Goal: Information Seeking & Learning: Learn about a topic

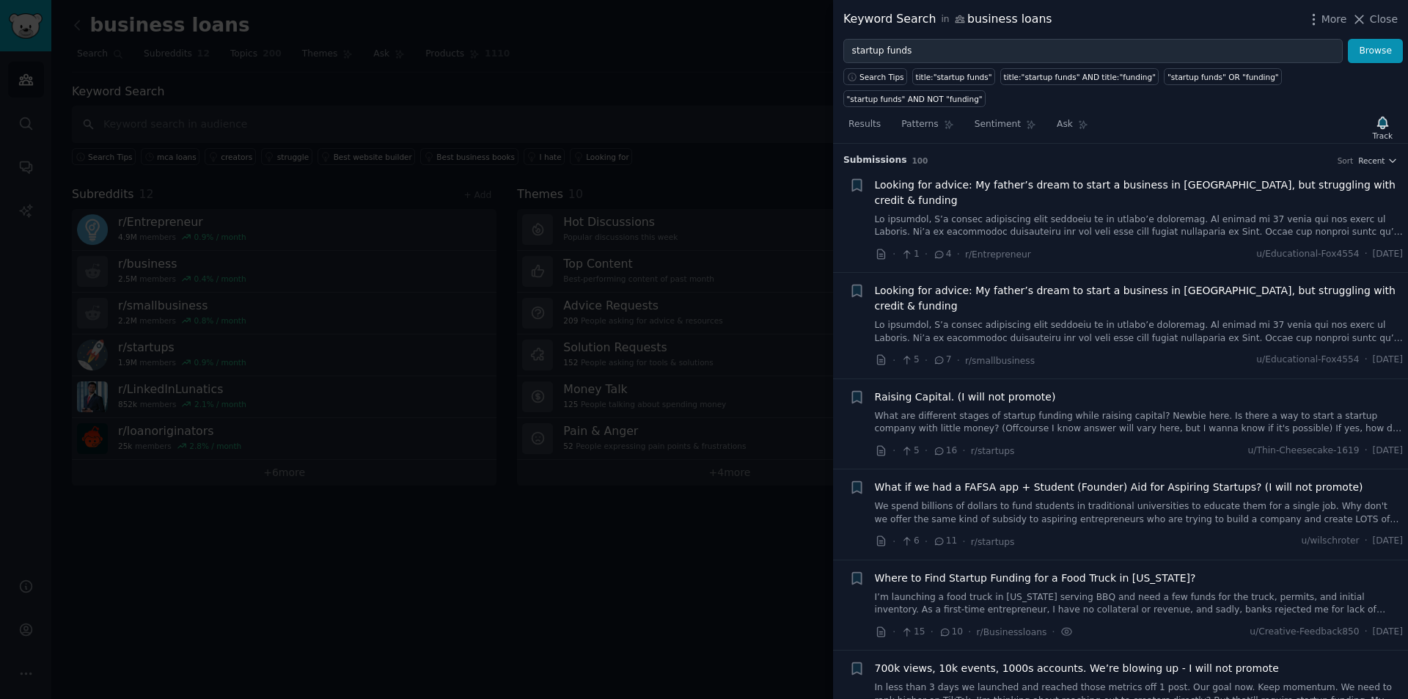
scroll to position [1020, 0]
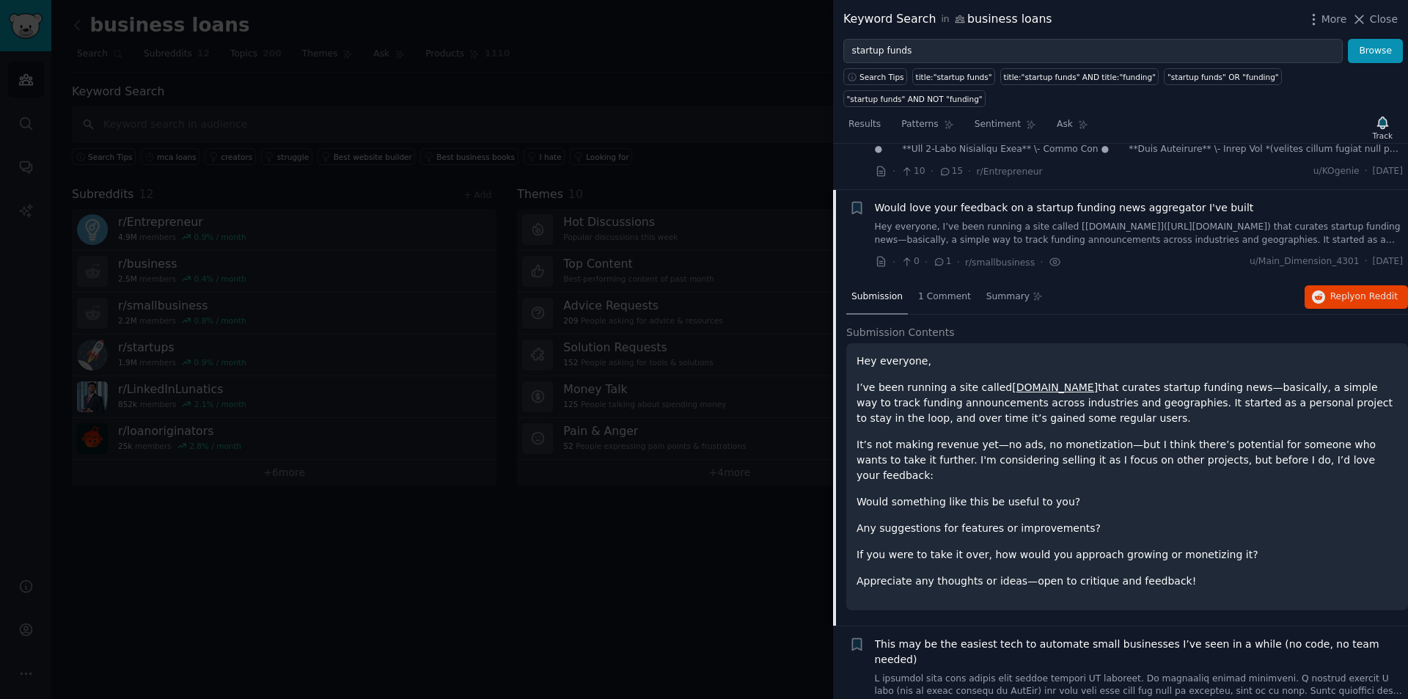
click at [21, 131] on div at bounding box center [704, 349] width 1408 height 699
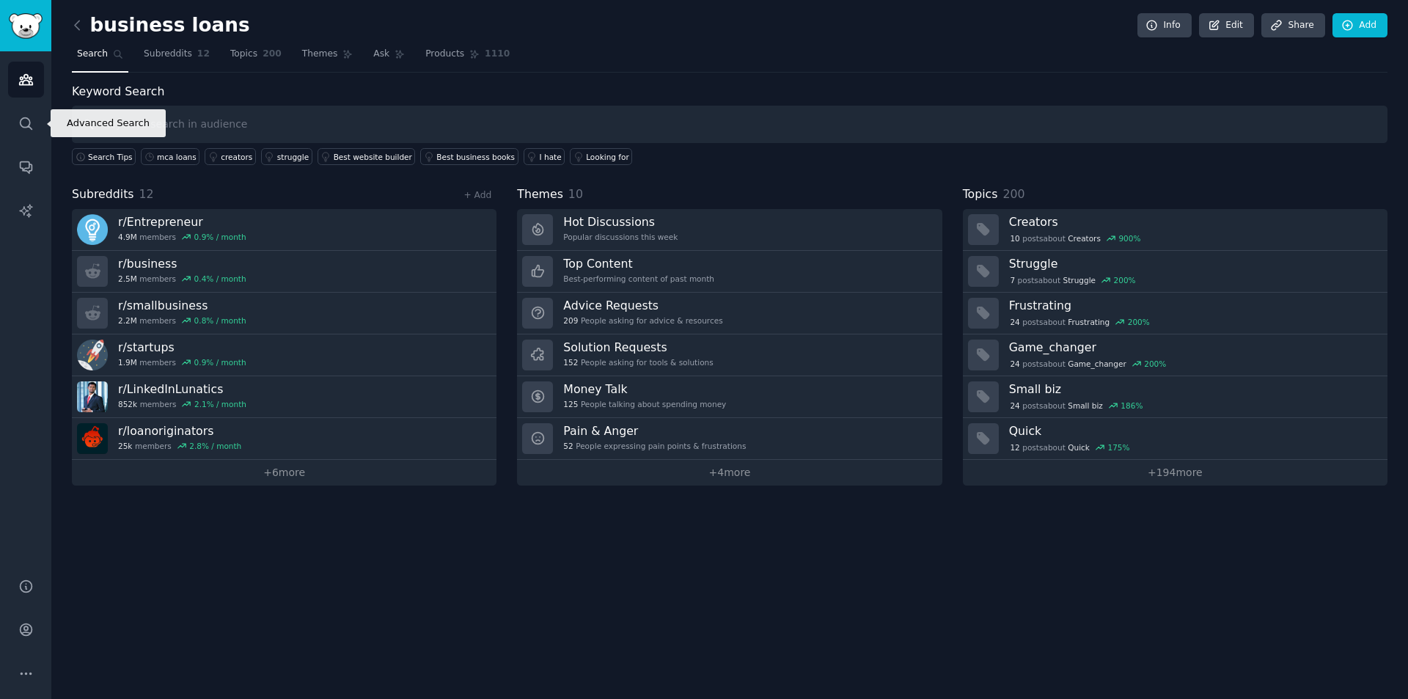
click at [26, 117] on icon "Sidebar" at bounding box center [25, 123] width 15 height 15
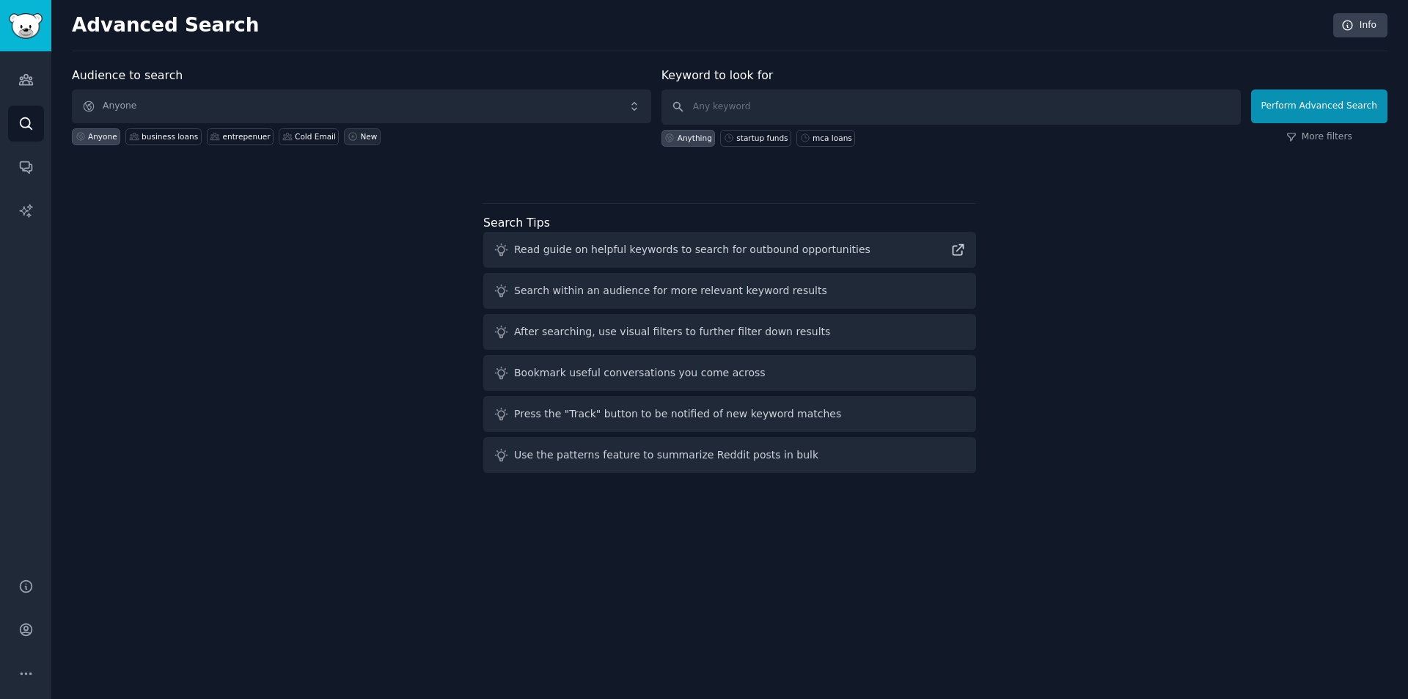
click at [360, 133] on div "New" at bounding box center [368, 136] width 17 height 10
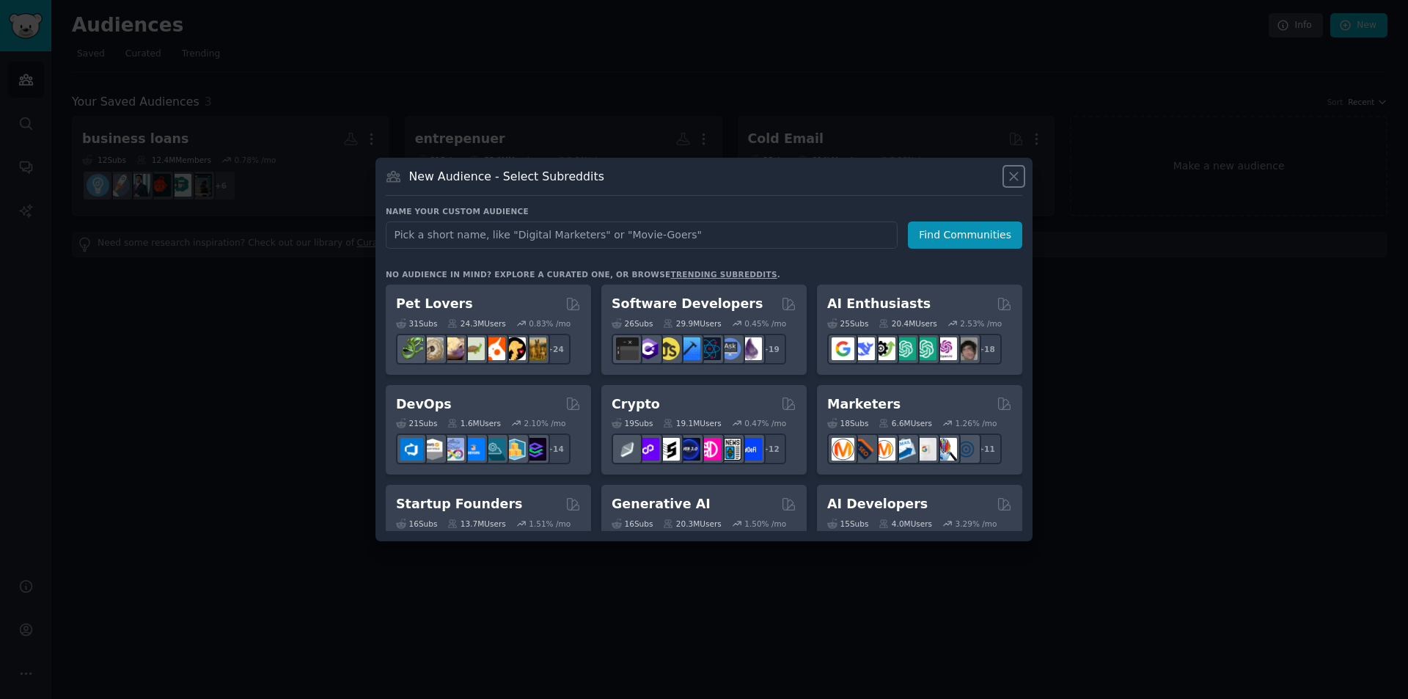
click at [1015, 178] on icon at bounding box center [1014, 176] width 8 height 8
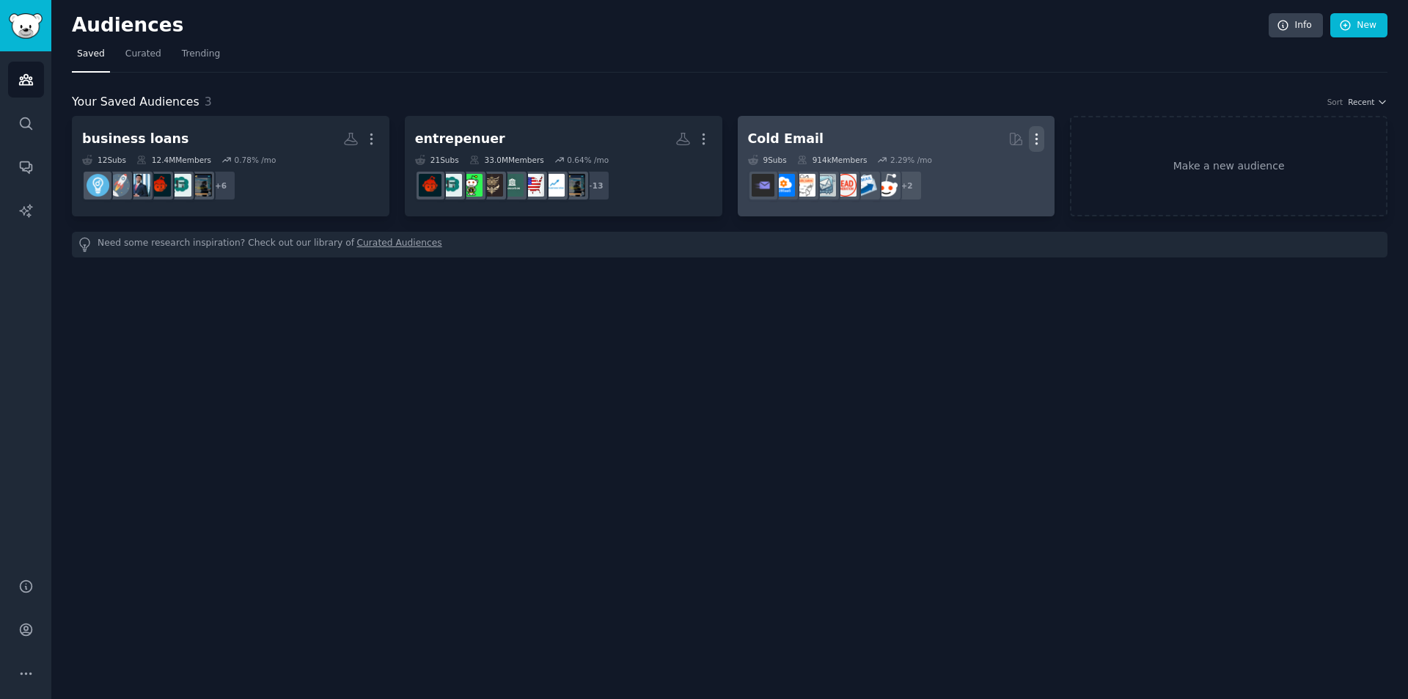
click at [1043, 136] on icon "button" at bounding box center [1036, 138] width 15 height 15
click at [992, 168] on p "Delete" at bounding box center [997, 169] width 34 height 15
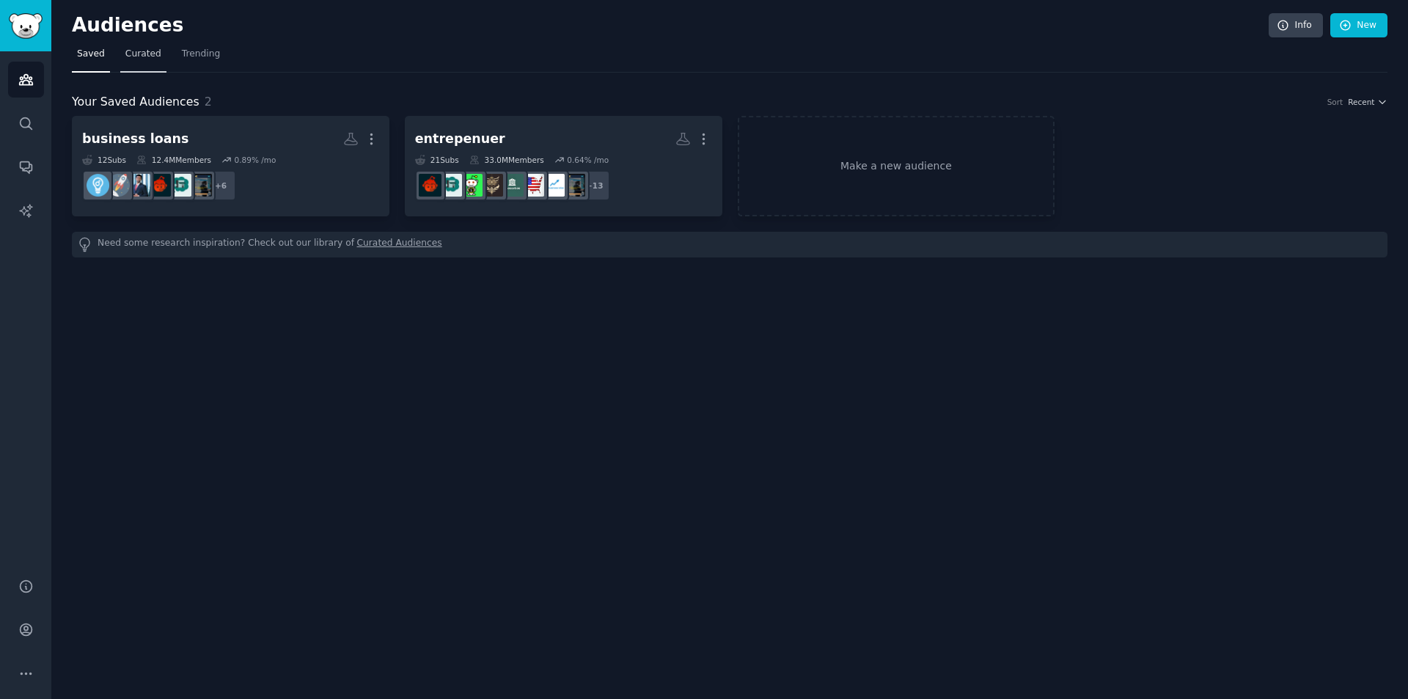
click at [131, 48] on span "Curated" at bounding box center [143, 54] width 36 height 13
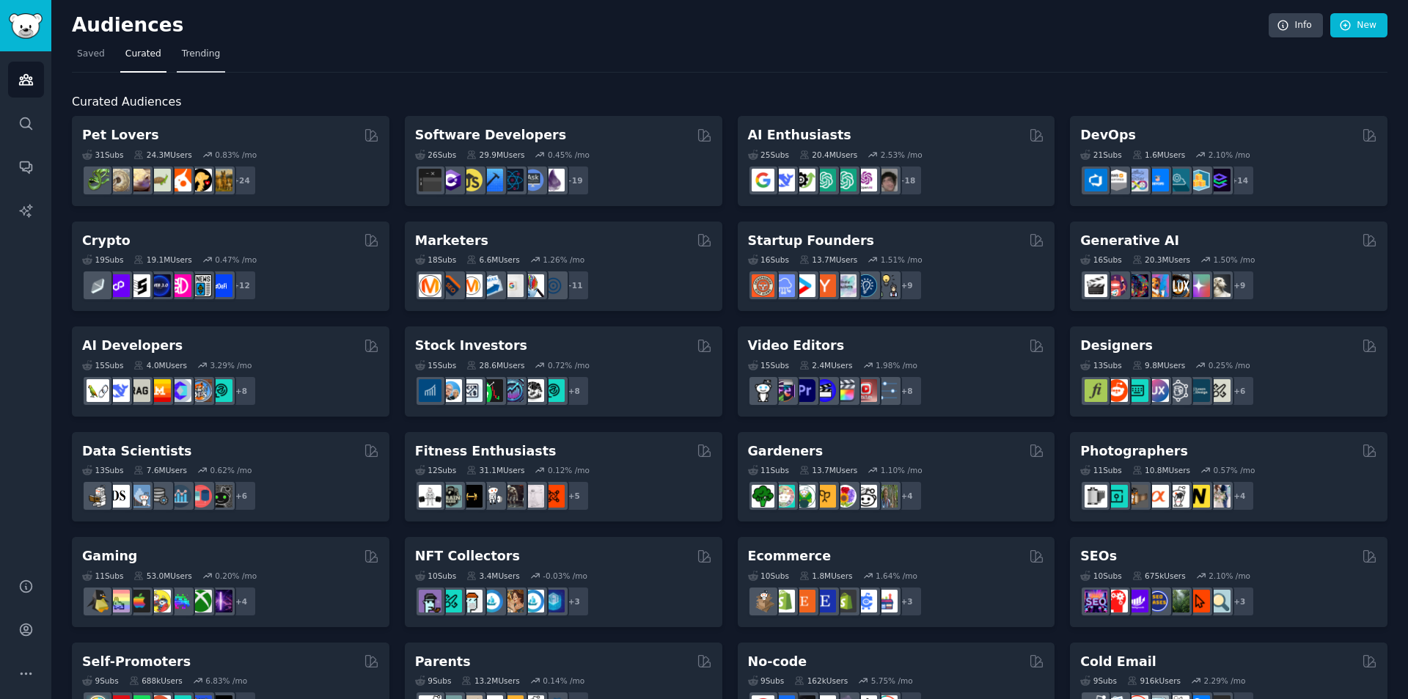
click at [193, 54] on span "Trending" at bounding box center [201, 54] width 38 height 13
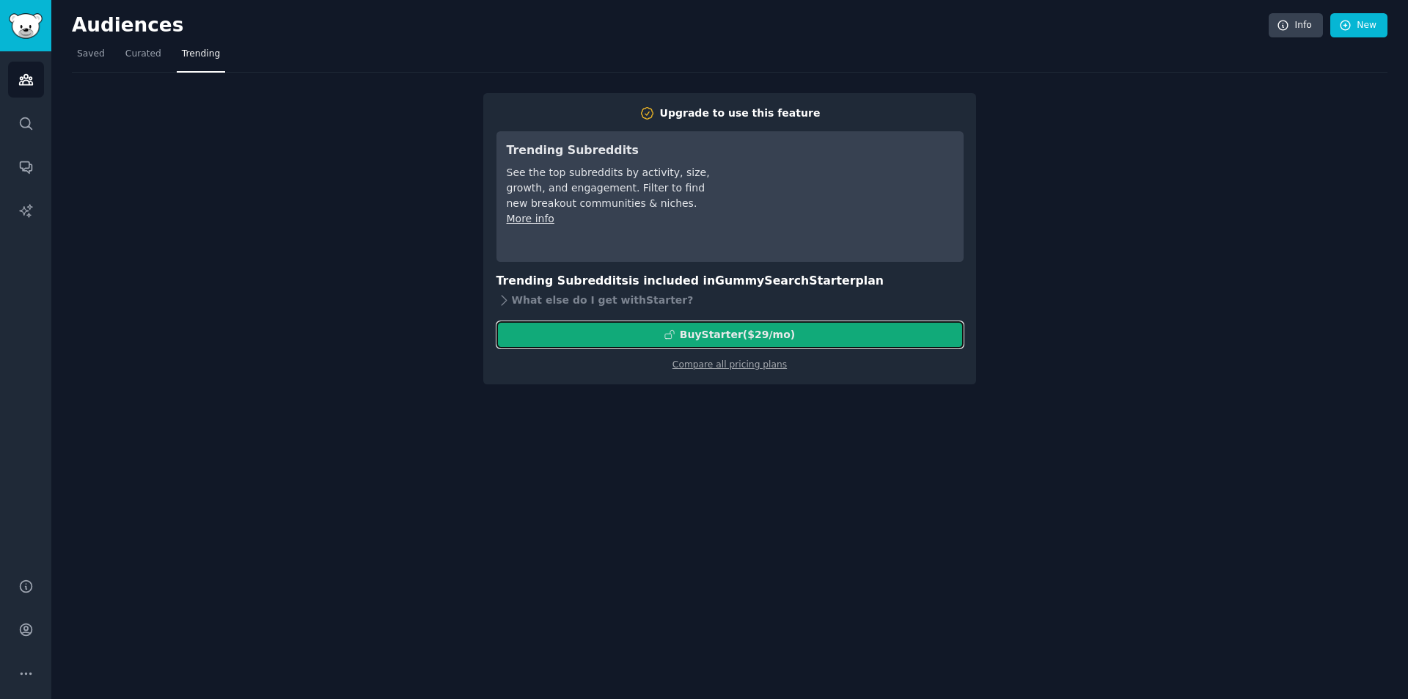
click at [811, 327] on div "Buy Starter ($ 29 /mo )" at bounding box center [730, 334] width 466 height 15
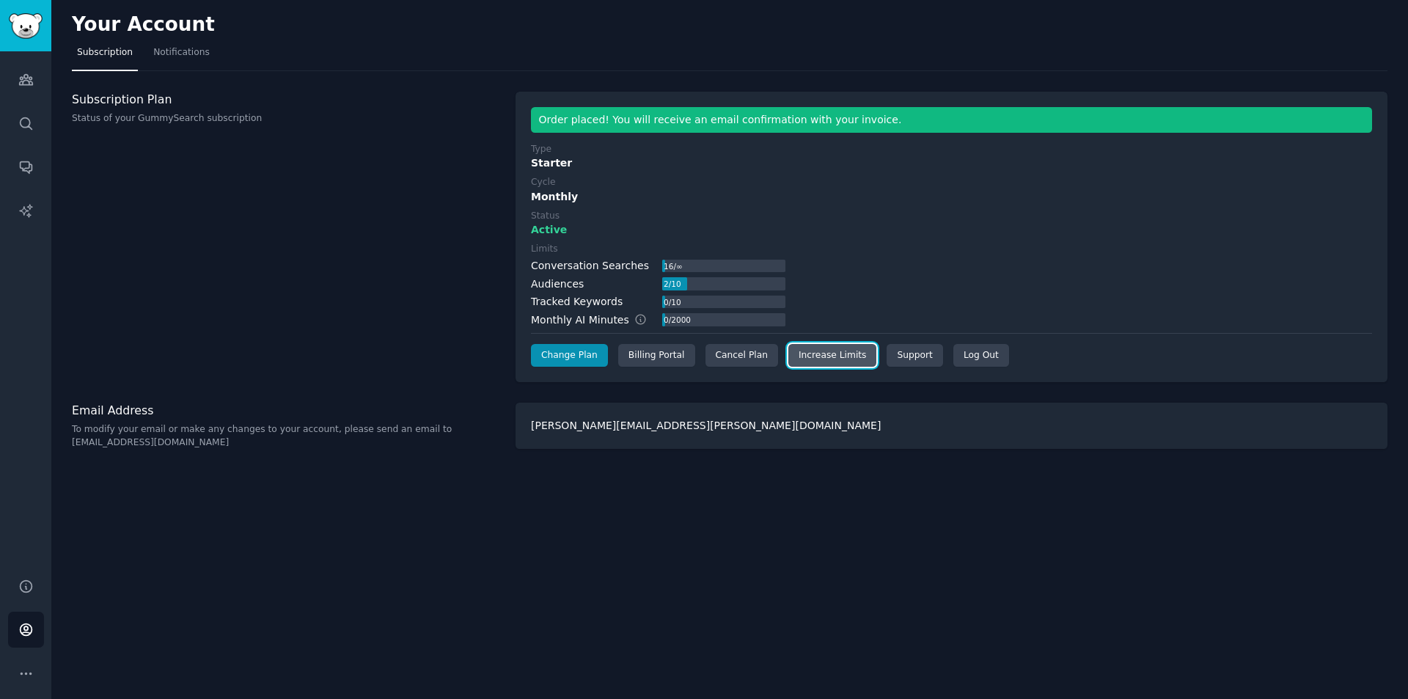
click at [831, 357] on link "Increase Limits" at bounding box center [833, 355] width 89 height 23
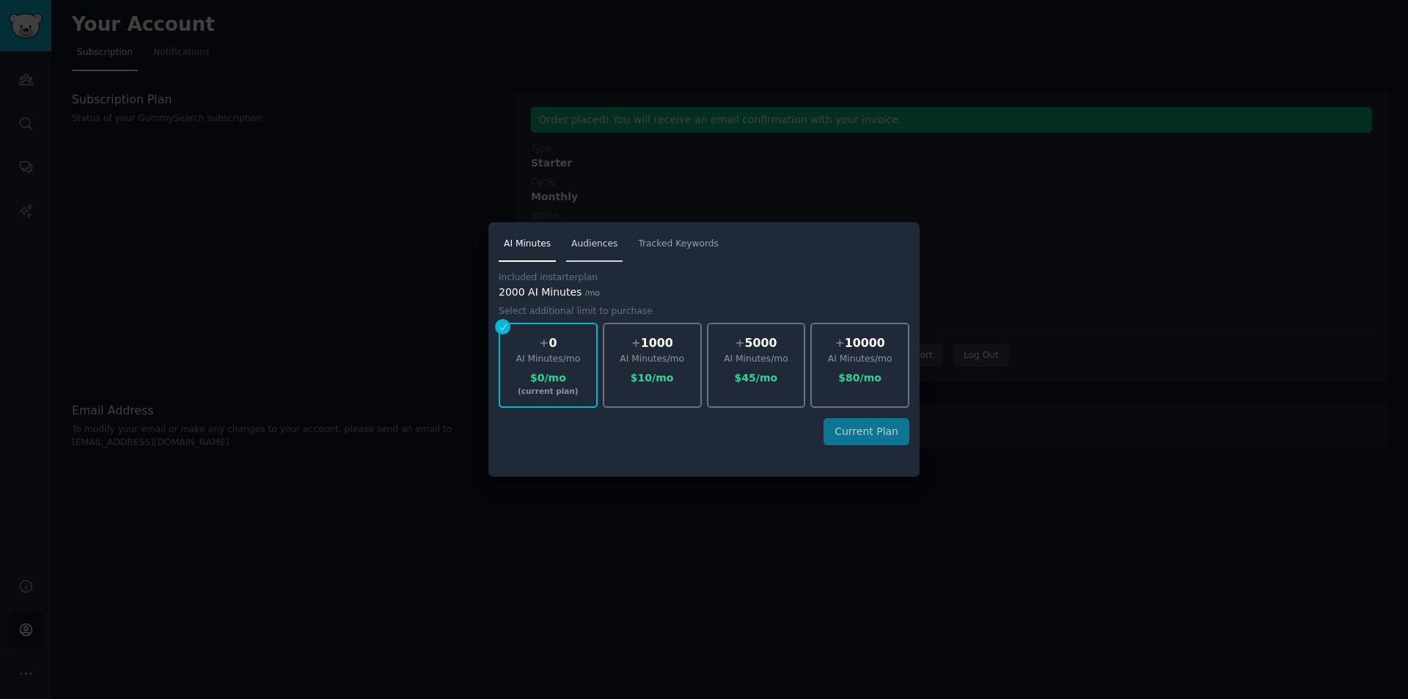
click at [607, 244] on span "Audiences" at bounding box center [594, 244] width 46 height 13
click at [665, 244] on span "Tracked Keywords" at bounding box center [678, 244] width 81 height 13
click at [1238, 219] on div at bounding box center [704, 349] width 1408 height 699
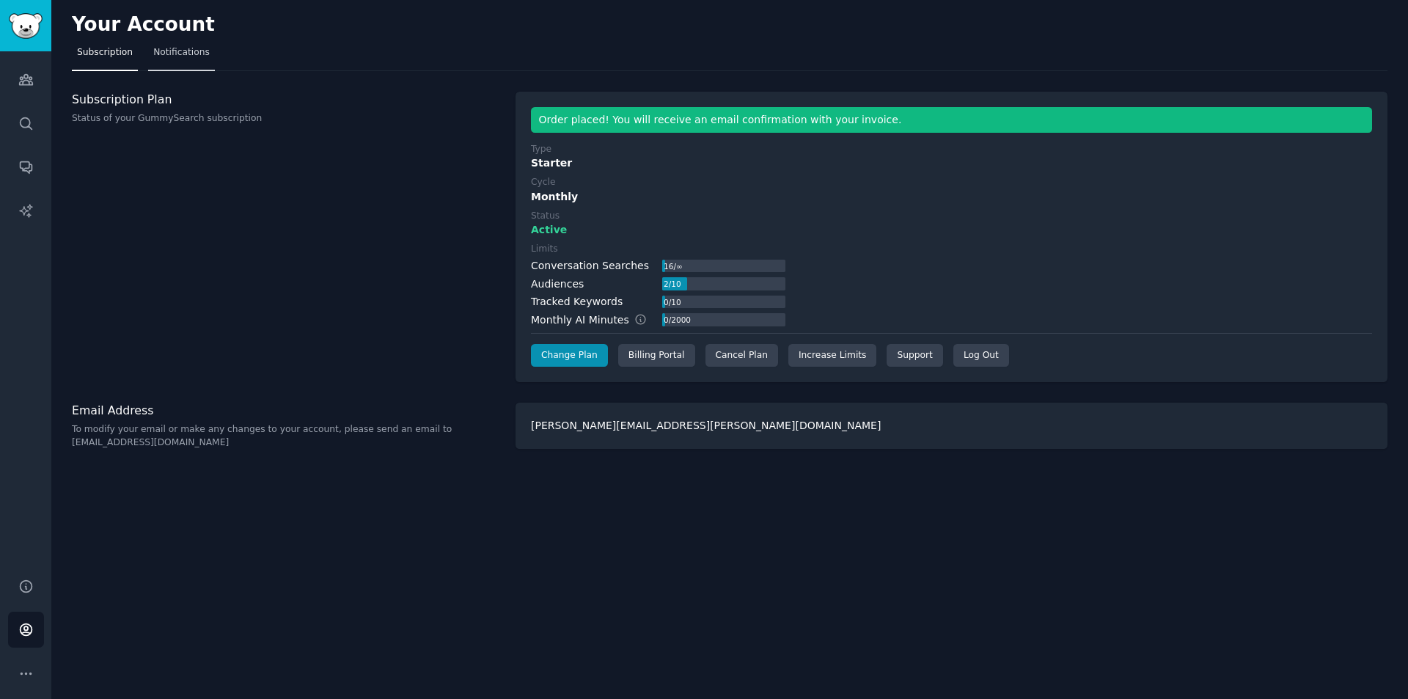
click at [172, 50] on span "Notifications" at bounding box center [181, 52] width 56 height 13
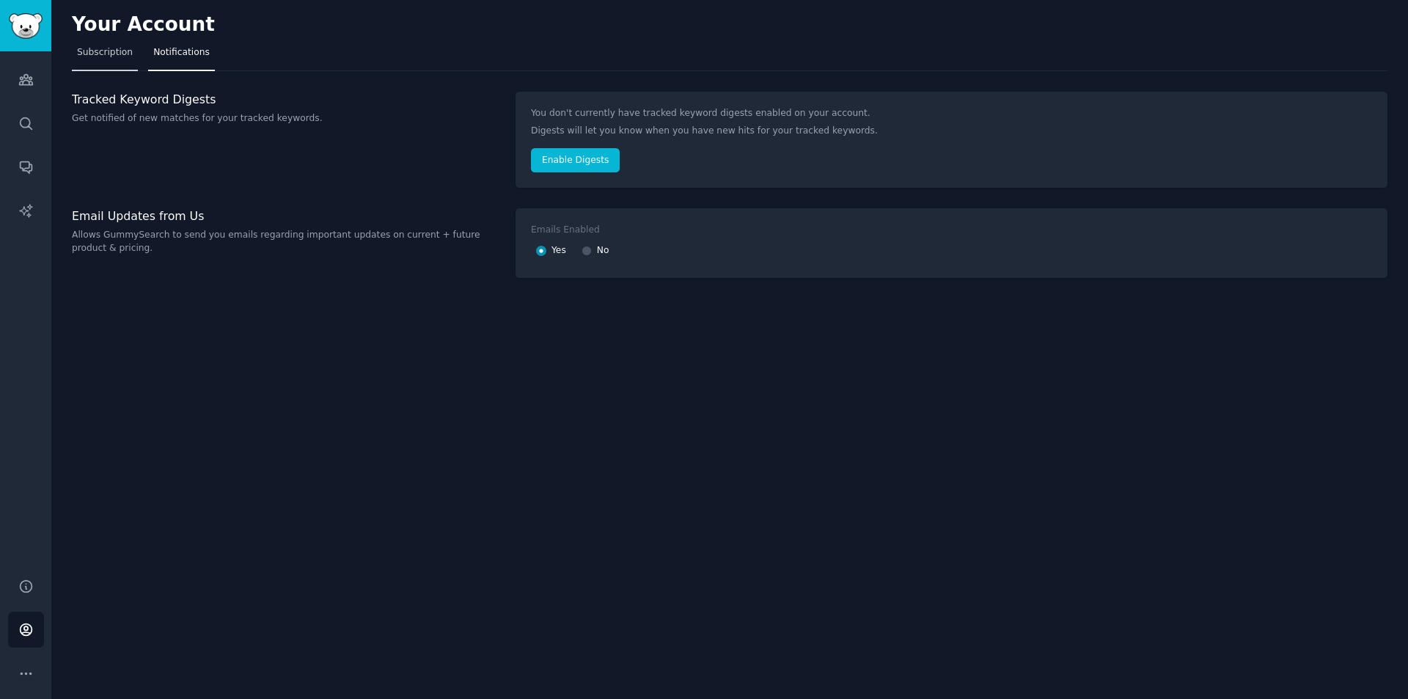
click at [106, 45] on link "Subscription" at bounding box center [105, 56] width 66 height 30
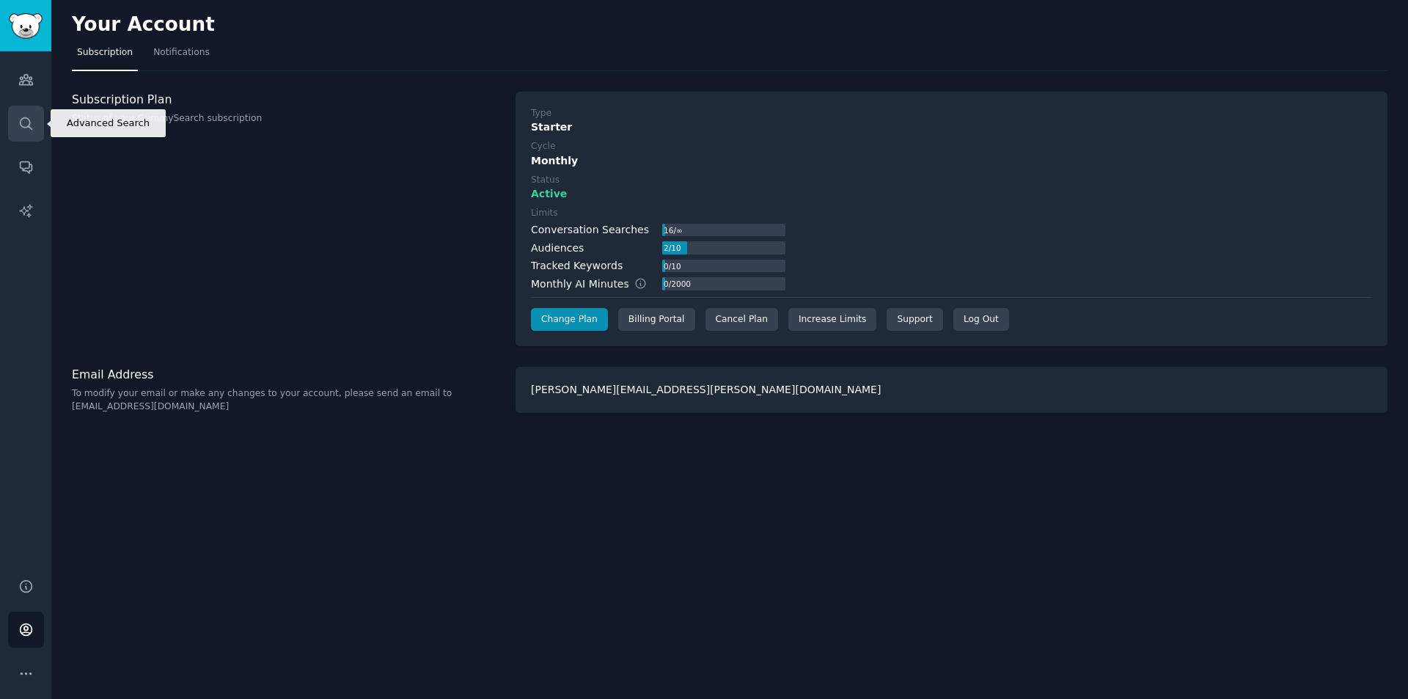
click at [21, 122] on icon "Sidebar" at bounding box center [25, 123] width 15 height 15
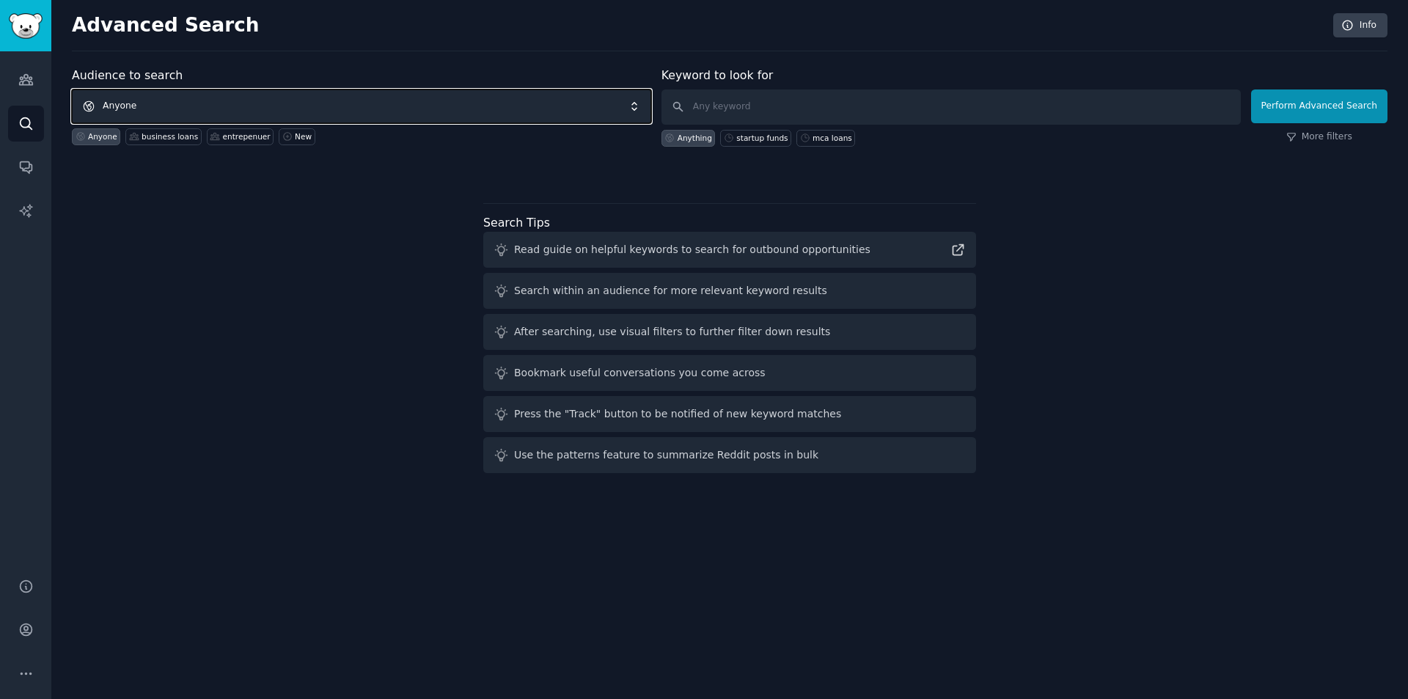
click at [231, 101] on span "Anyone" at bounding box center [361, 106] width 579 height 34
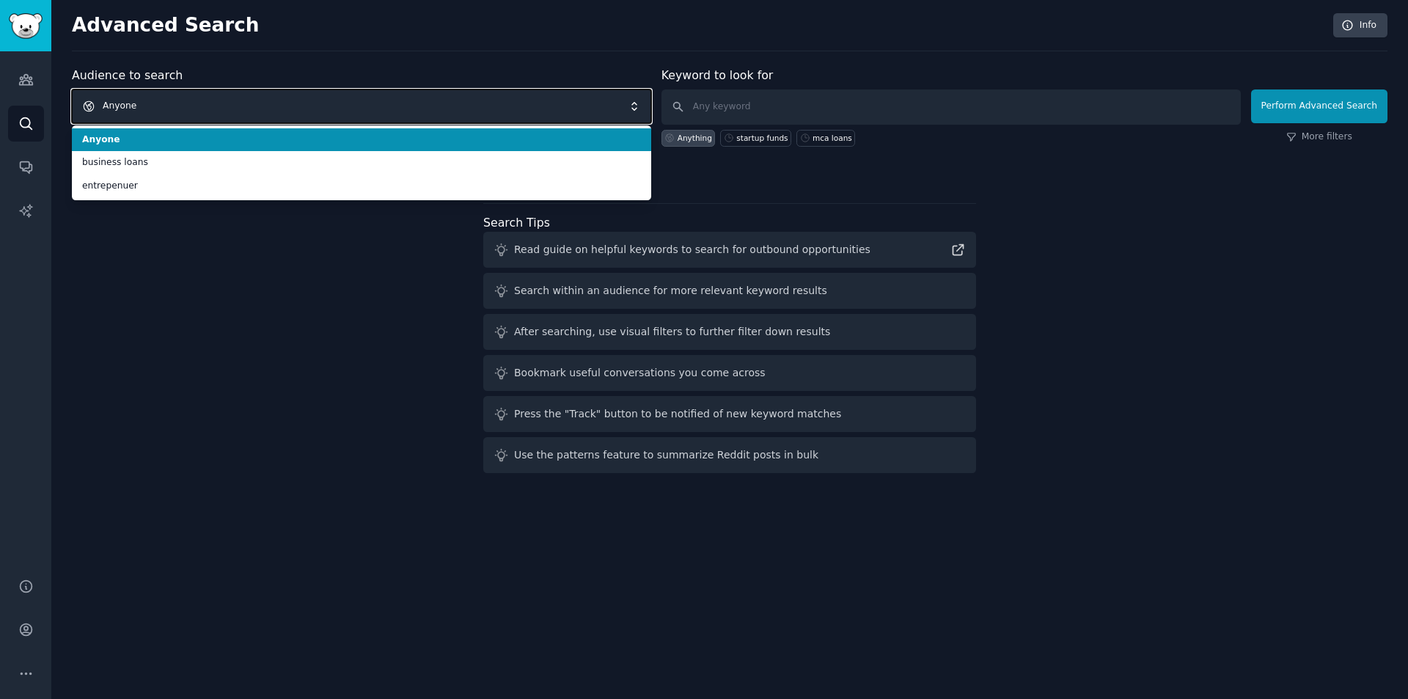
click at [231, 101] on span "Anyone" at bounding box center [361, 106] width 579 height 34
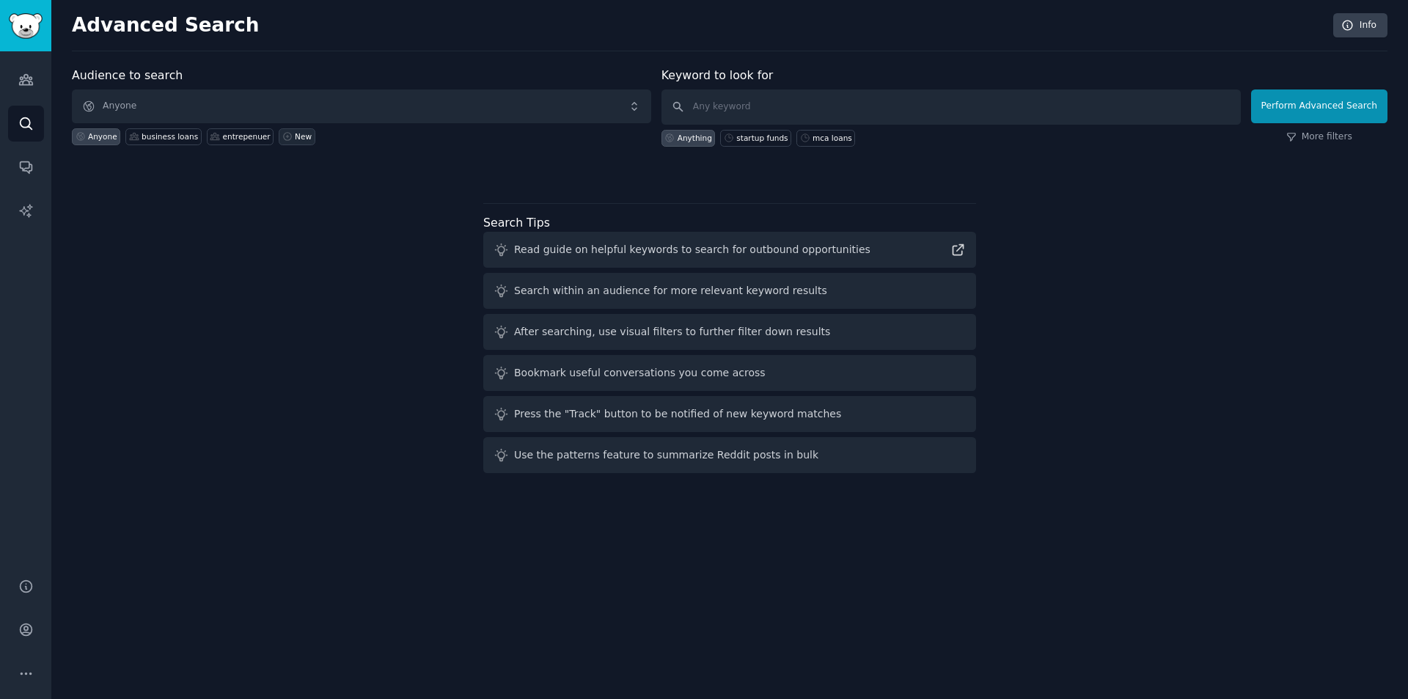
click at [295, 131] on div "New" at bounding box center [303, 136] width 17 height 10
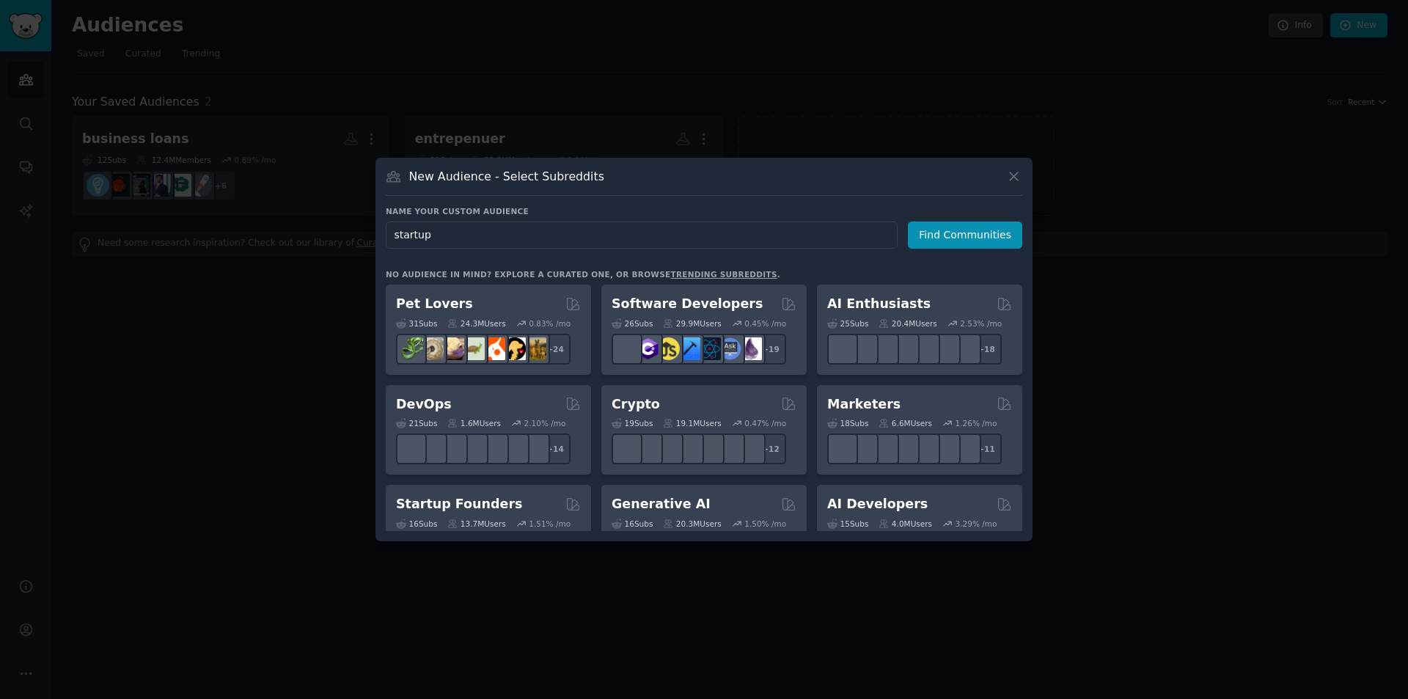
type input "startups"
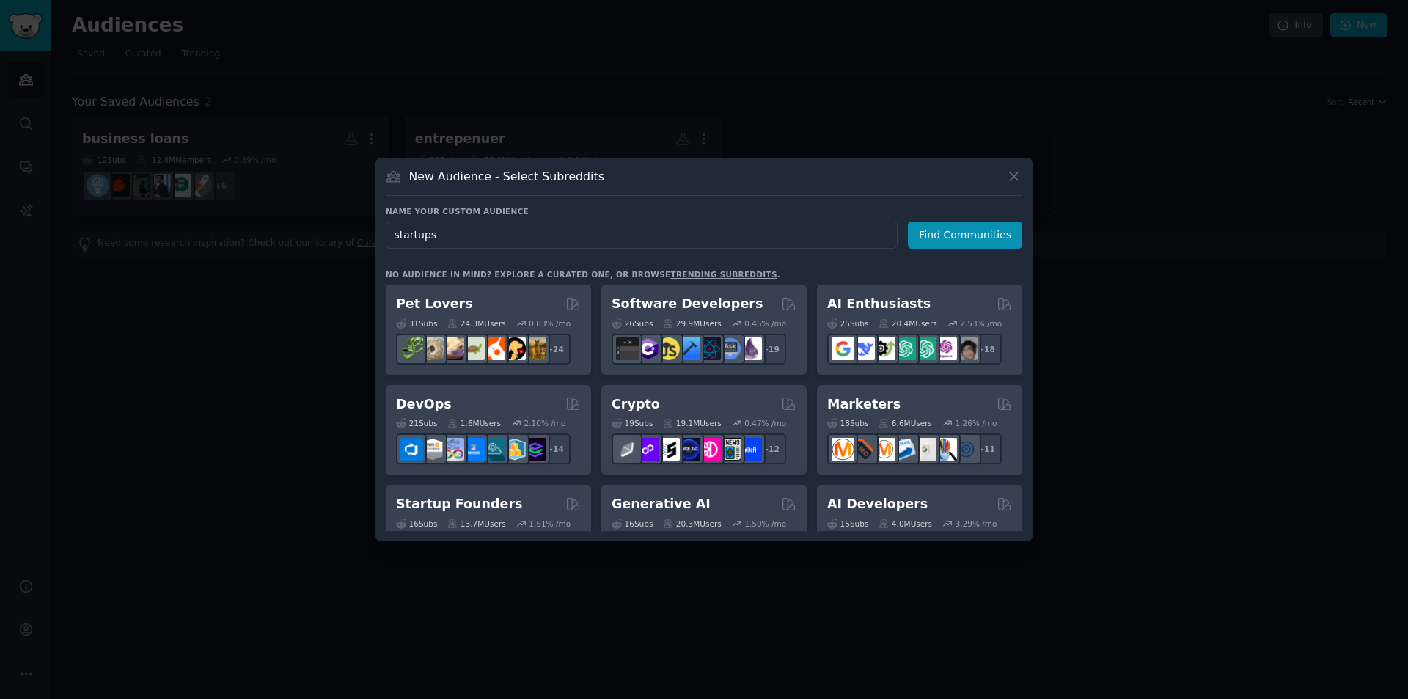
click button "Find Communities" at bounding box center [965, 235] width 114 height 27
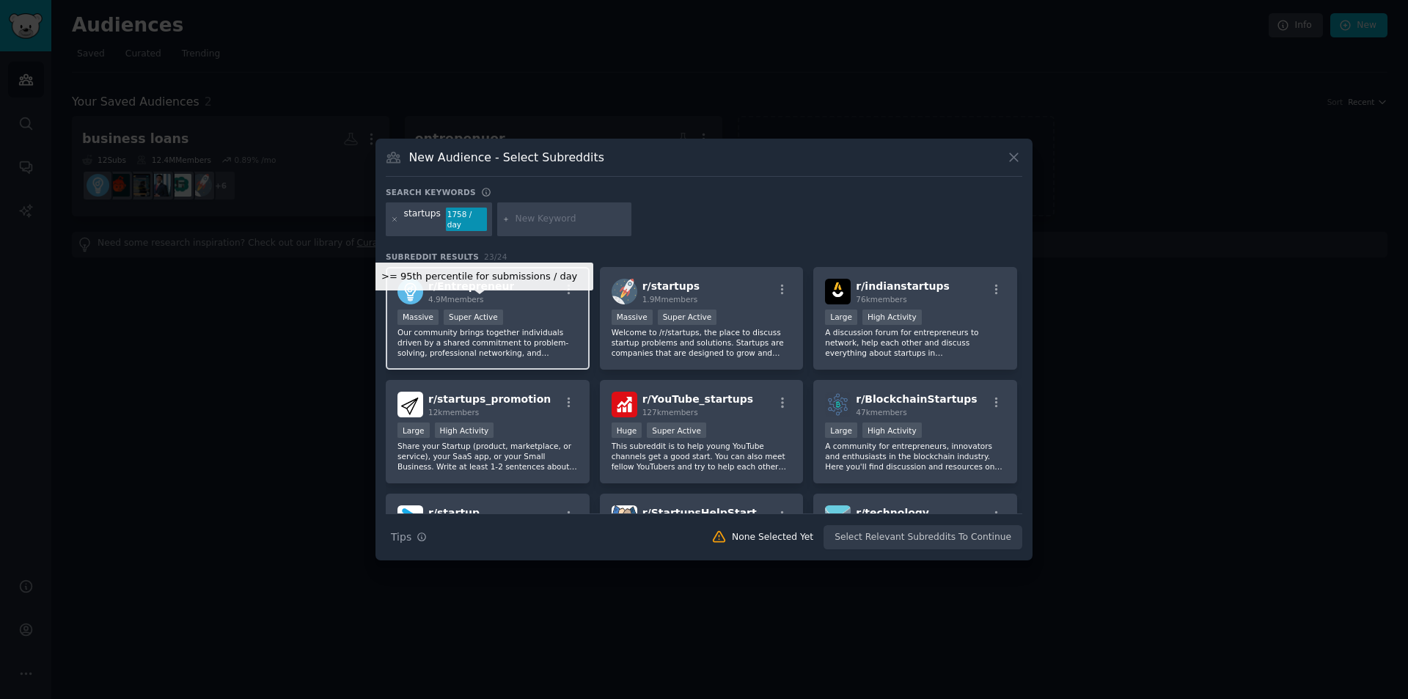
click at [490, 310] on div "Super Active" at bounding box center [473, 317] width 59 height 15
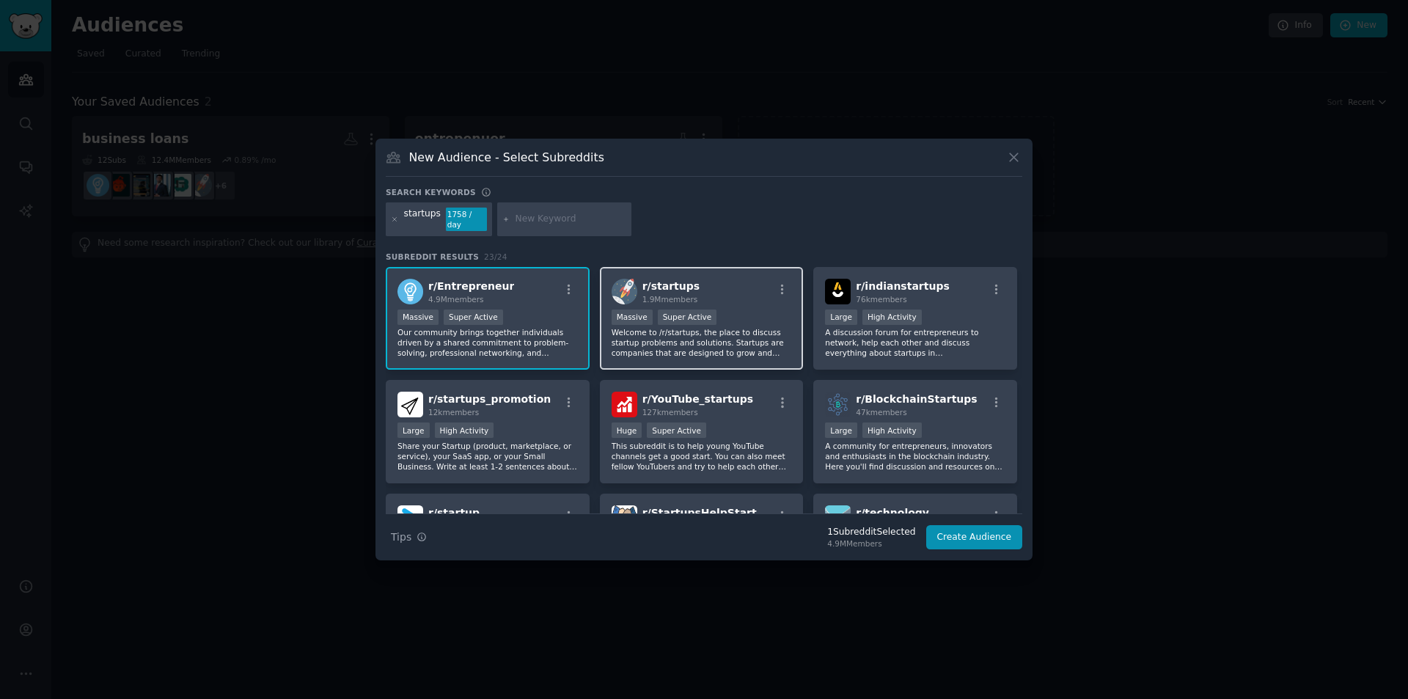
click at [732, 312] on div "Massive Super Active" at bounding box center [702, 319] width 180 height 18
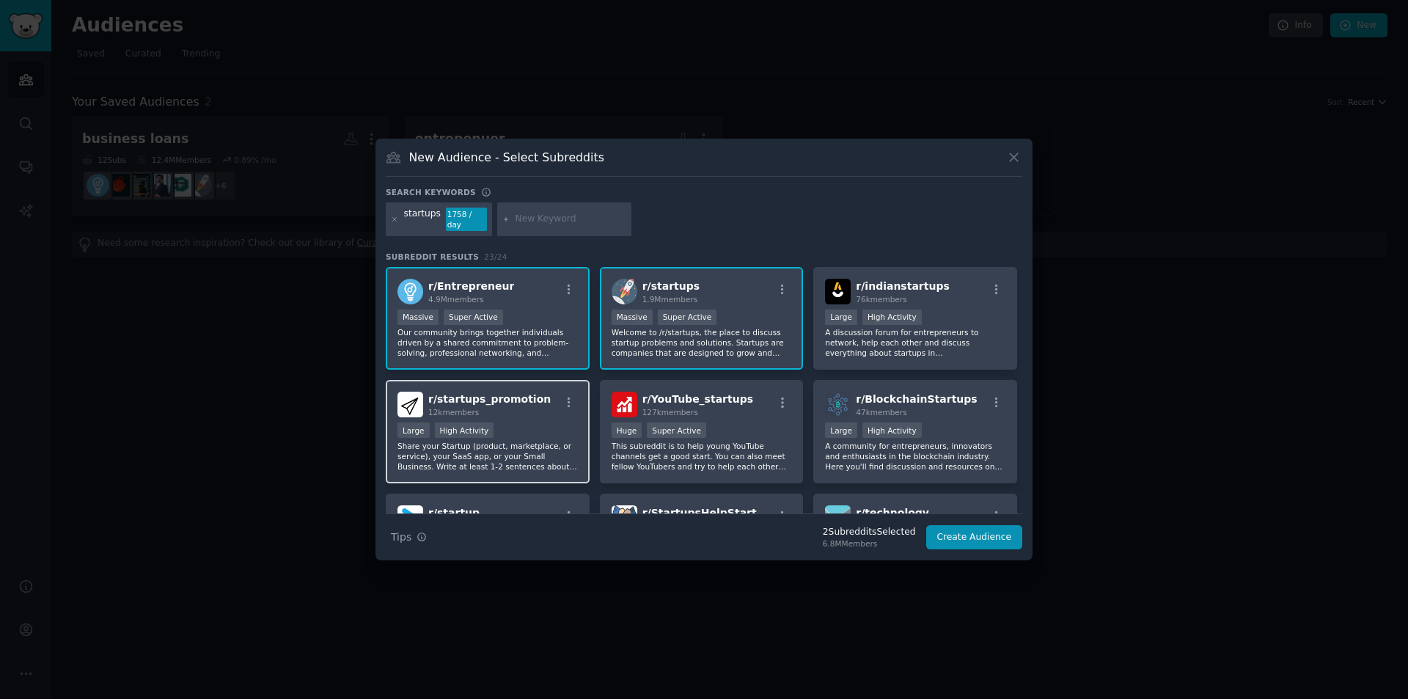
click at [545, 404] on div "r/ startups_promotion 12k members" at bounding box center [488, 405] width 180 height 26
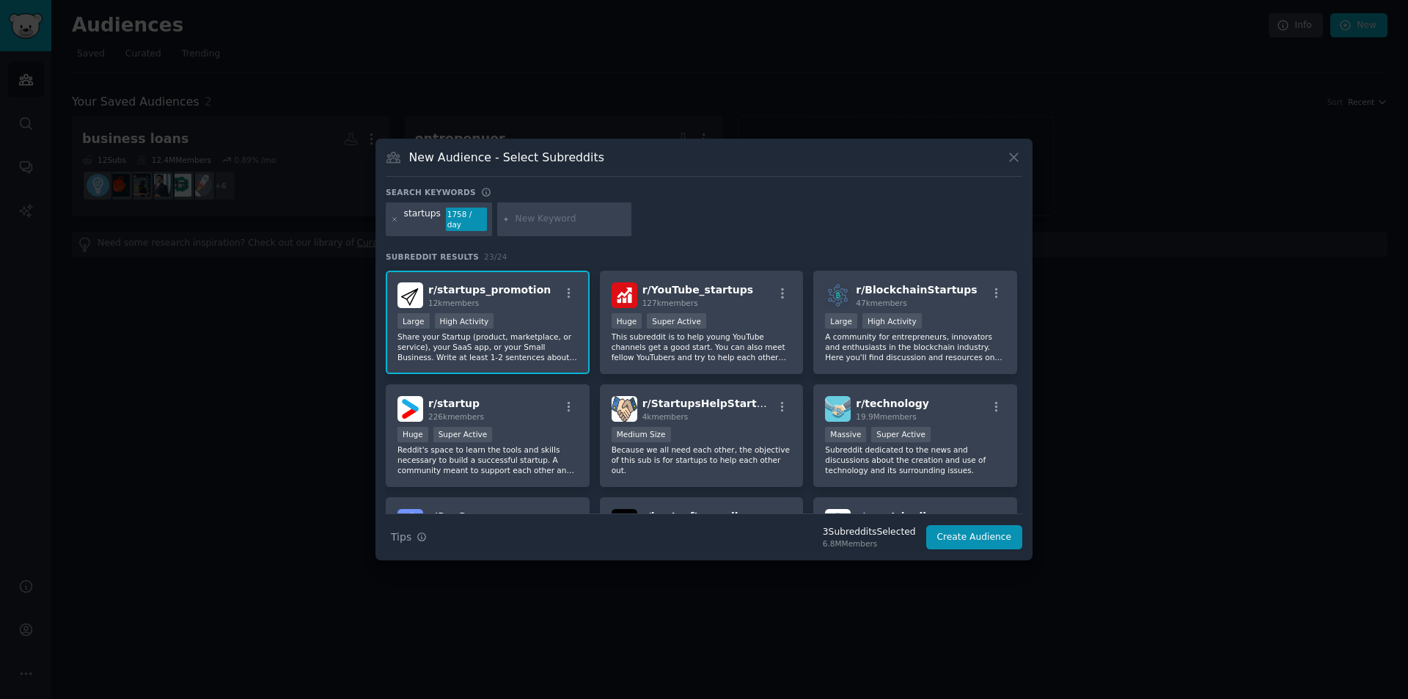
scroll to position [147, 0]
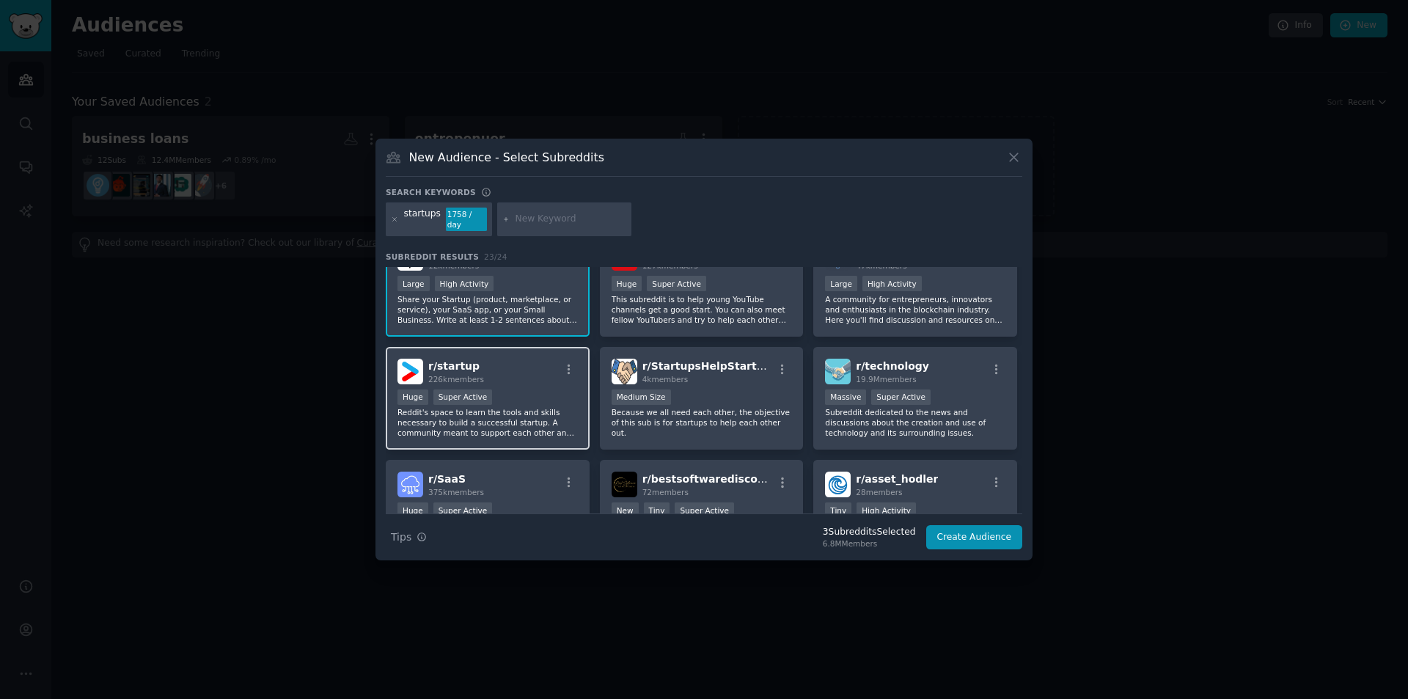
click at [502, 374] on div "r/ startup 226k members" at bounding box center [488, 372] width 180 height 26
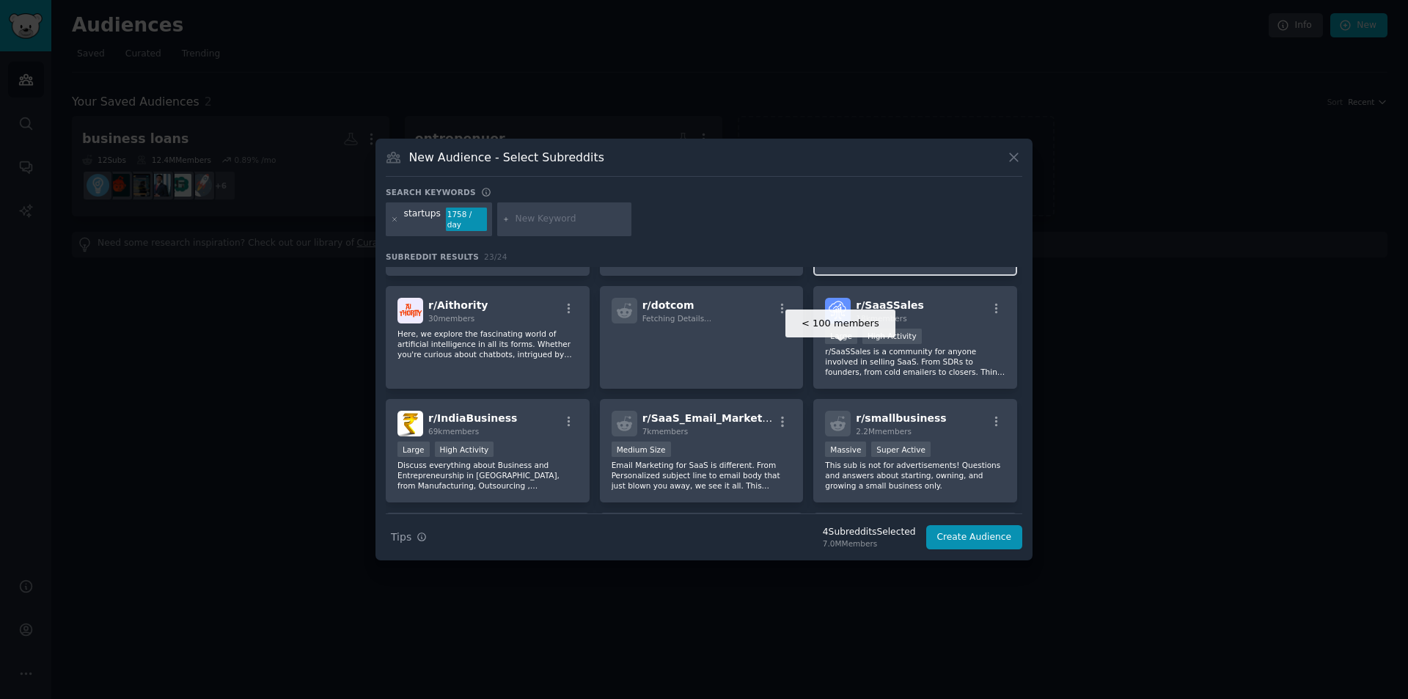
scroll to position [440, 0]
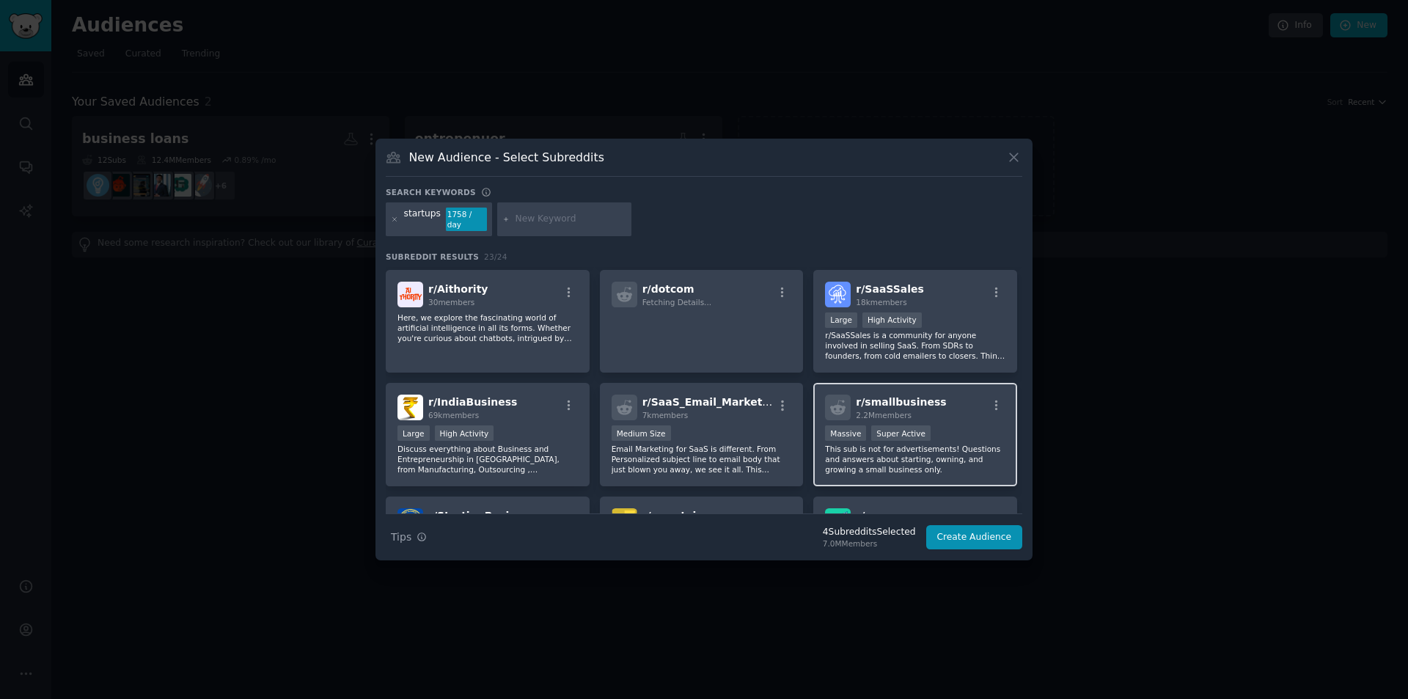
click at [965, 400] on div "r/ smallbusiness 2.2M members" at bounding box center [915, 408] width 180 height 26
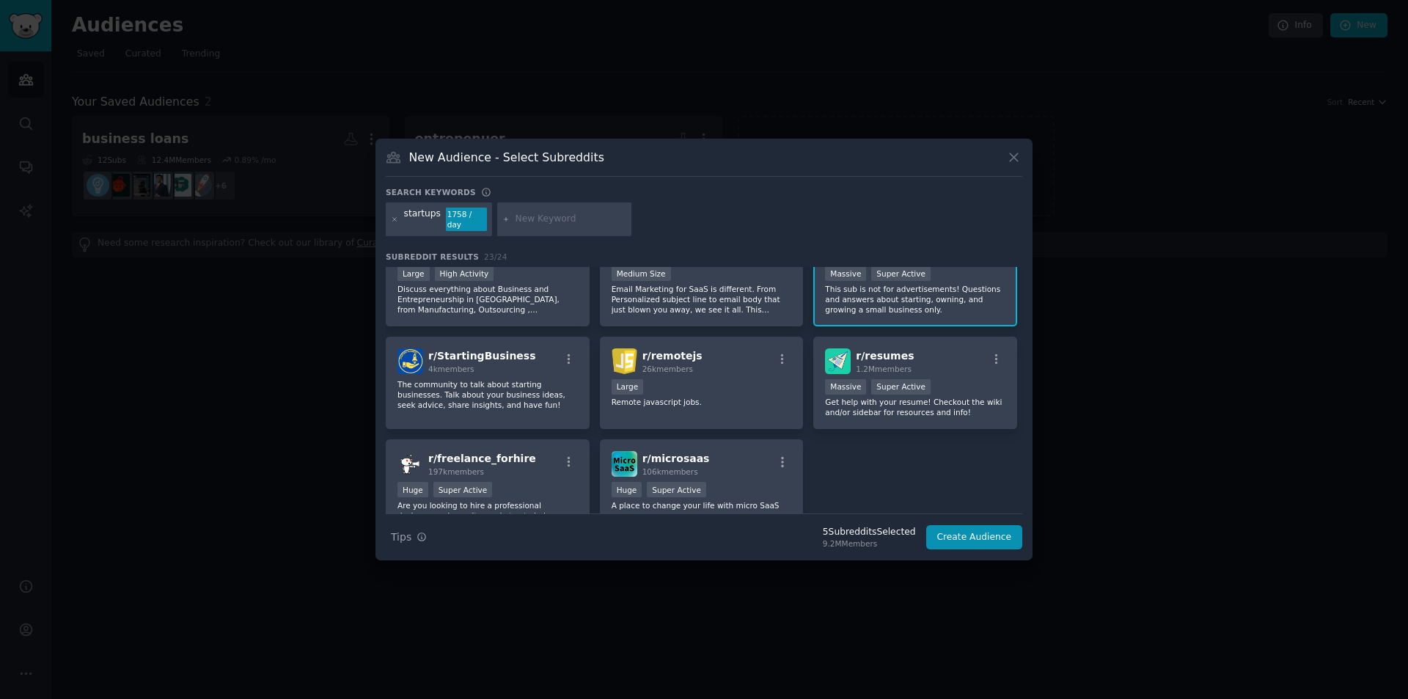
scroll to position [660, 0]
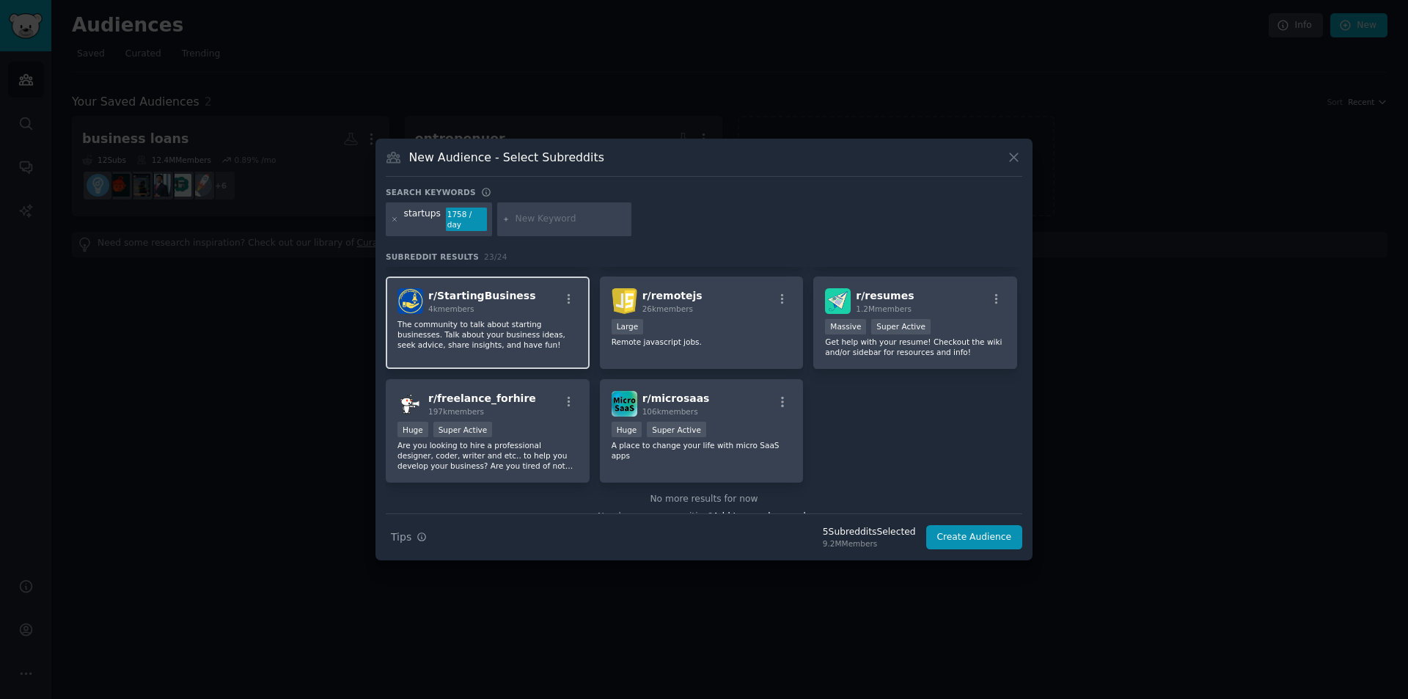
click at [477, 304] on div "4k members" at bounding box center [482, 309] width 108 height 10
click at [975, 530] on button "Create Audience" at bounding box center [974, 537] width 97 height 25
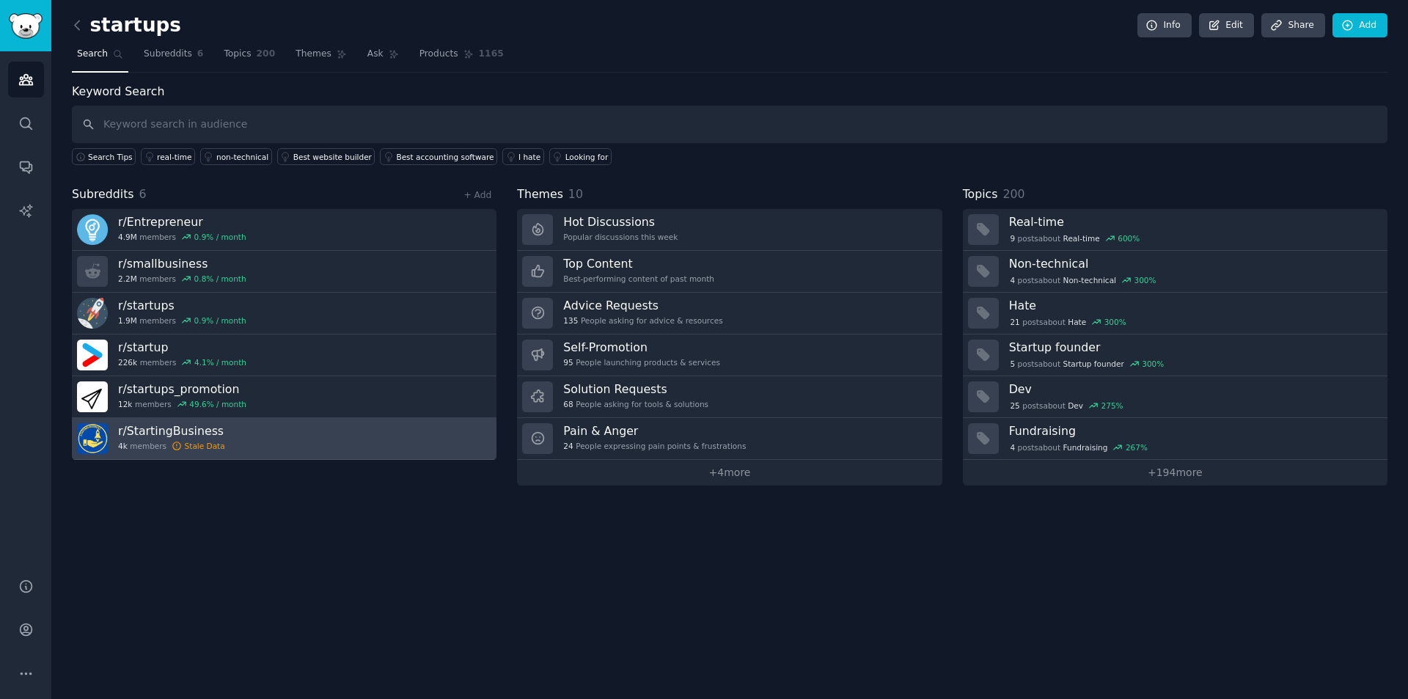
click at [424, 436] on link "r/ StartingBusiness 4k members Stale Data" at bounding box center [284, 439] width 425 height 42
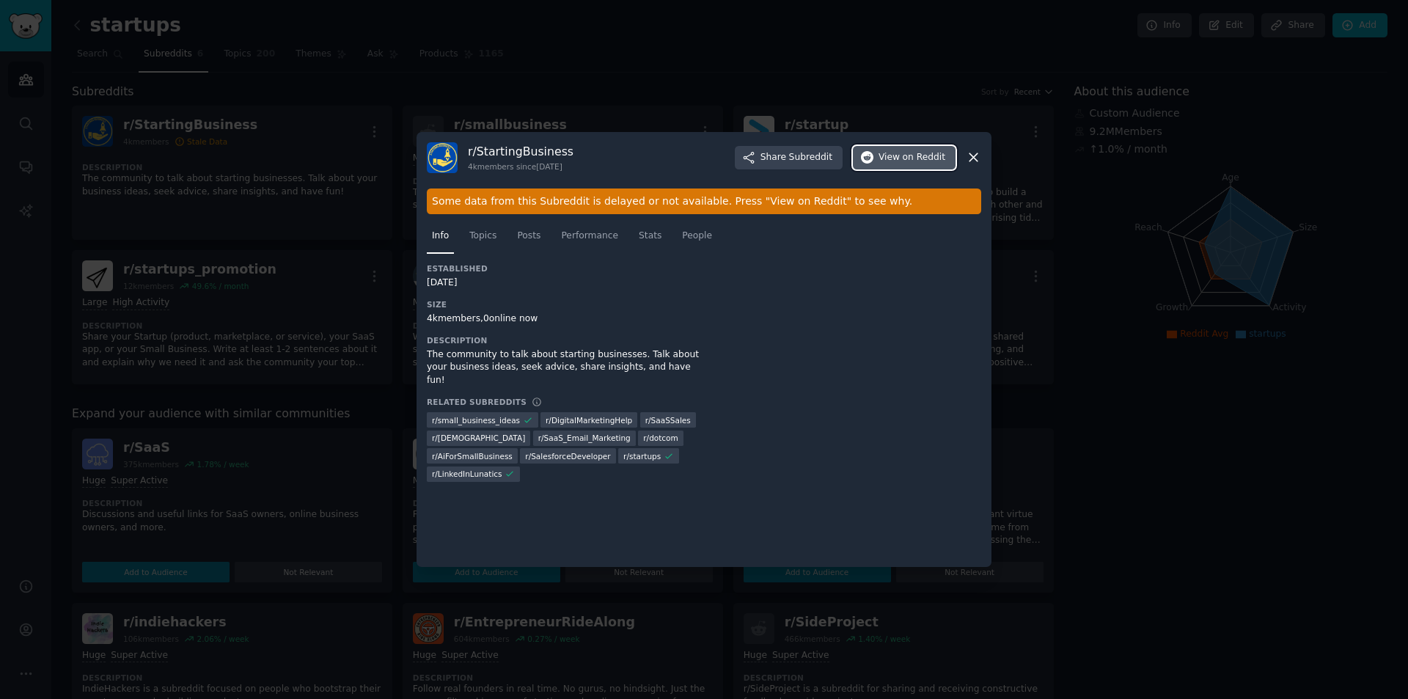
click at [921, 156] on span "on Reddit" at bounding box center [924, 157] width 43 height 13
click at [971, 156] on icon at bounding box center [973, 157] width 15 height 15
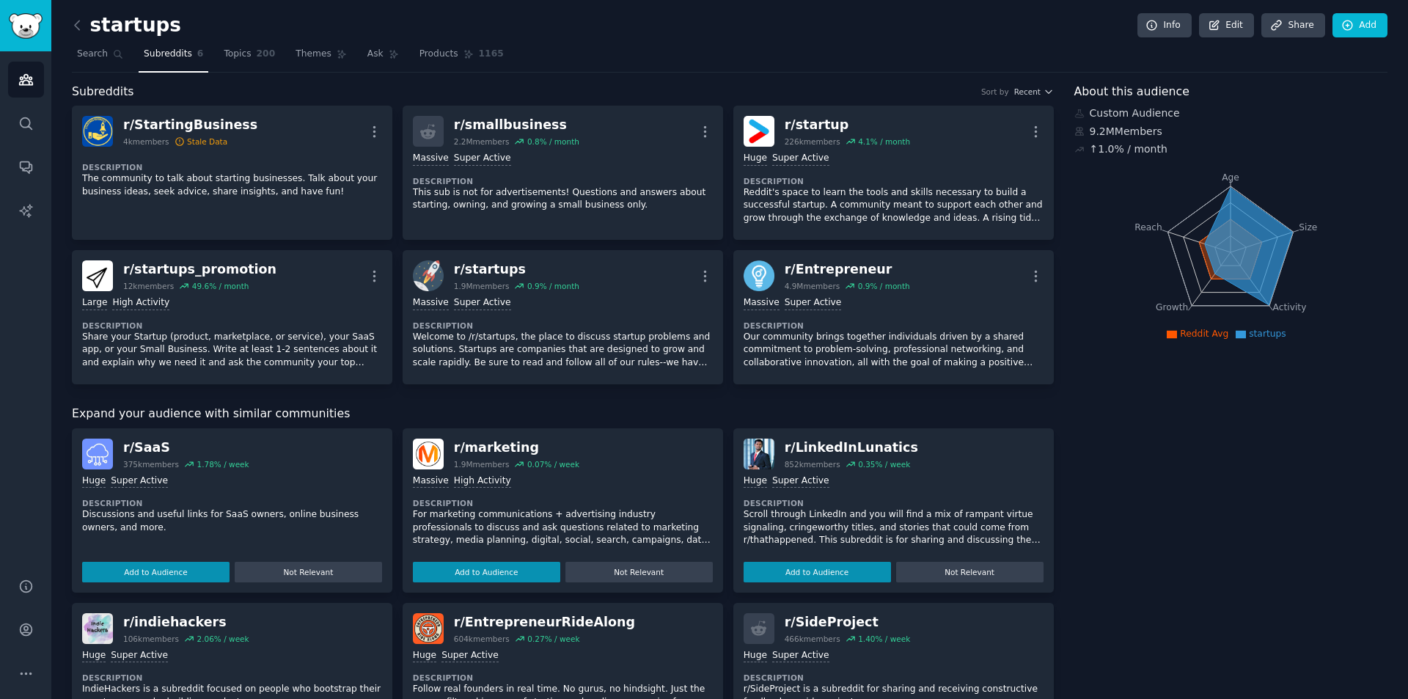
click at [163, 50] on span "Subreddits" at bounding box center [168, 54] width 48 height 13
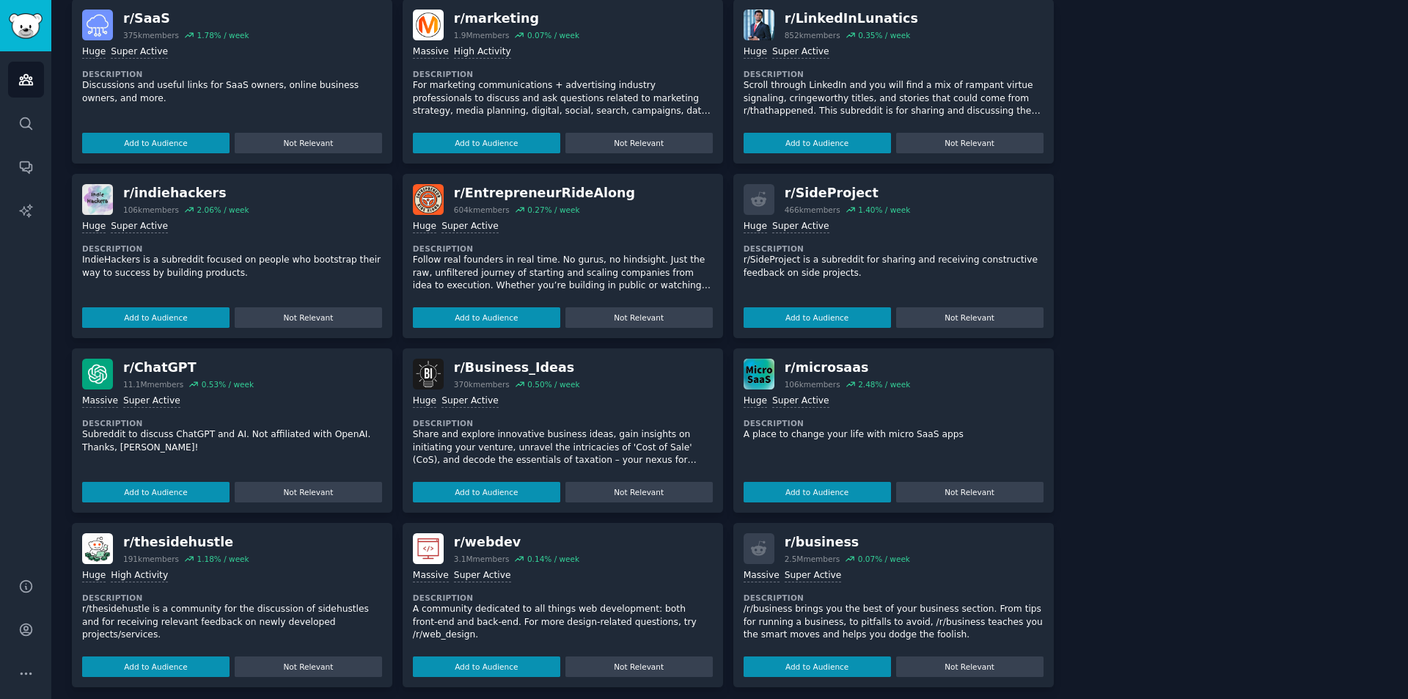
scroll to position [438, 0]
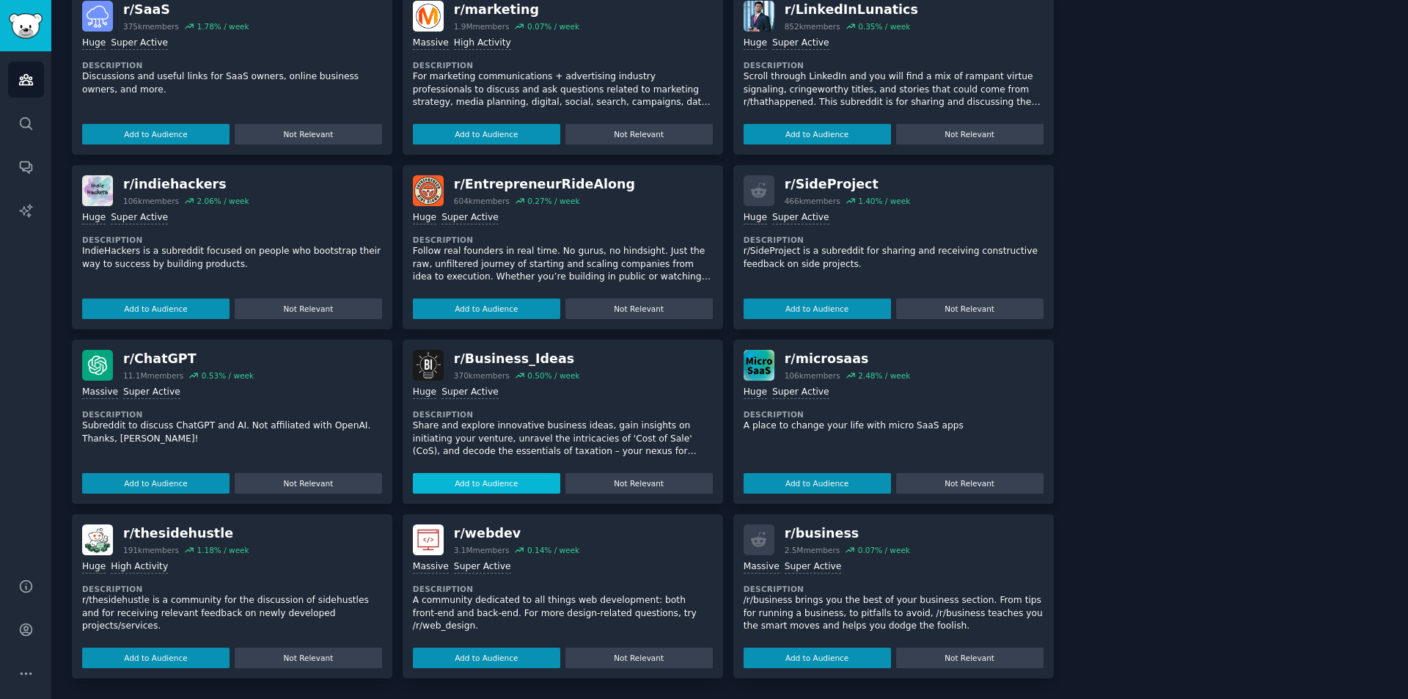
click at [497, 485] on button "Add to Audience" at bounding box center [486, 483] width 147 height 21
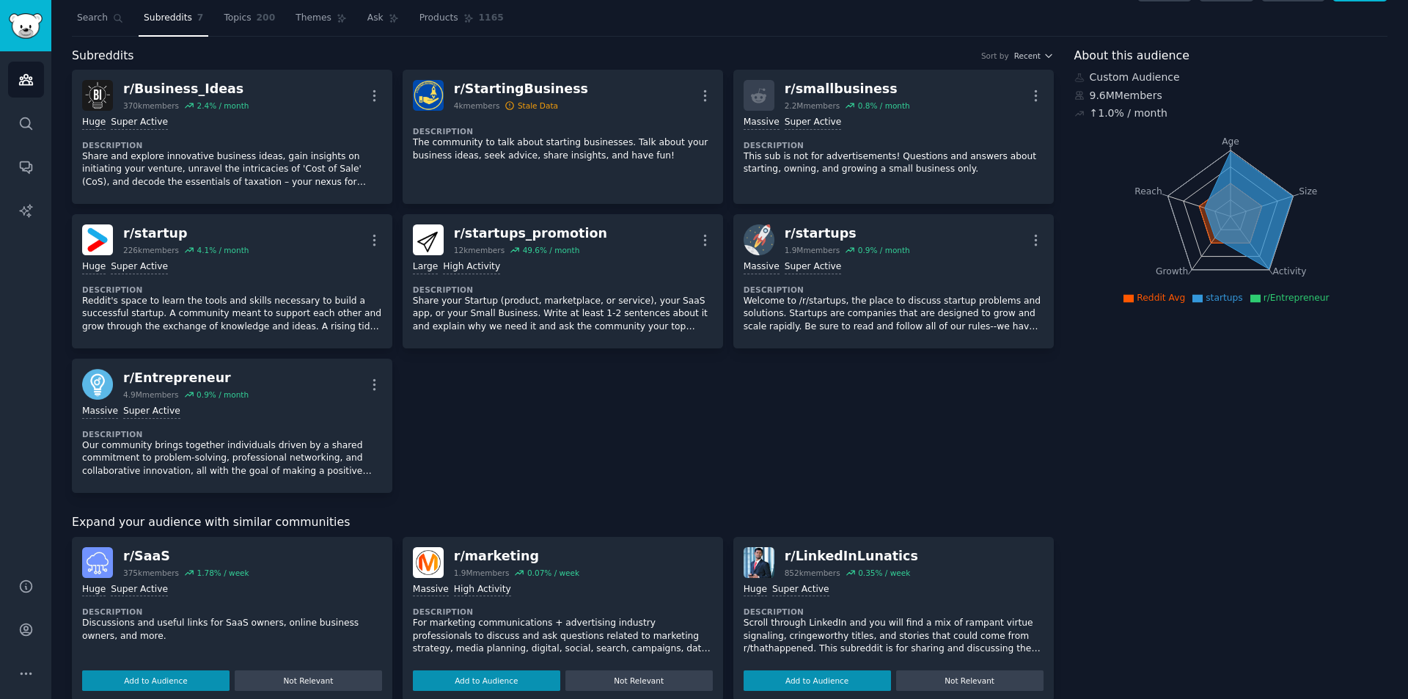
scroll to position [0, 0]
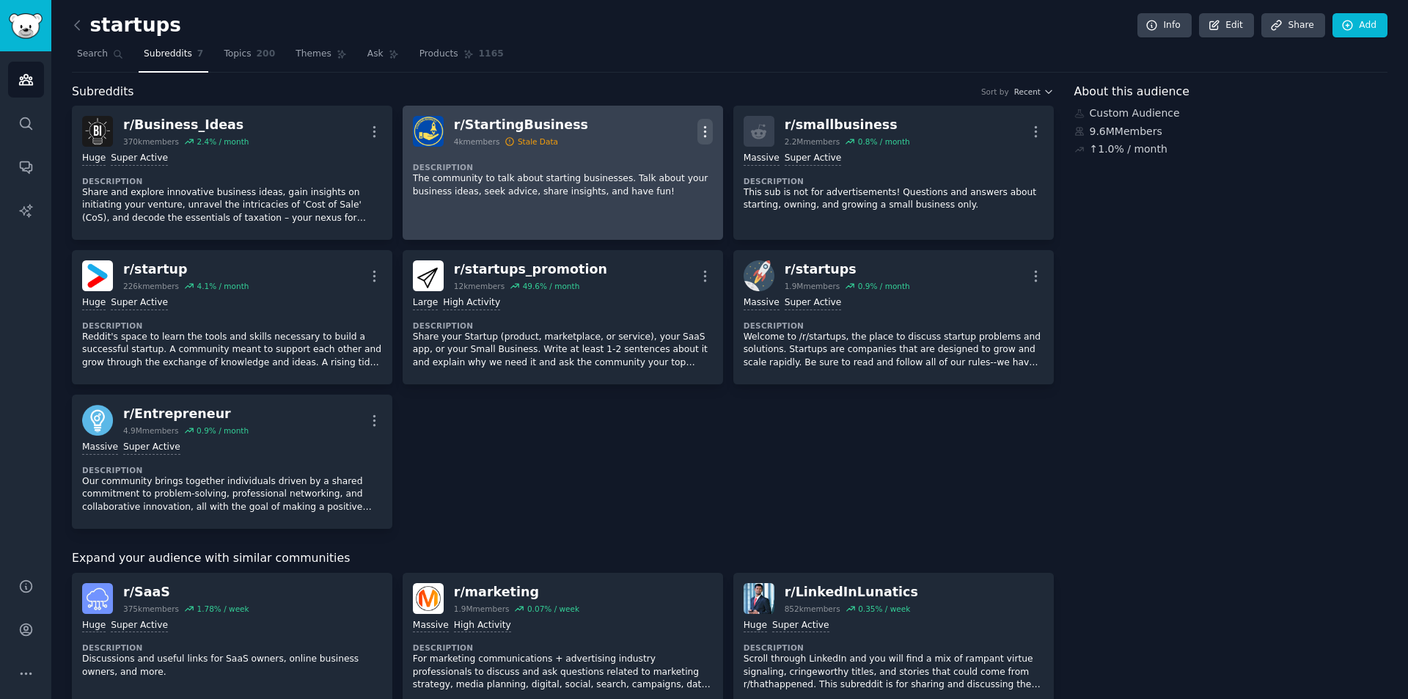
click at [703, 129] on icon "button" at bounding box center [705, 131] width 15 height 15
click at [644, 191] on p "Delete" at bounding box center [648, 187] width 34 height 15
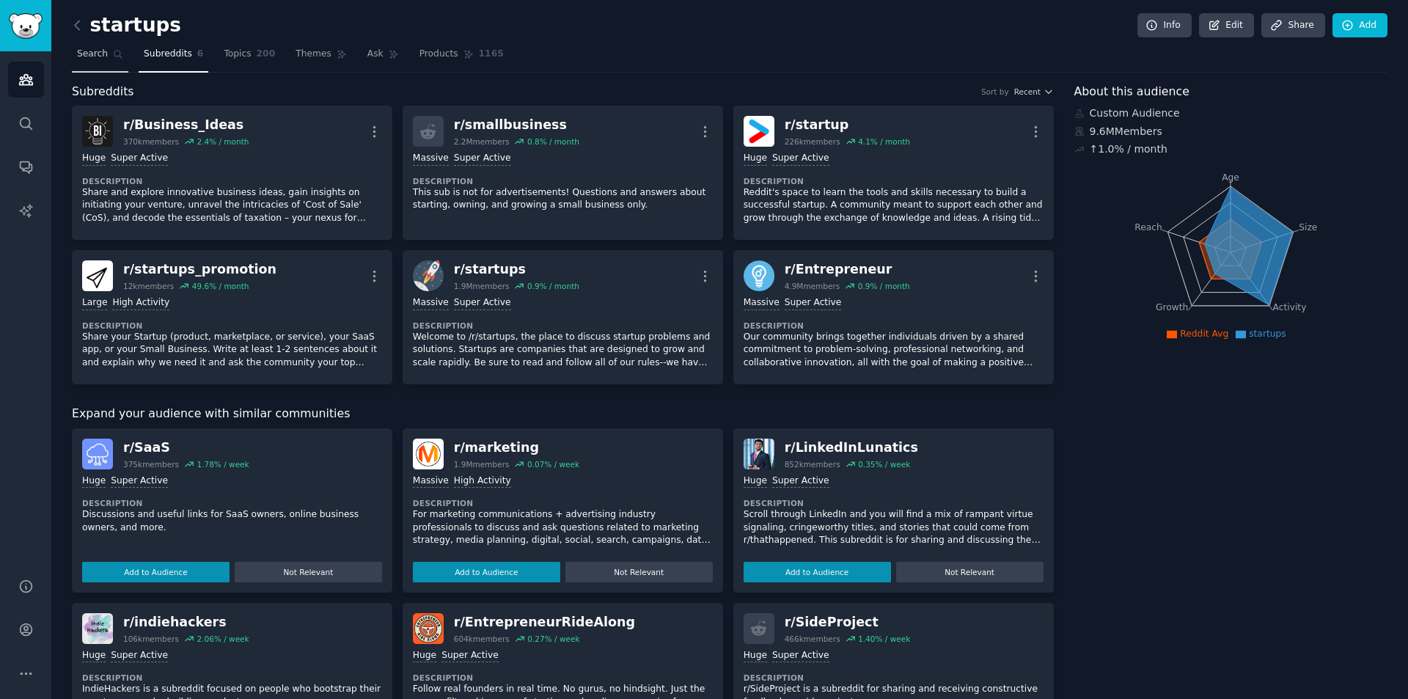
click at [100, 56] on span "Search" at bounding box center [92, 54] width 31 height 13
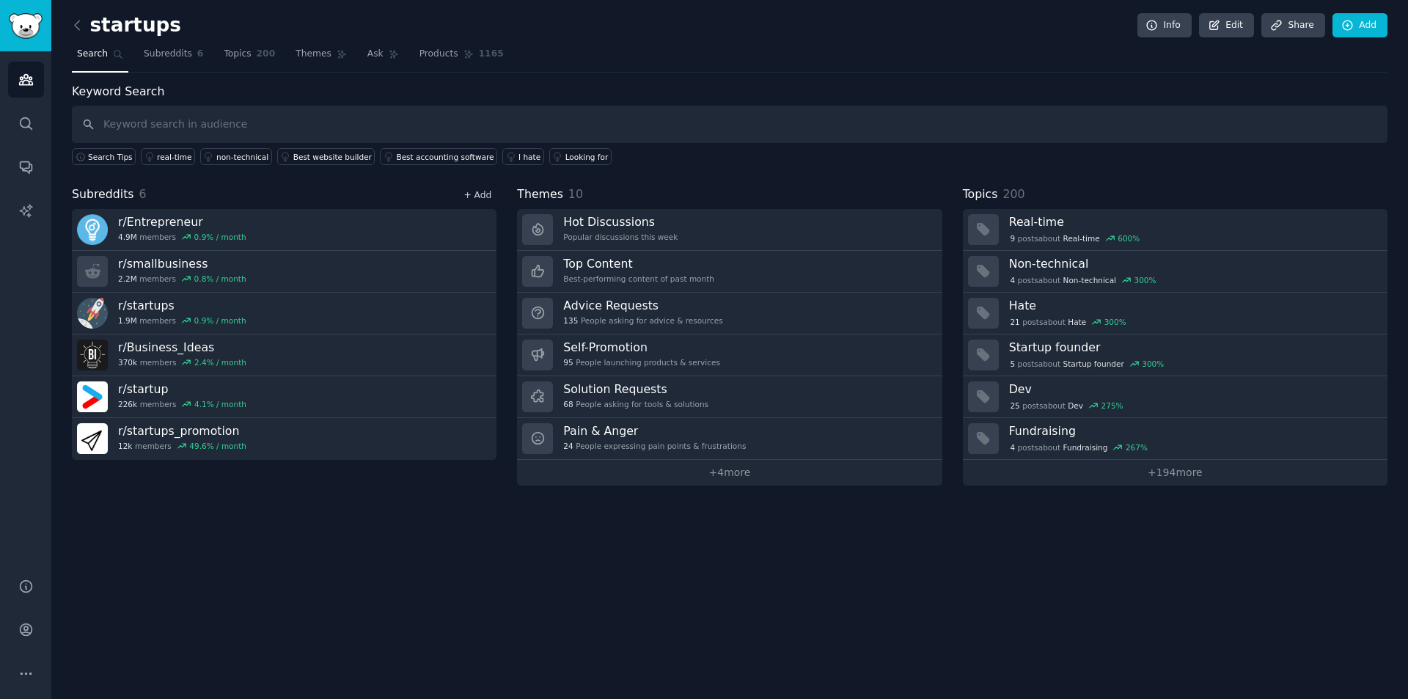
click at [478, 197] on link "+ Add" at bounding box center [478, 195] width 28 height 10
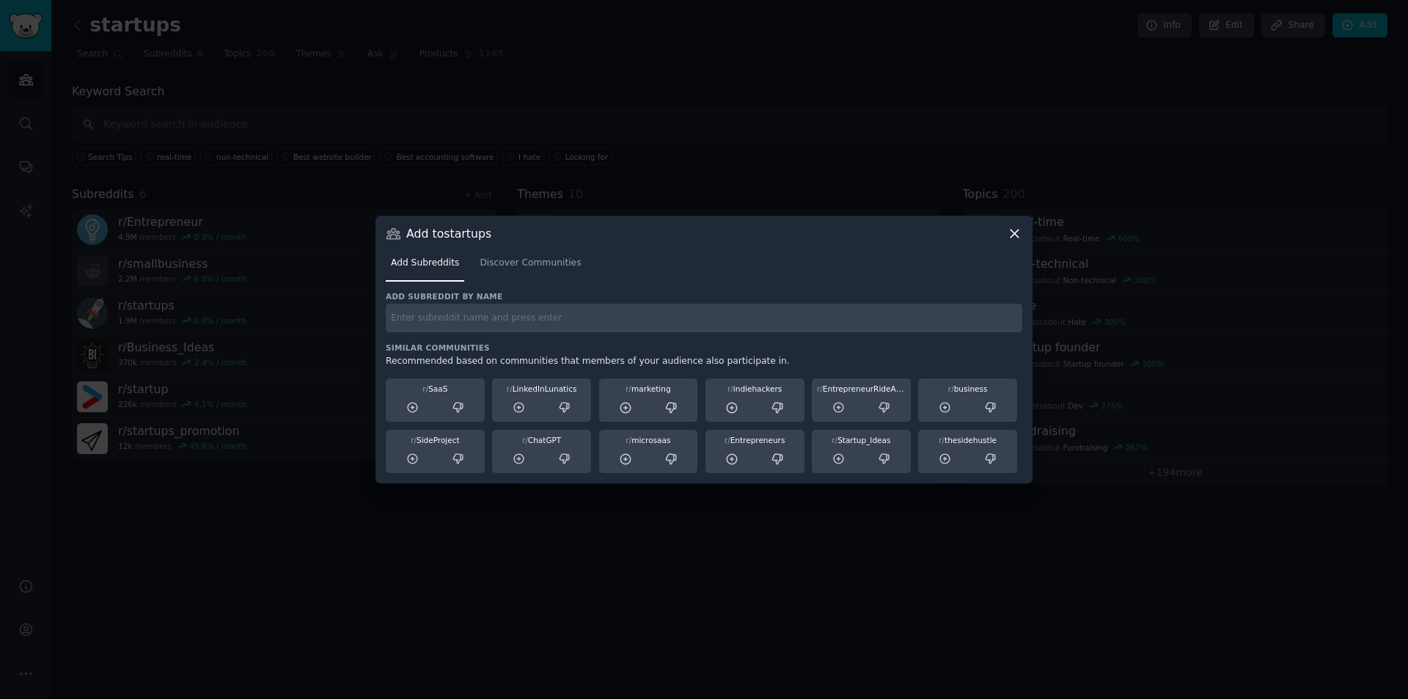
click at [482, 321] on input "text" at bounding box center [704, 318] width 637 height 29
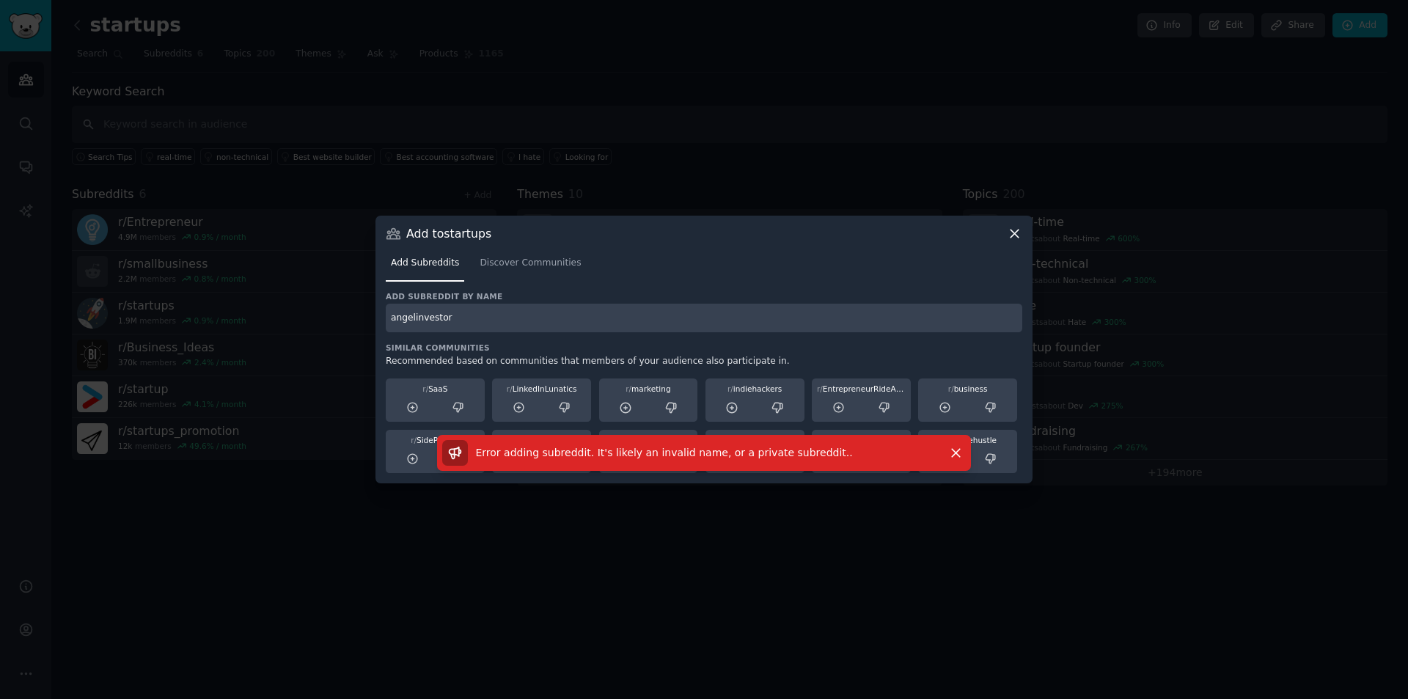
click at [461, 318] on input "angelinvestor" at bounding box center [704, 318] width 637 height 29
type input "angelinvestors"
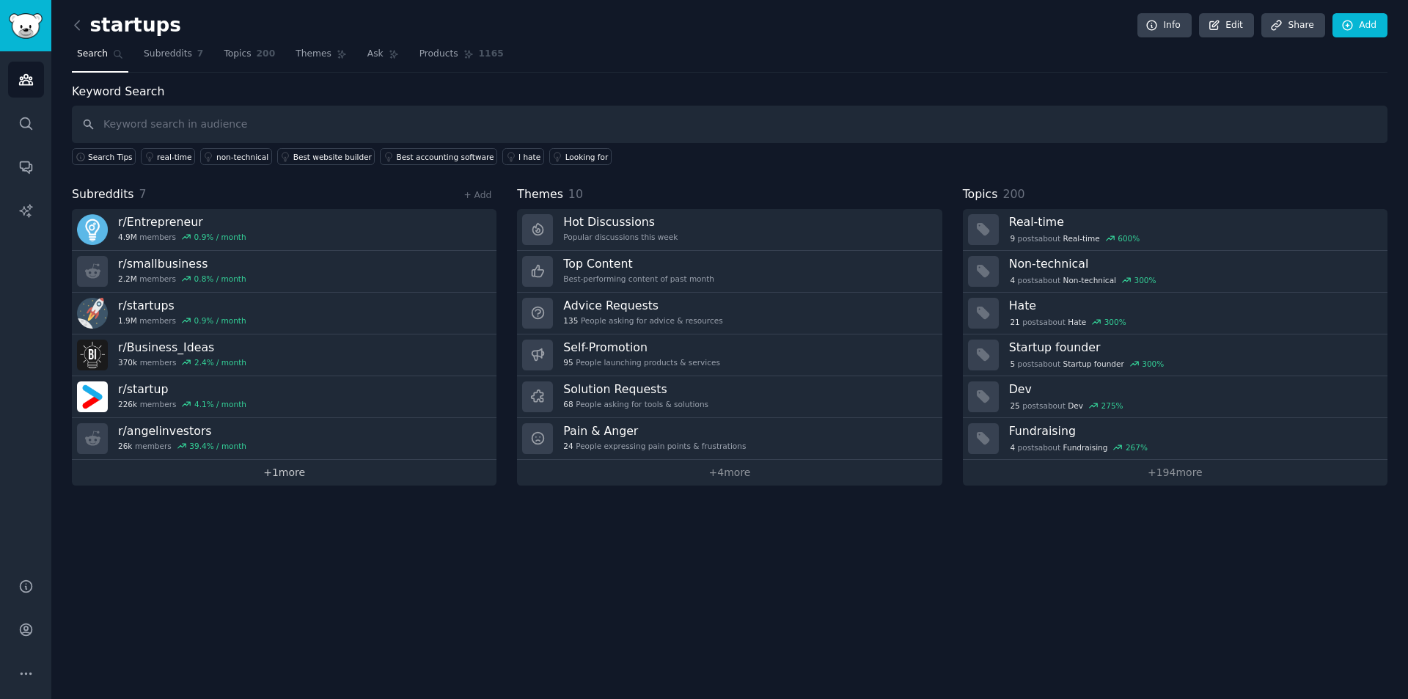
click at [290, 472] on link "+ 1 more" at bounding box center [284, 473] width 425 height 26
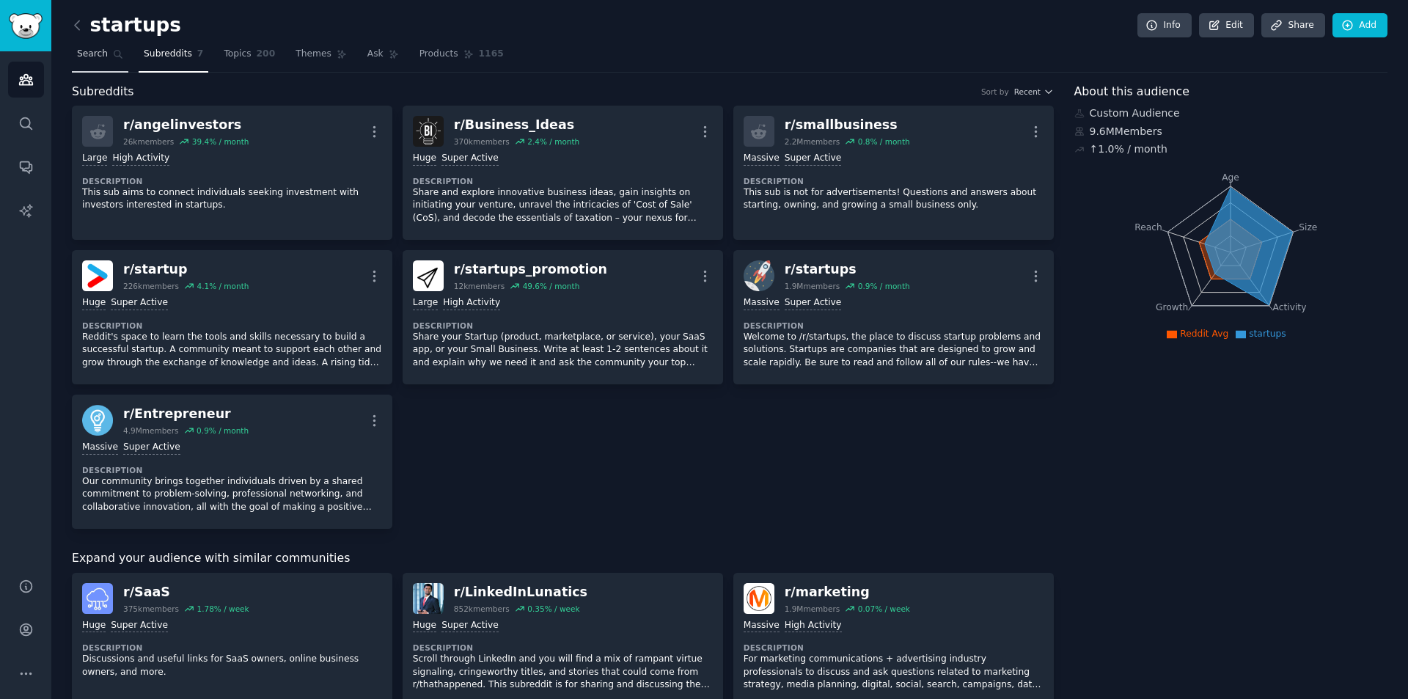
click at [91, 53] on span "Search" at bounding box center [92, 54] width 31 height 13
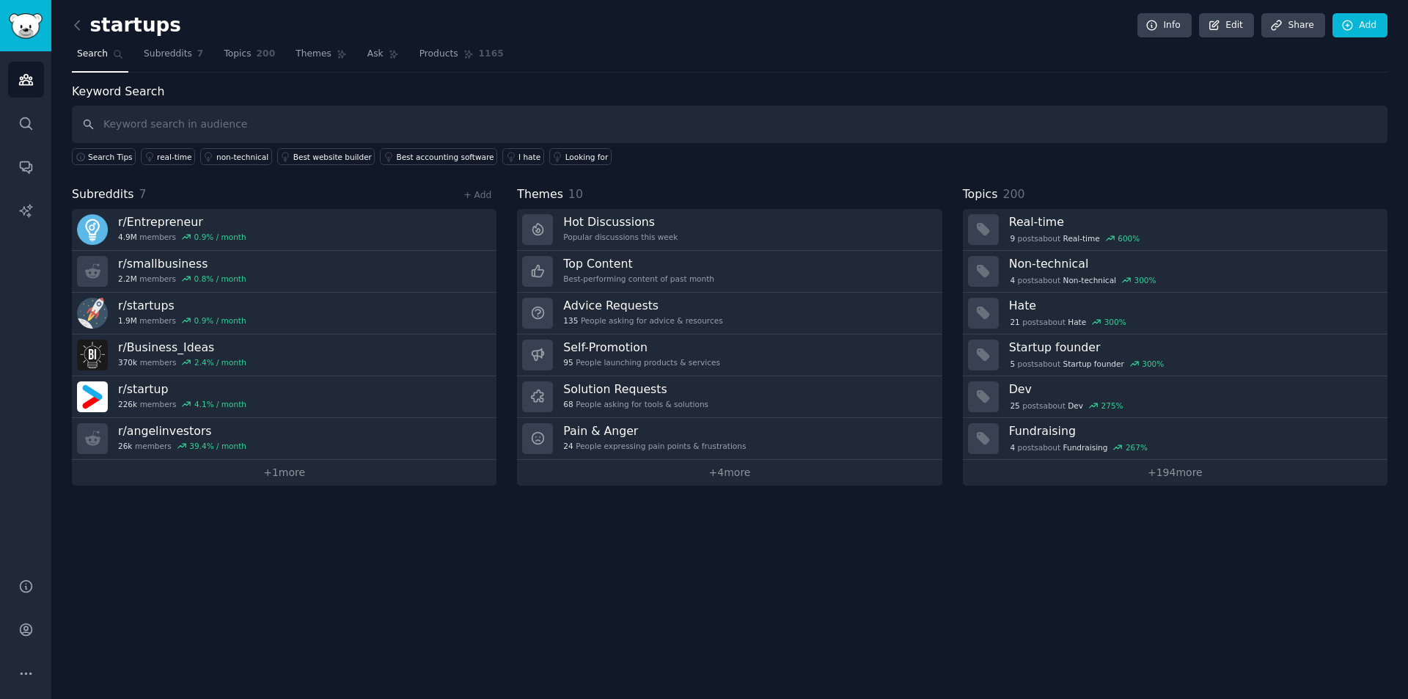
click at [238, 120] on input "text" at bounding box center [730, 124] width 1316 height 37
type input "start-up funds"
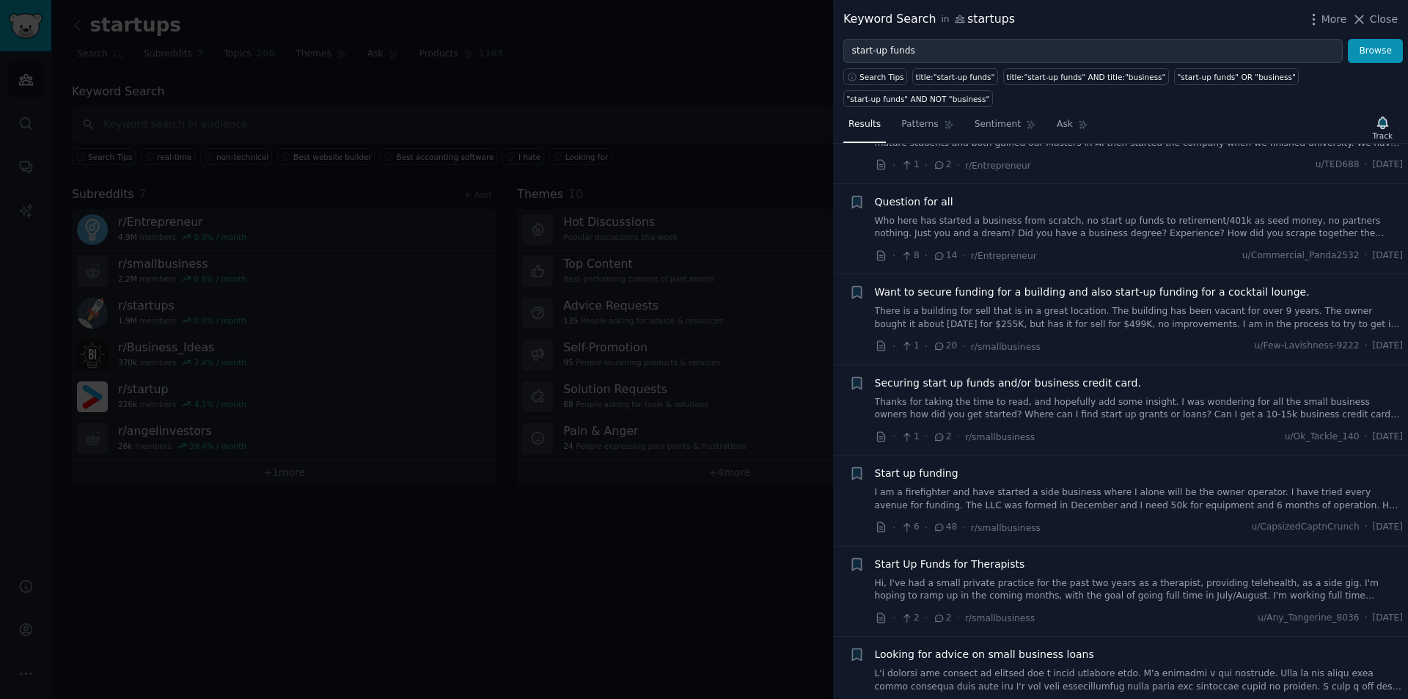
scroll to position [220, 0]
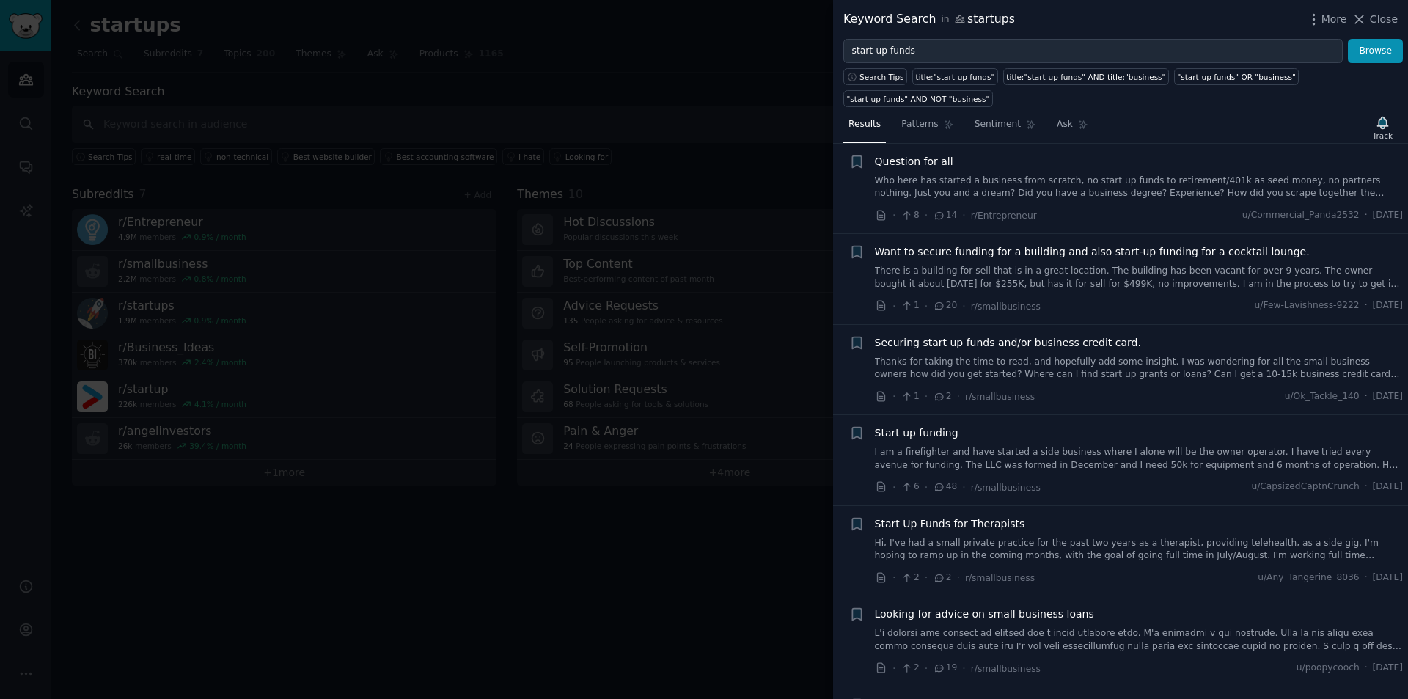
click at [1119, 265] on link "There is a building for sell that is in a great location. The building has been…" at bounding box center [1139, 278] width 529 height 26
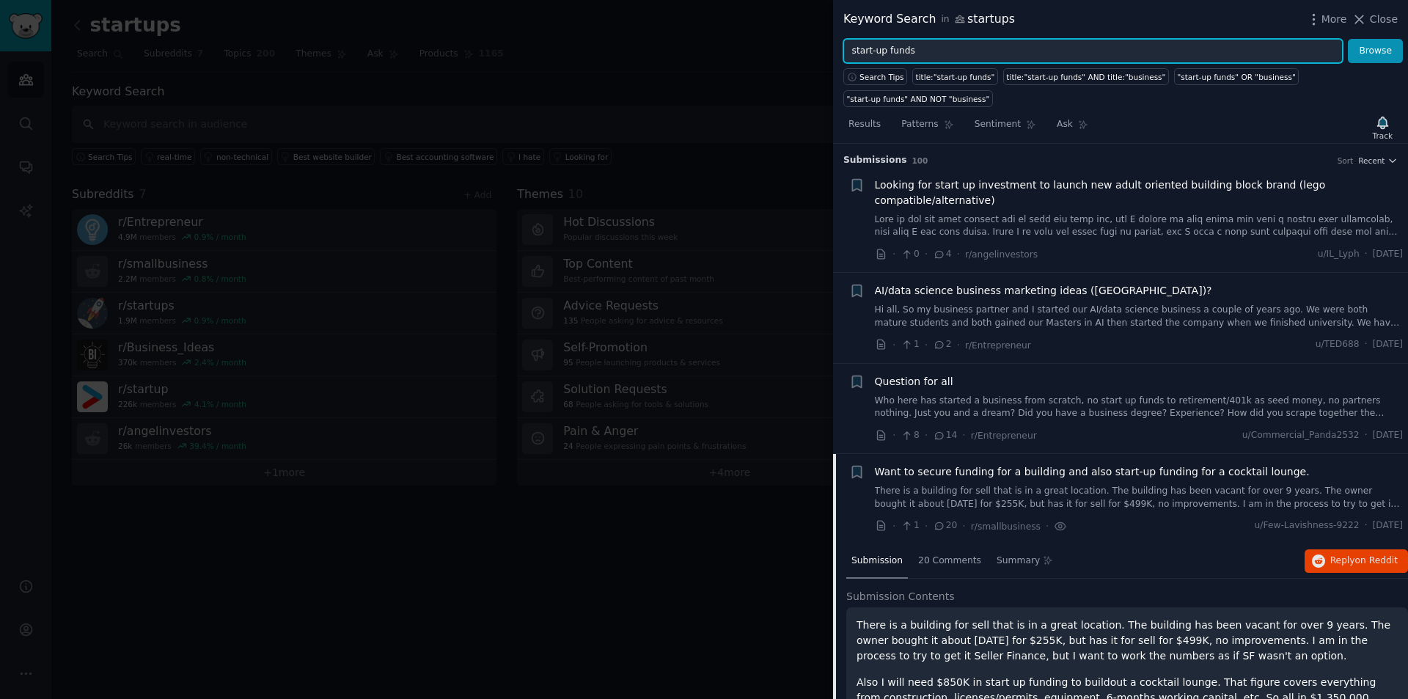
click at [923, 51] on input "start-up funds" at bounding box center [1094, 51] width 500 height 25
type input "startup"
click at [1348, 39] on button "Browse" at bounding box center [1375, 51] width 55 height 25
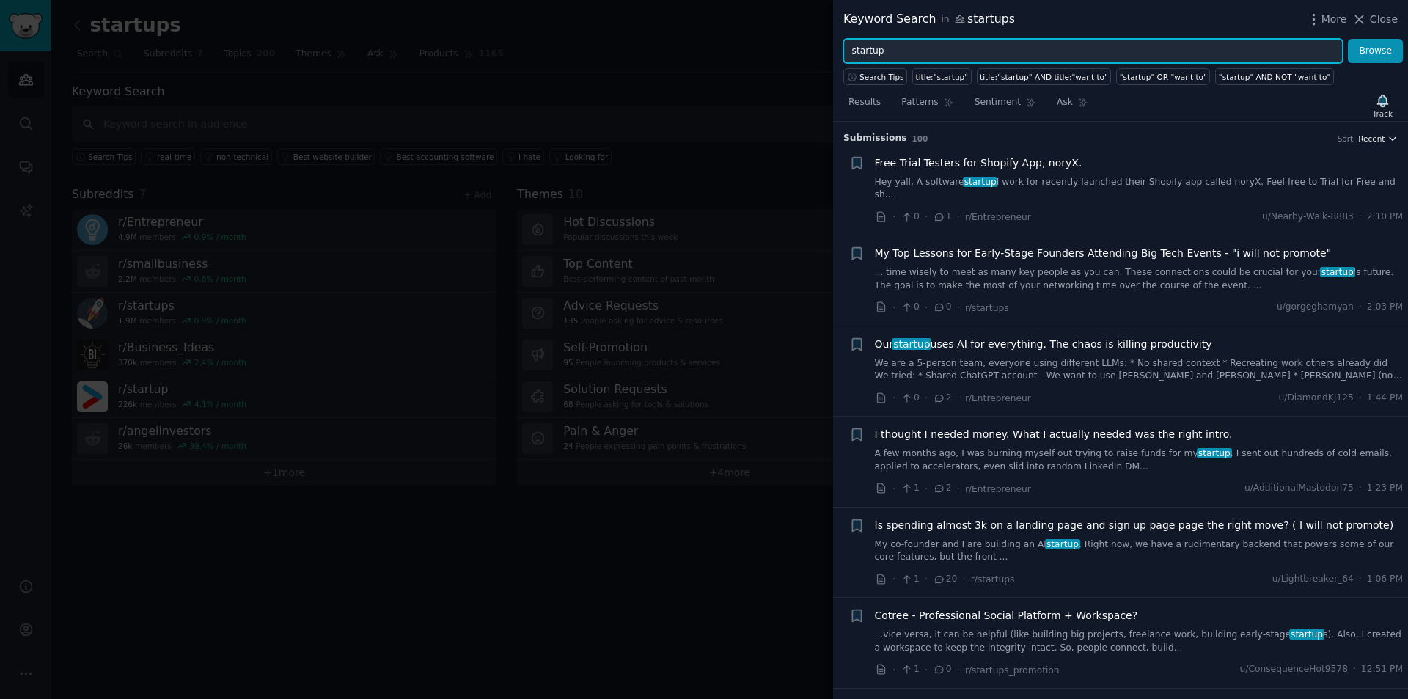
click at [1380, 138] on span "Recent" at bounding box center [1371, 138] width 26 height 10
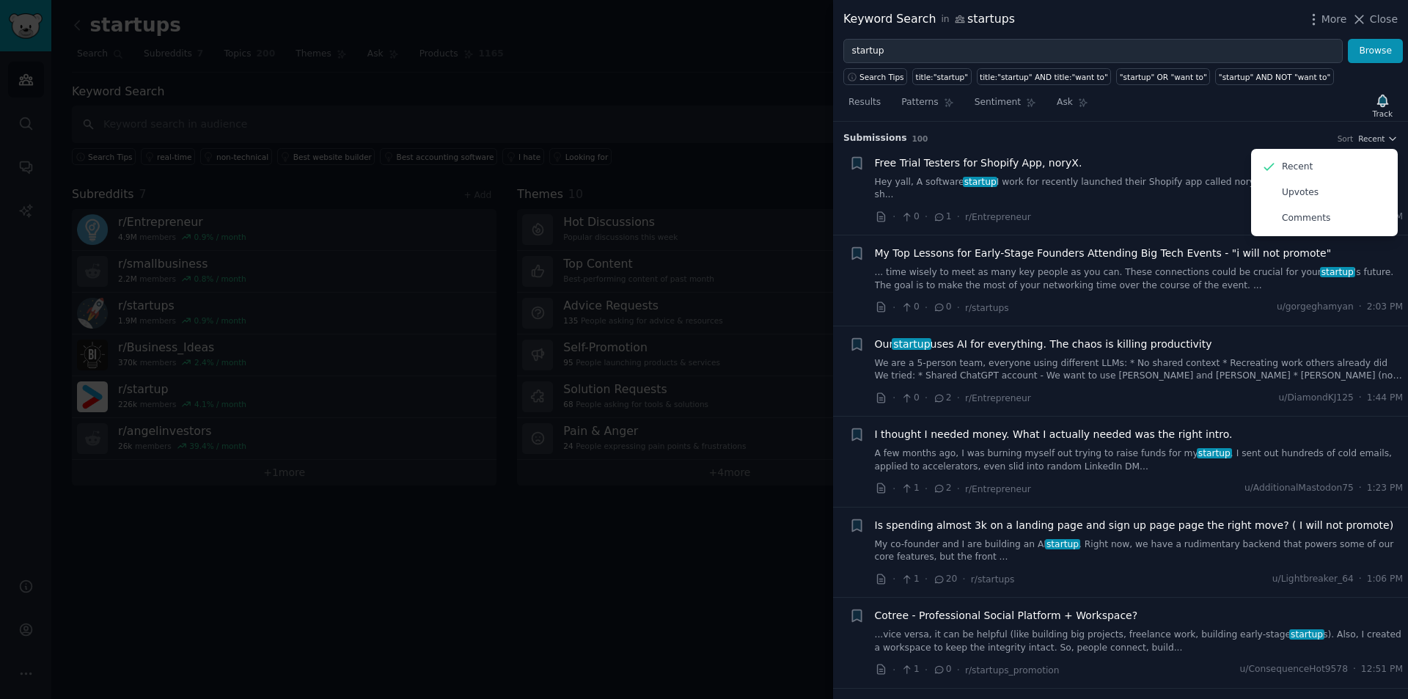
click at [1173, 150] on li "+ Free Trial Testers for Shopify App, noryX. Hey yall, A software startup I wor…" at bounding box center [1120, 190] width 575 height 90
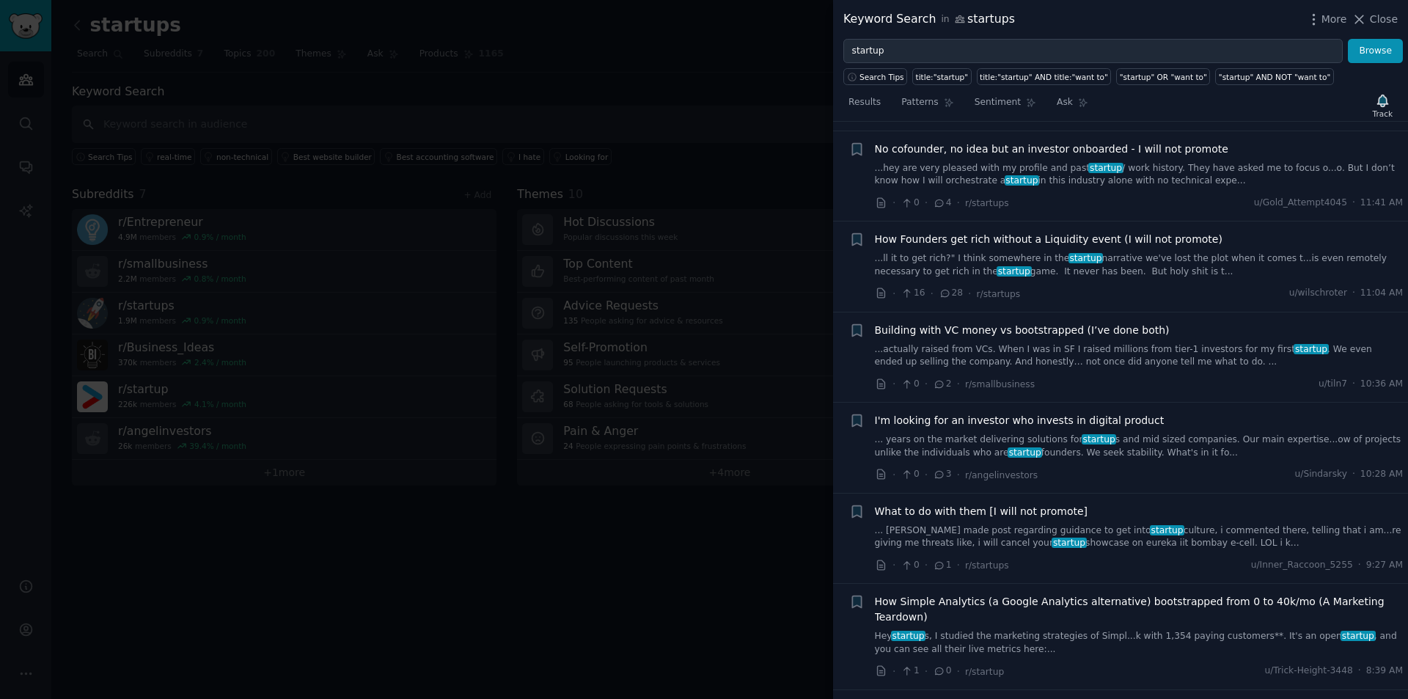
scroll to position [1174, 0]
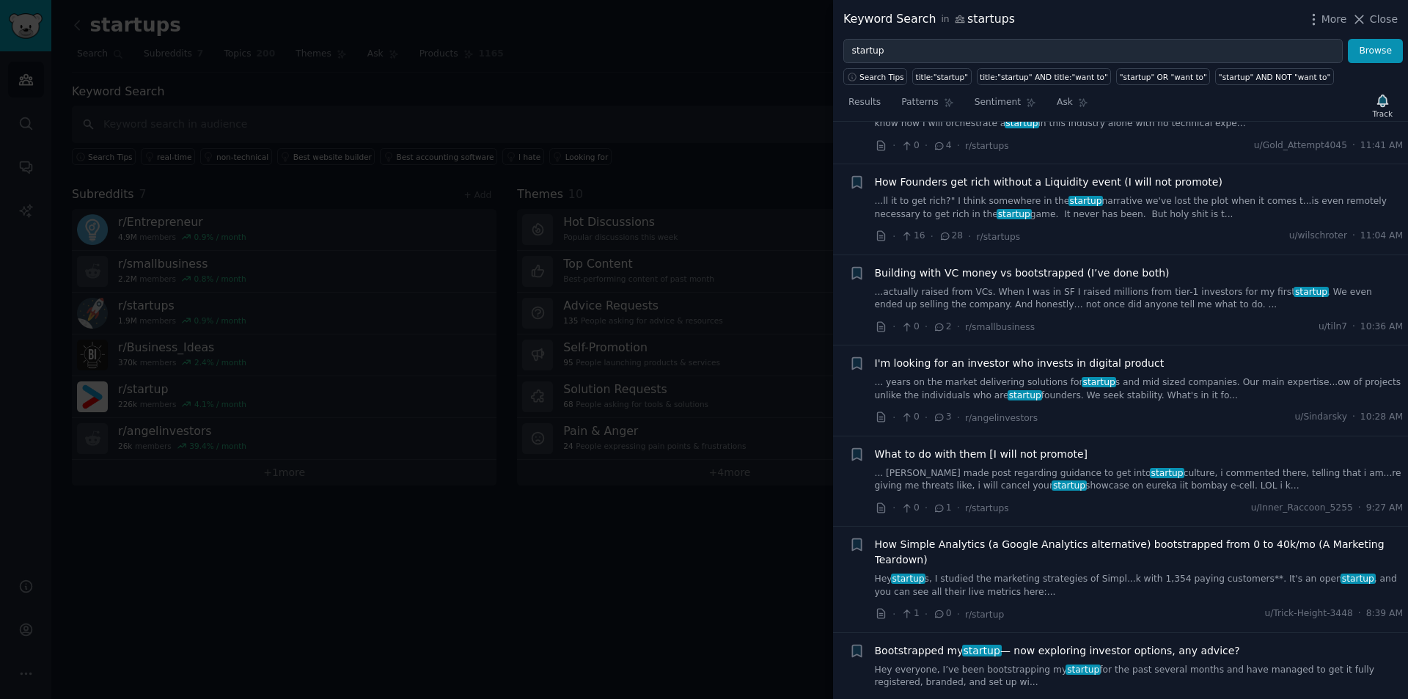
click at [1001, 376] on link "... years on the market delivering solutions for startup s and mid sized compan…" at bounding box center [1139, 389] width 529 height 26
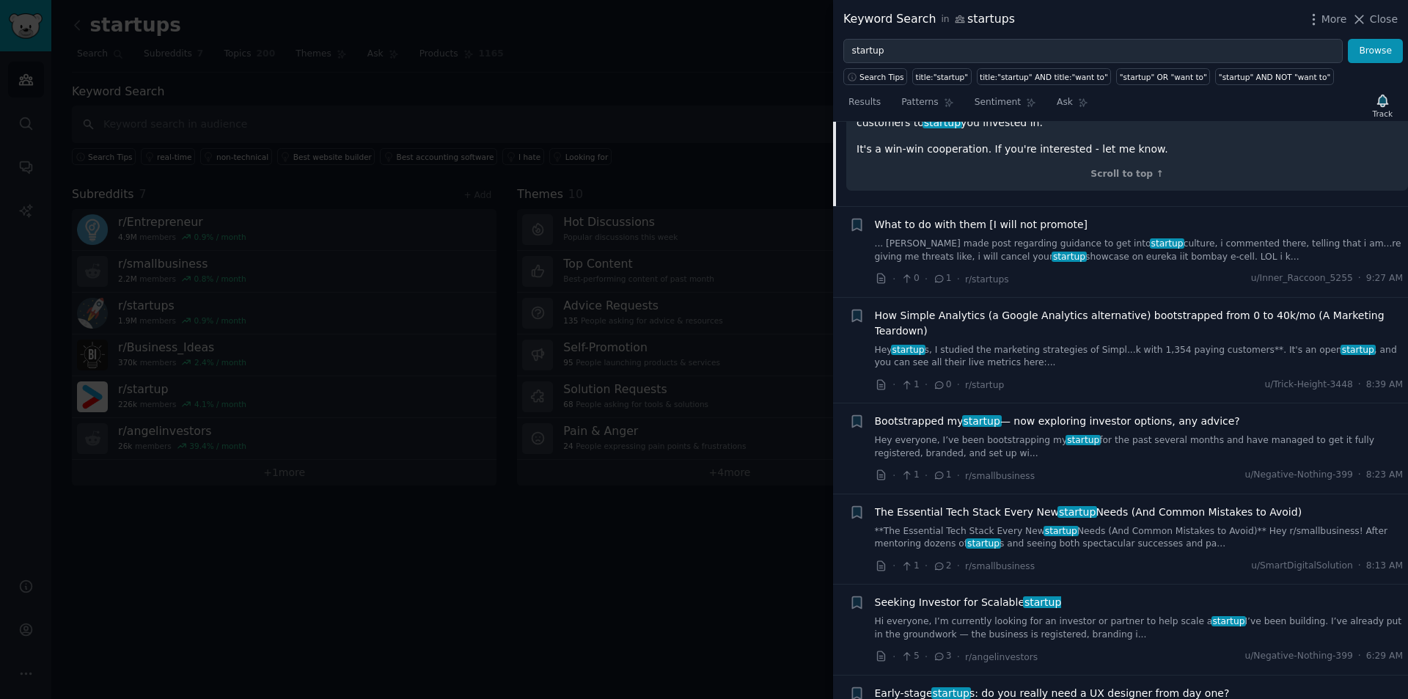
scroll to position [1943, 0]
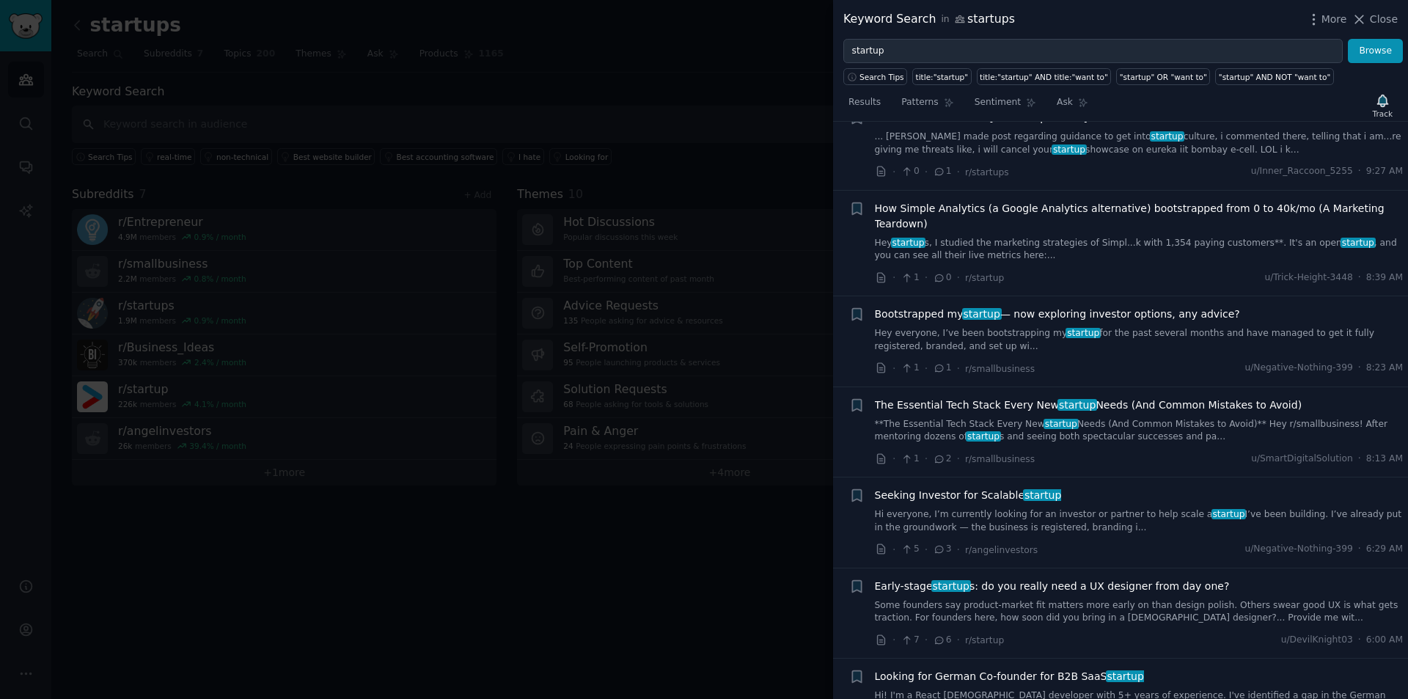
click at [1069, 508] on link "Hi everyone, I’m currently looking for an investor or partner to help scale a s…" at bounding box center [1139, 521] width 529 height 26
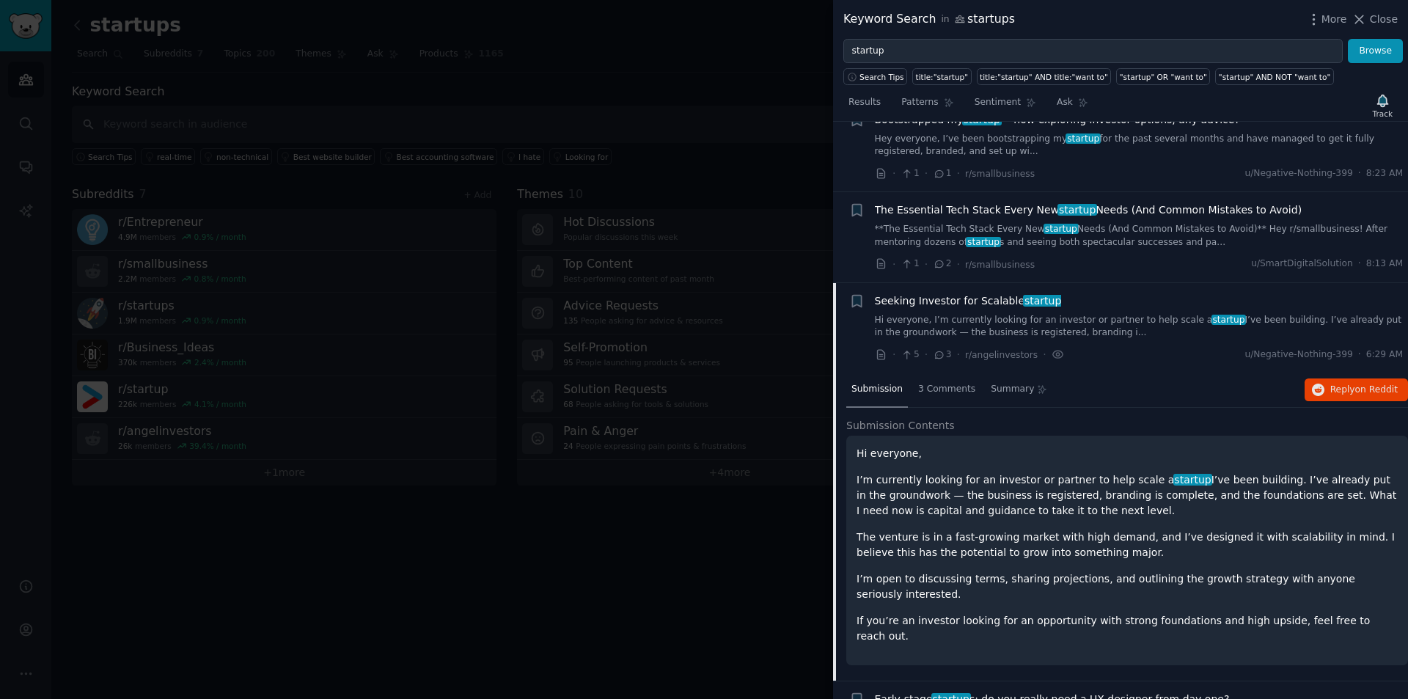
scroll to position [1810, 0]
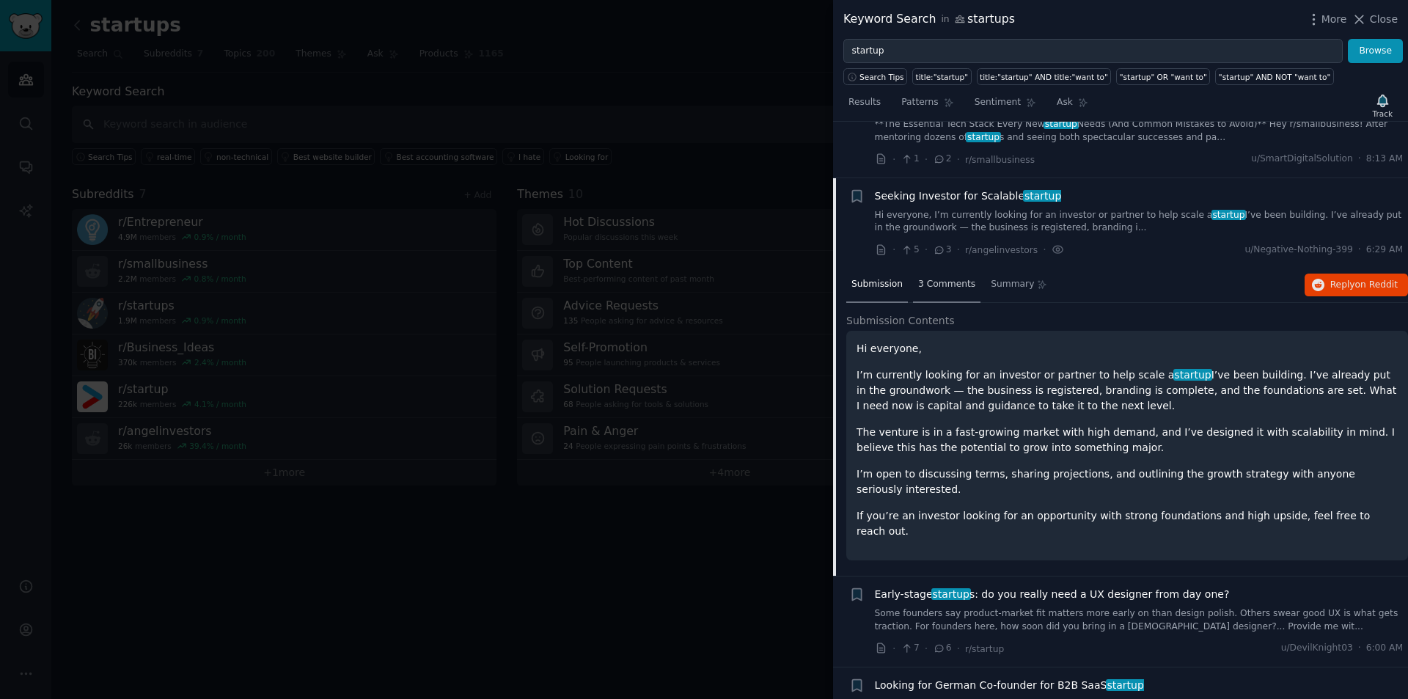
click at [926, 278] on span "3 Comments" at bounding box center [946, 284] width 57 height 13
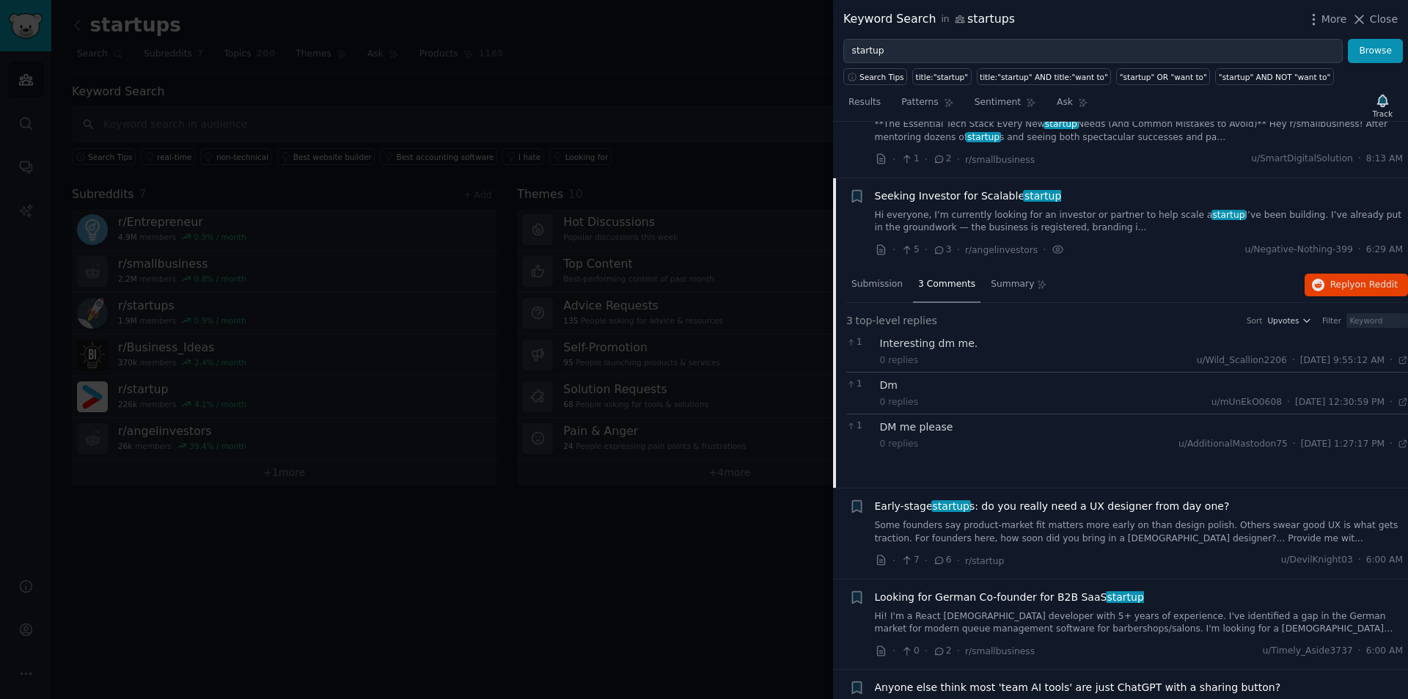
click at [978, 336] on div "Interesting dm me." at bounding box center [1144, 343] width 529 height 15
click at [1338, 279] on span "Reply on Reddit" at bounding box center [1364, 285] width 67 height 13
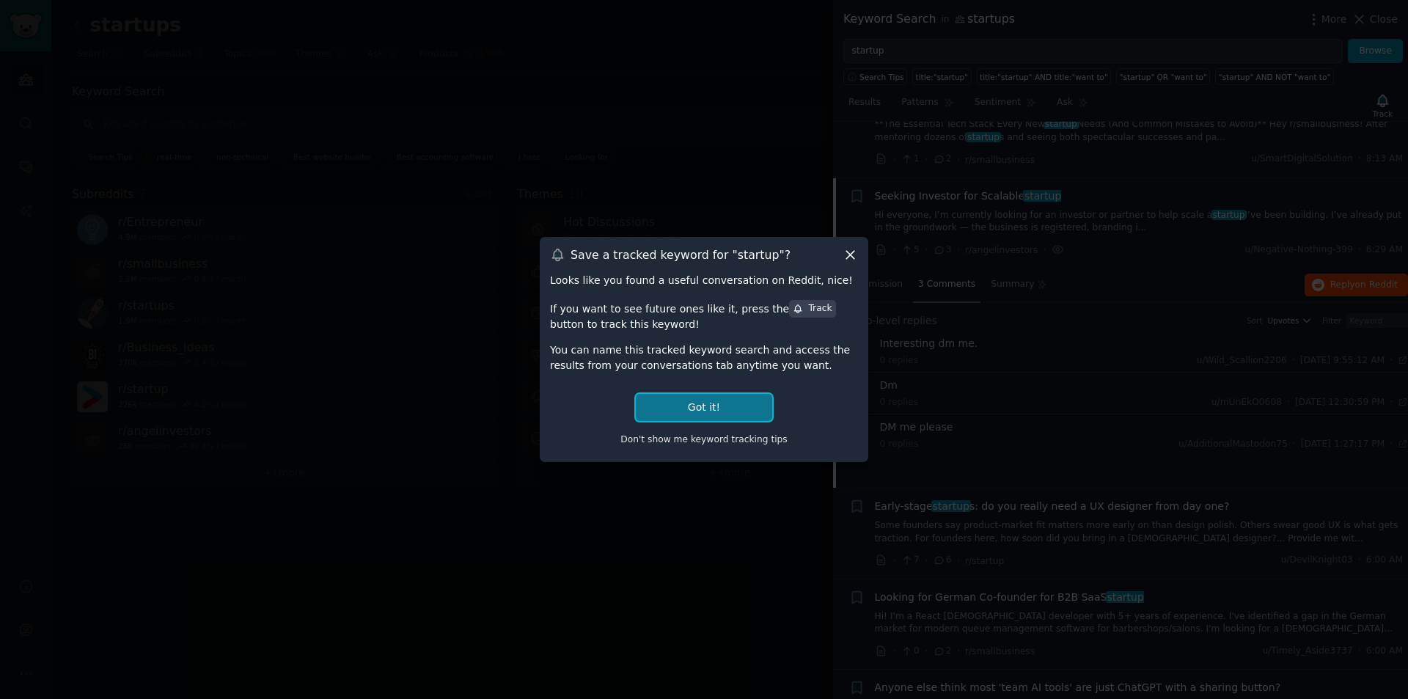
click at [707, 403] on button "Got it!" at bounding box center [704, 407] width 136 height 27
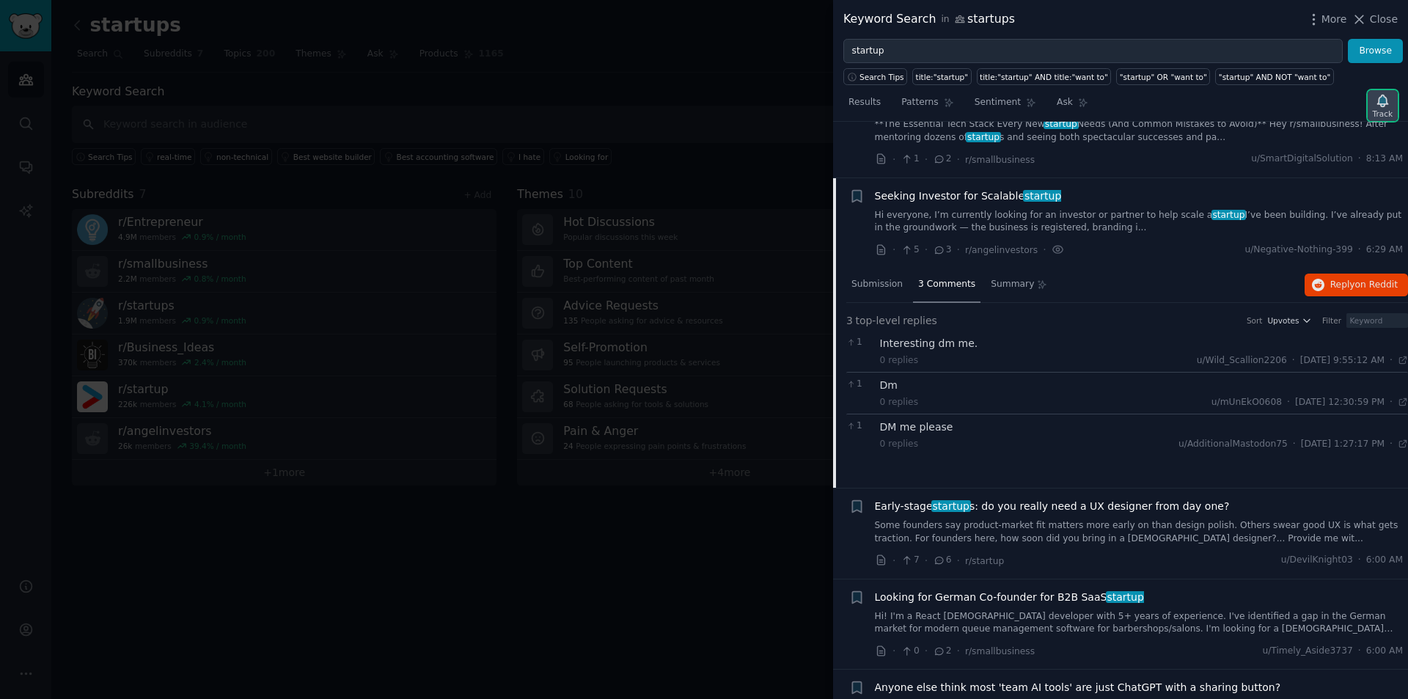
click at [1383, 102] on icon "button" at bounding box center [1383, 101] width 10 height 12
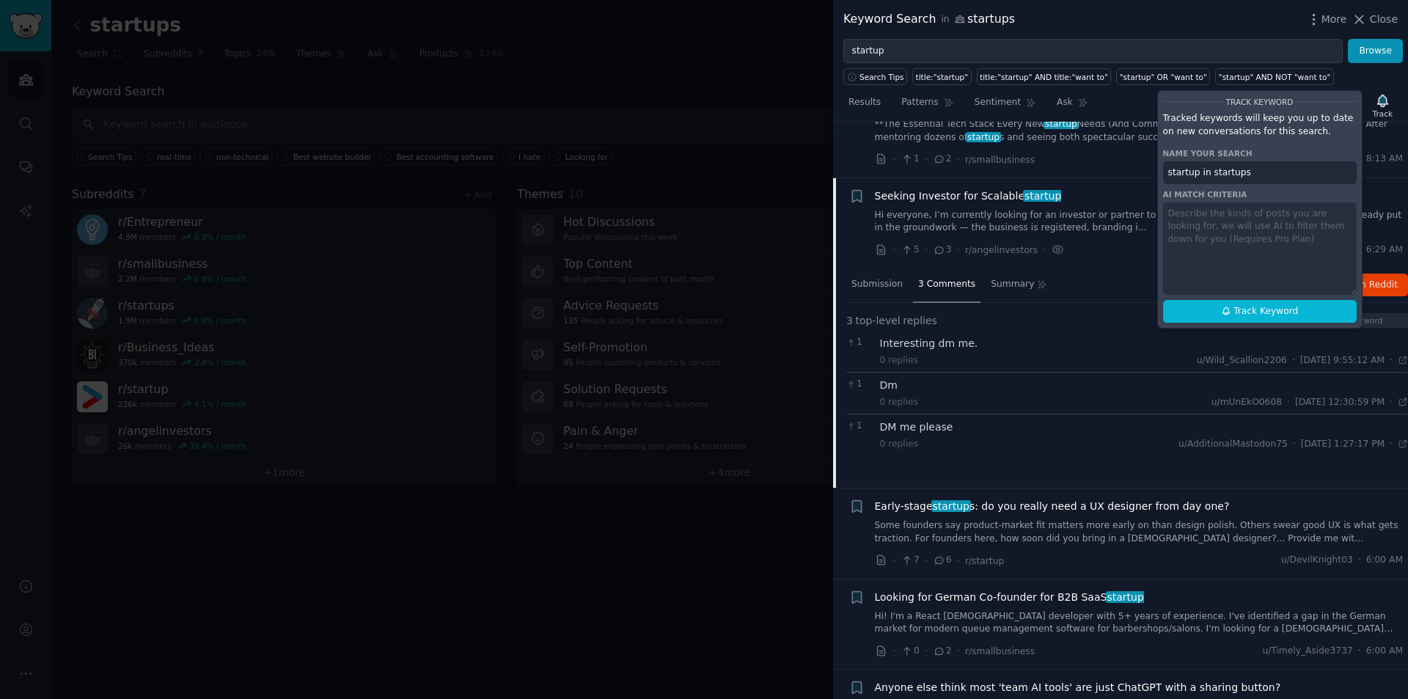
click at [1270, 226] on div "Track Keyword Tracked keywords will keep you up to date on new conversations fo…" at bounding box center [1259, 209] width 205 height 238
click at [1205, 268] on div "Track Keyword Tracked keywords will keep you up to date on new conversations fo…" at bounding box center [1259, 209] width 205 height 238
click at [1250, 171] on input "startup in startups" at bounding box center [1260, 172] width 194 height 23
click at [1249, 213] on div "Track Keyword Tracked keywords will keep you up to date on new conversations fo…" at bounding box center [1259, 209] width 205 height 238
click at [1257, 305] on span "Track Keyword" at bounding box center [1266, 311] width 65 height 13
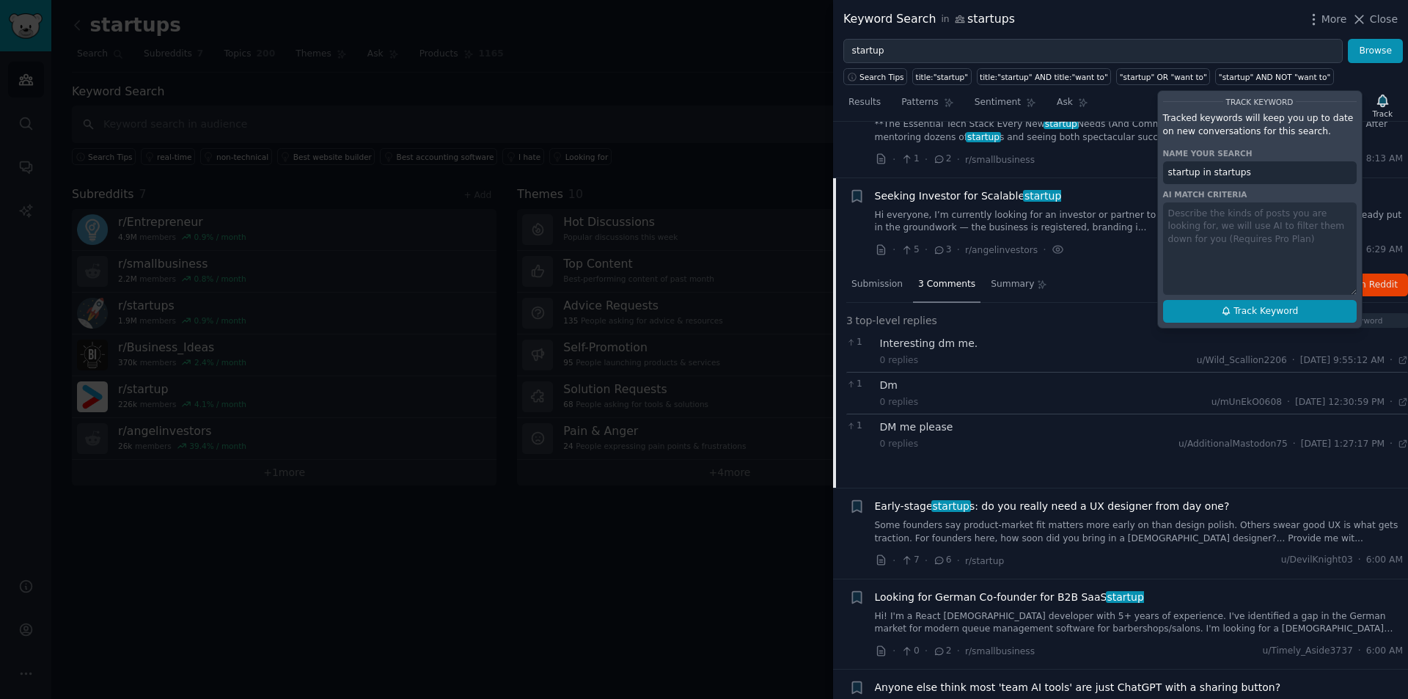
type input "startup in startups"
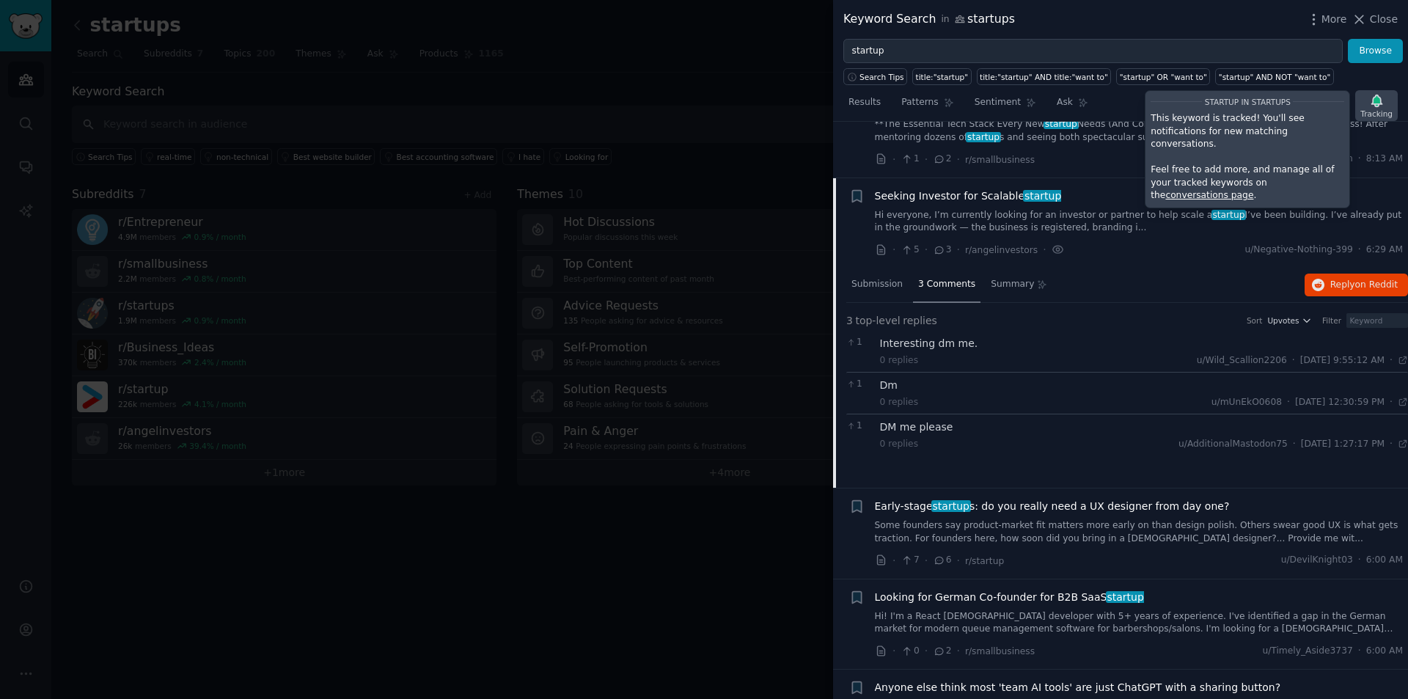
click at [1375, 106] on icon "button" at bounding box center [1376, 100] width 15 height 15
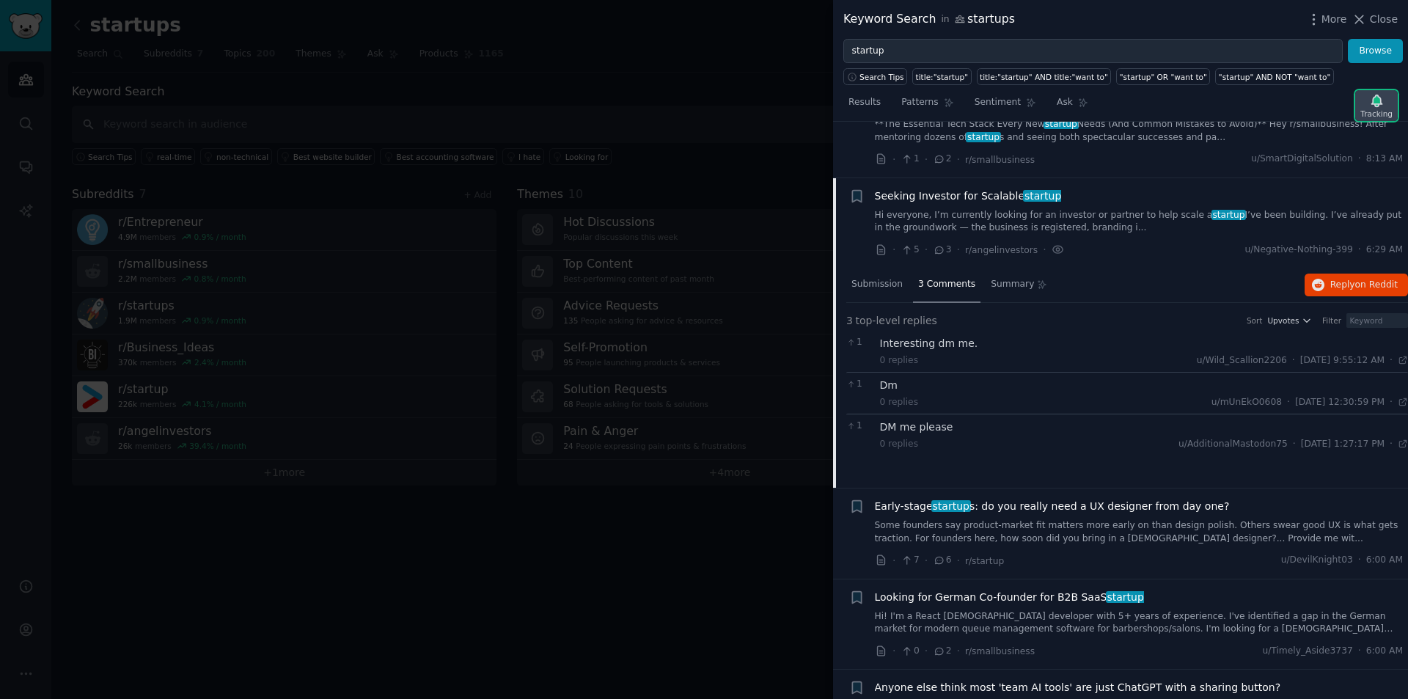
click at [1375, 106] on icon "button" at bounding box center [1376, 100] width 15 height 15
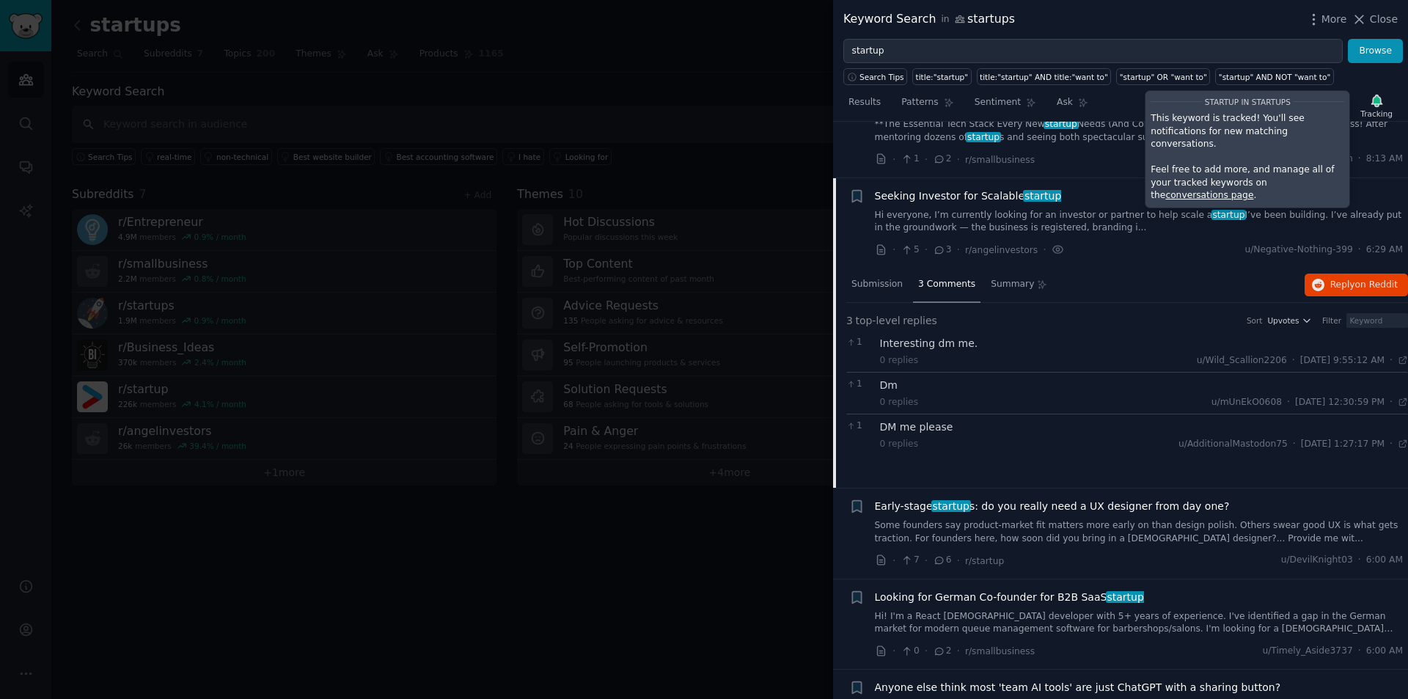
click at [1374, 189] on div "Seeking Investor for Scalable startup Hi everyone, I’m currently looking for an…" at bounding box center [1139, 212] width 529 height 46
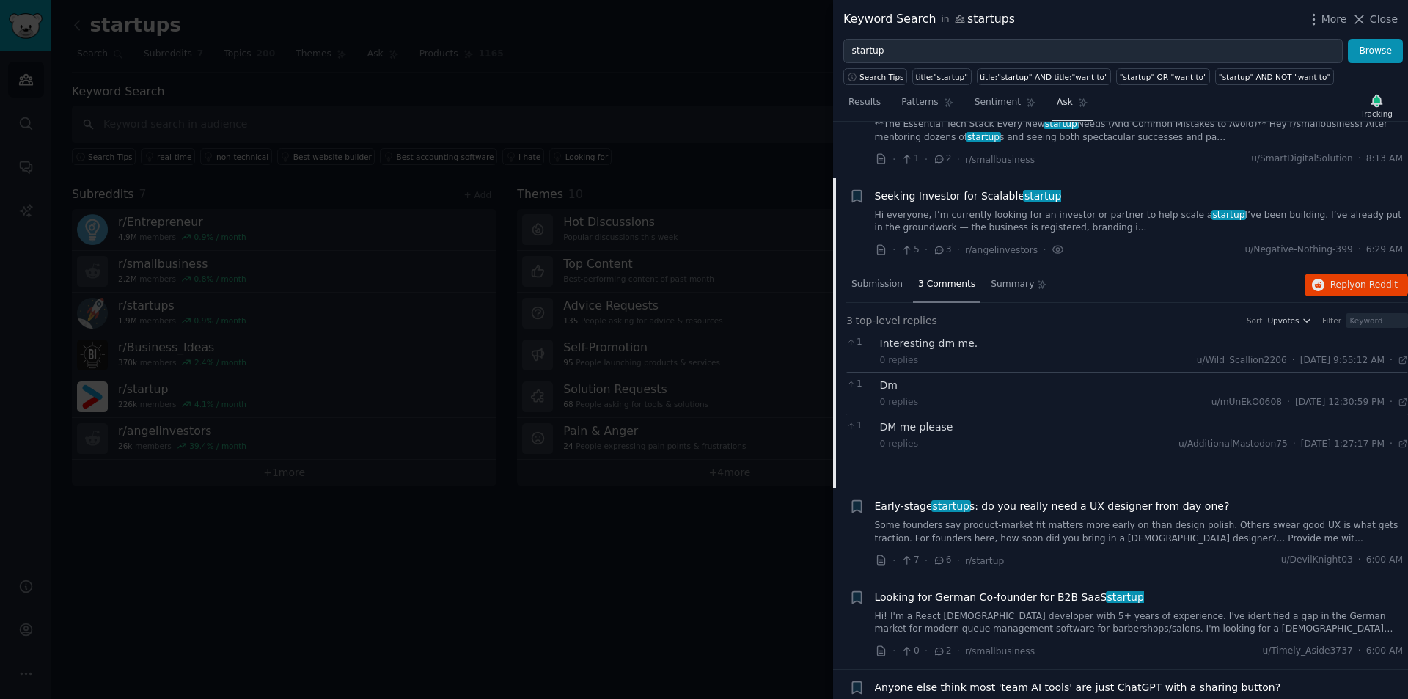
click at [1061, 101] on link "Ask" at bounding box center [1073, 106] width 42 height 30
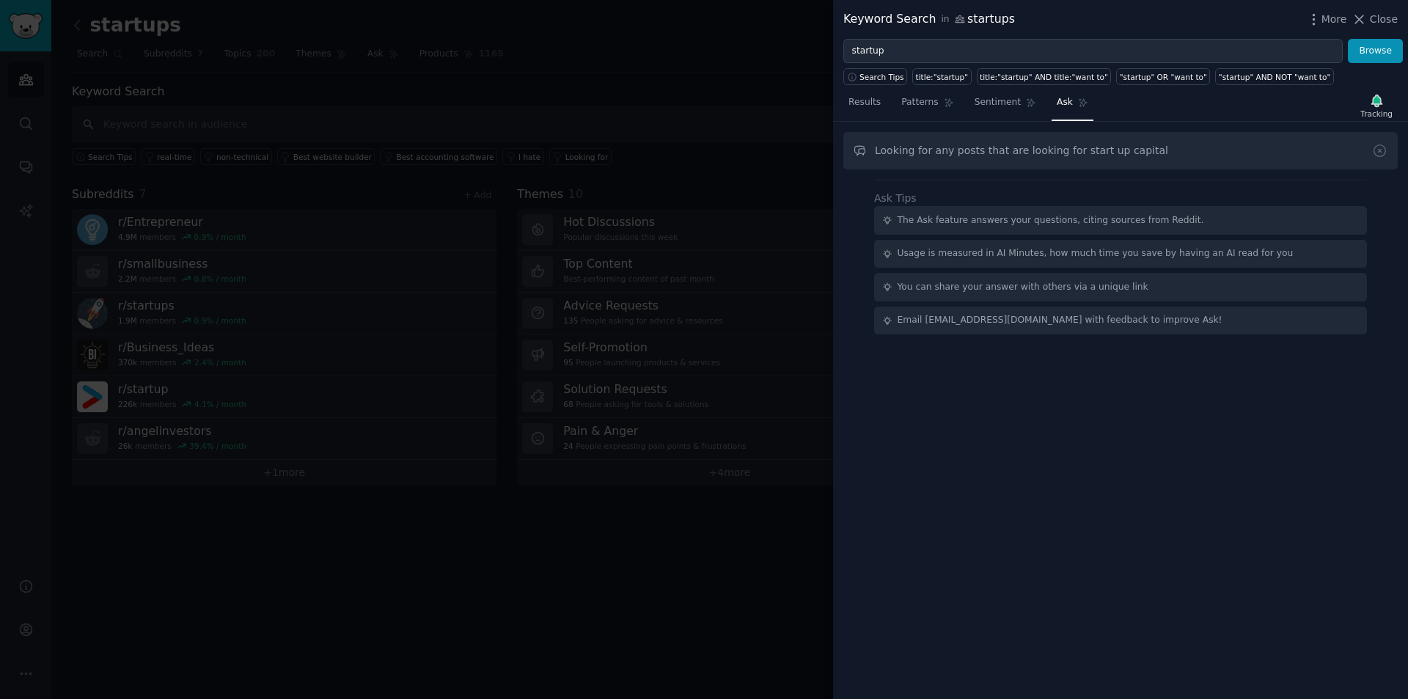
type input "Looking for any posts that are looking for start up capital"
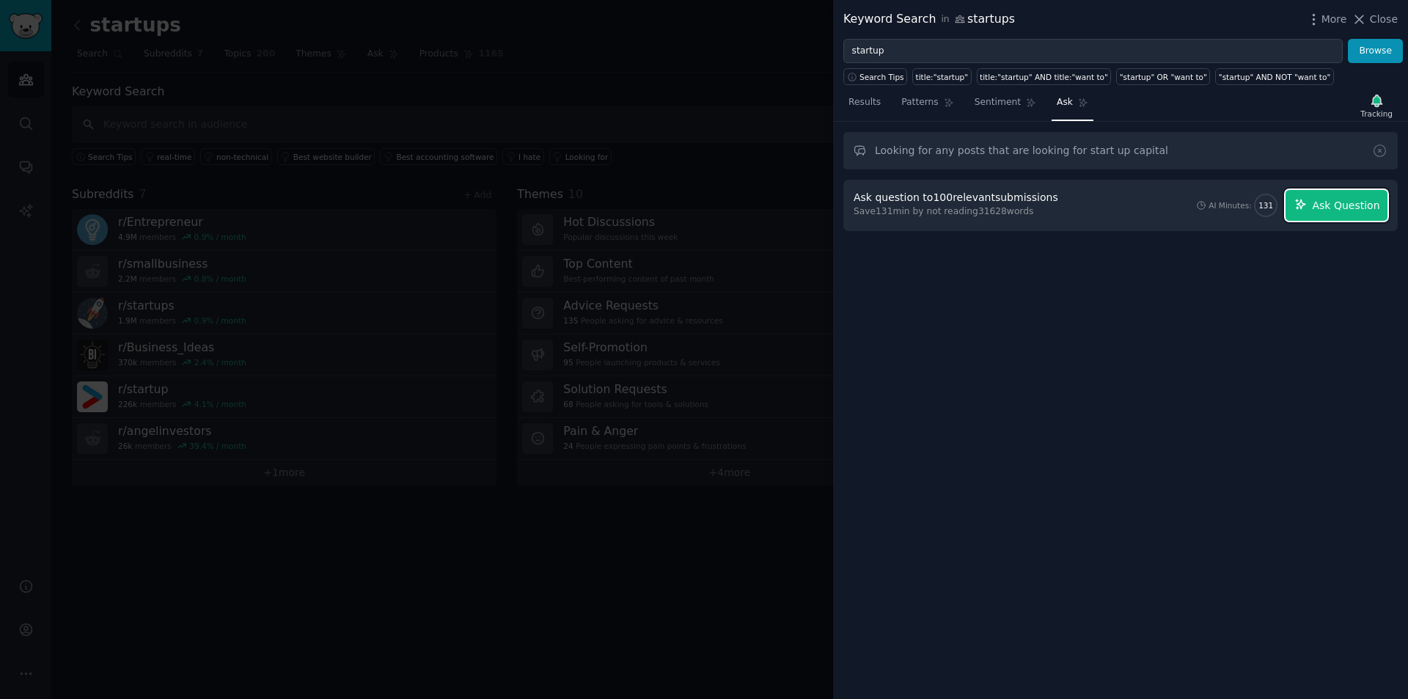
click at [1329, 206] on span "Ask Question" at bounding box center [1345, 205] width 67 height 15
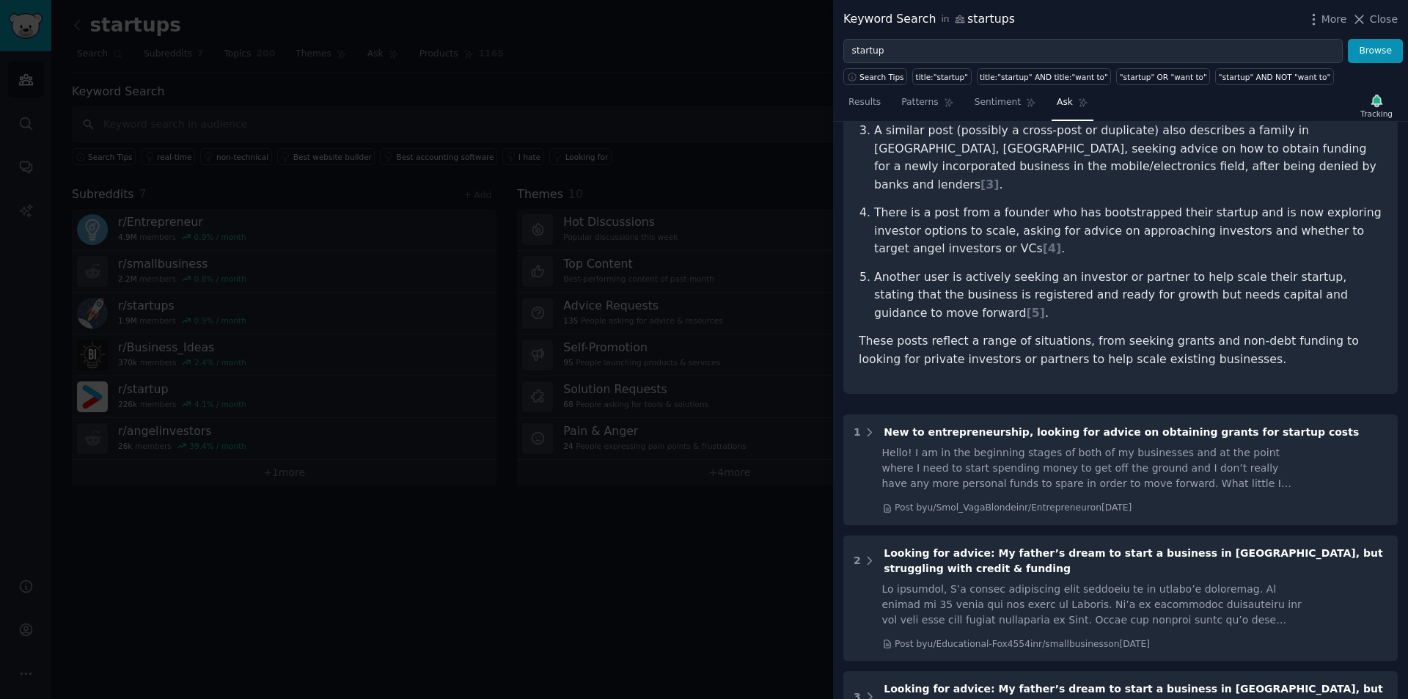
scroll to position [277, 0]
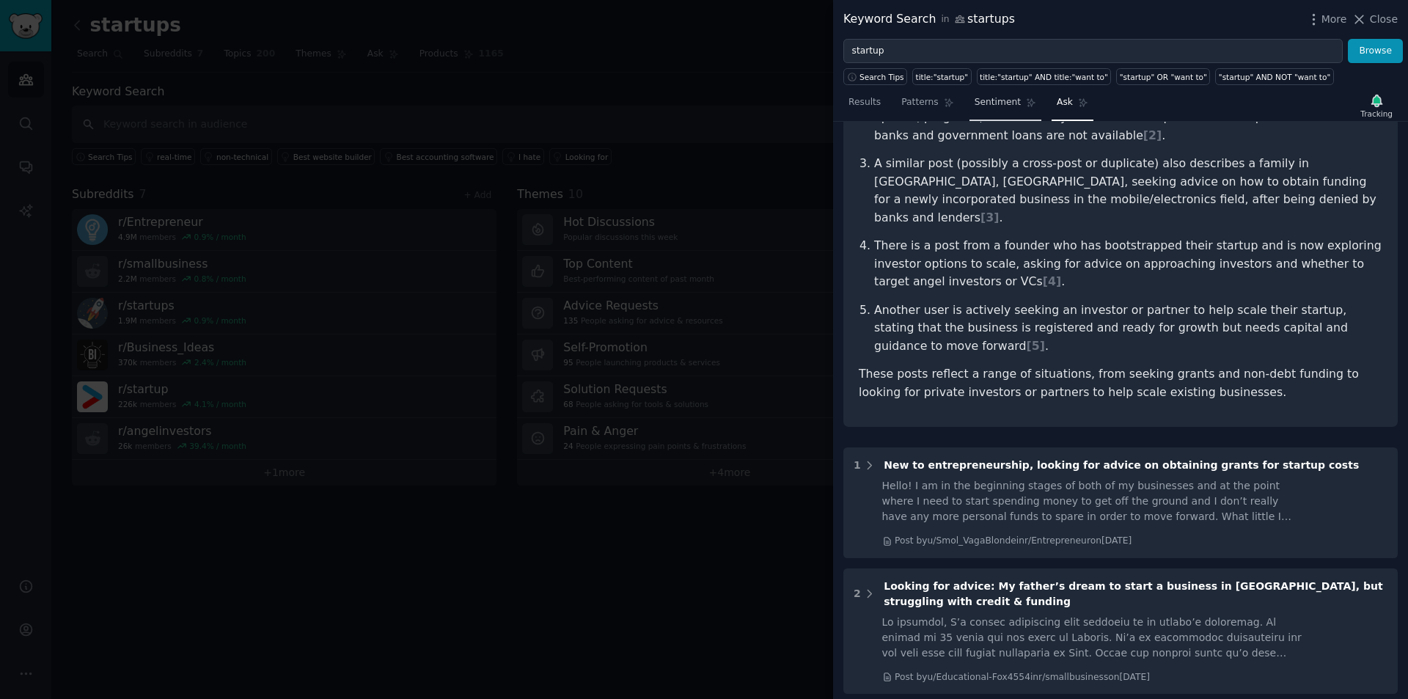
click at [992, 98] on span "Sentiment" at bounding box center [998, 102] width 46 height 13
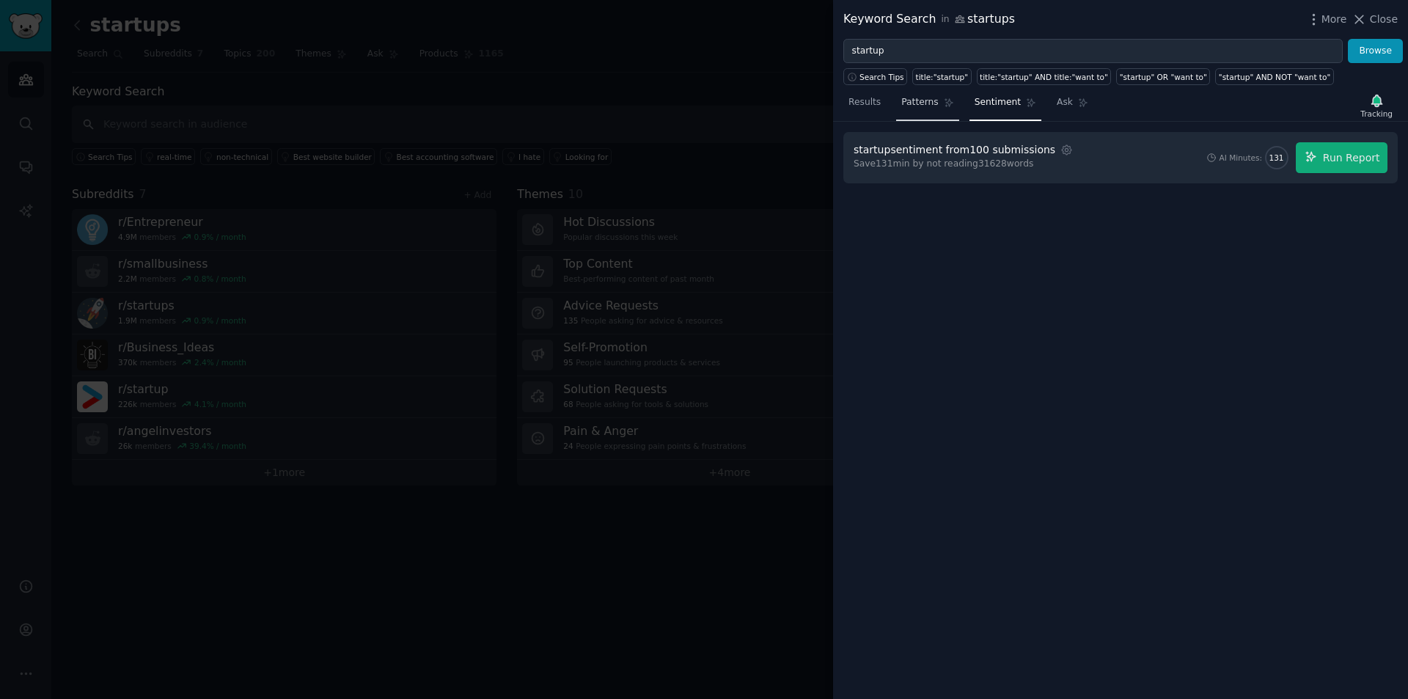
click at [927, 105] on span "Patterns" at bounding box center [919, 102] width 37 height 13
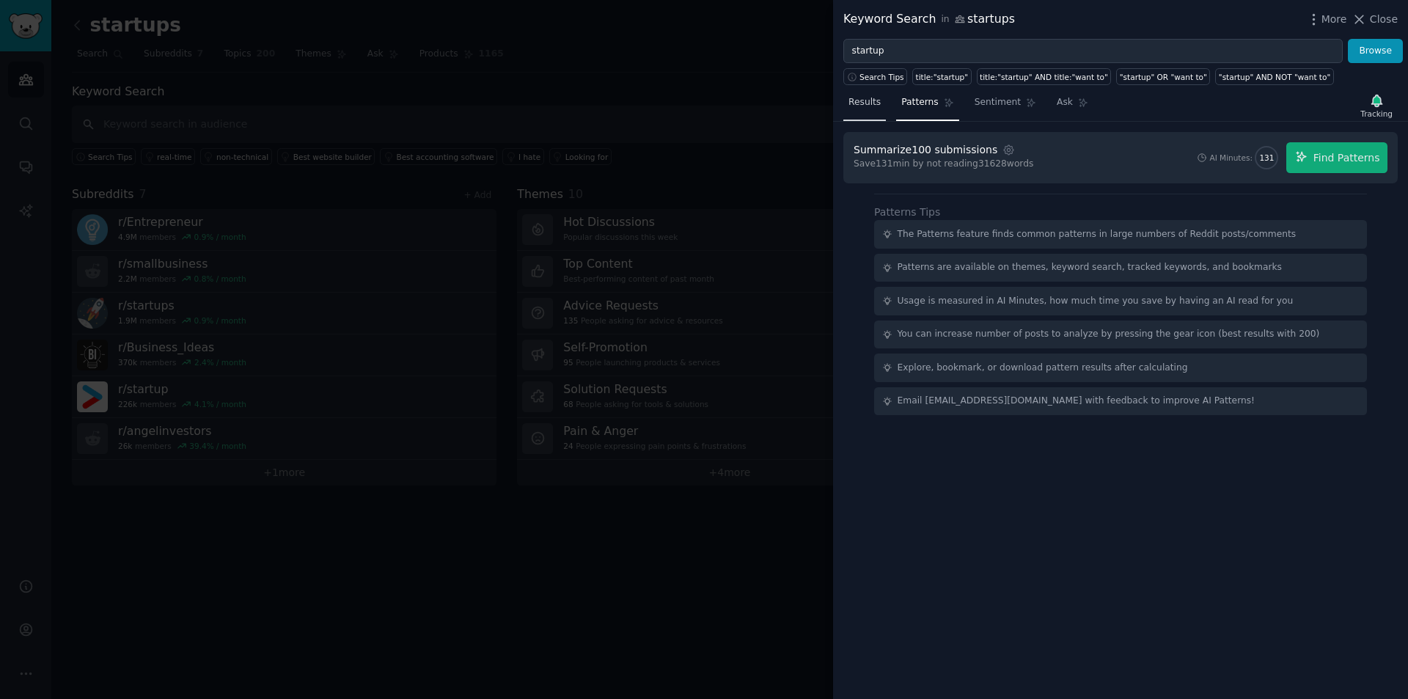
click at [858, 106] on span "Results" at bounding box center [865, 102] width 32 height 13
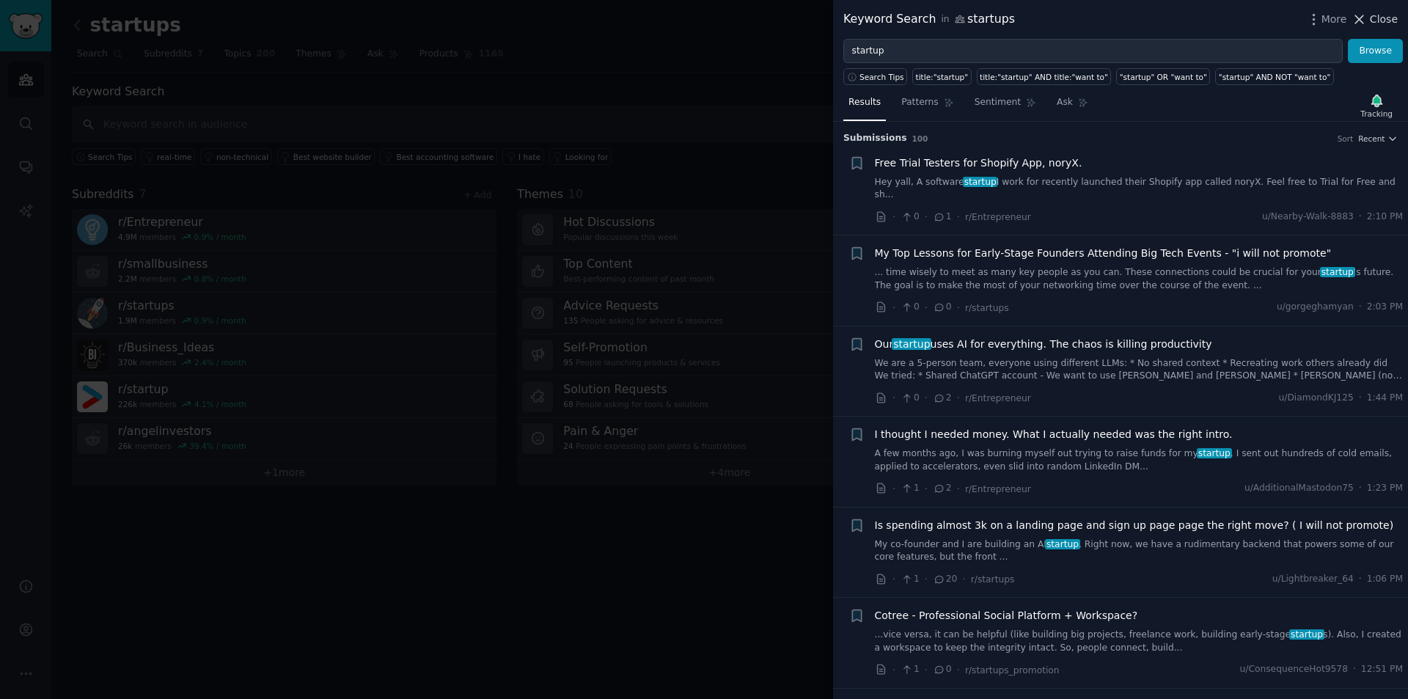
click at [1389, 20] on span "Close" at bounding box center [1384, 19] width 28 height 15
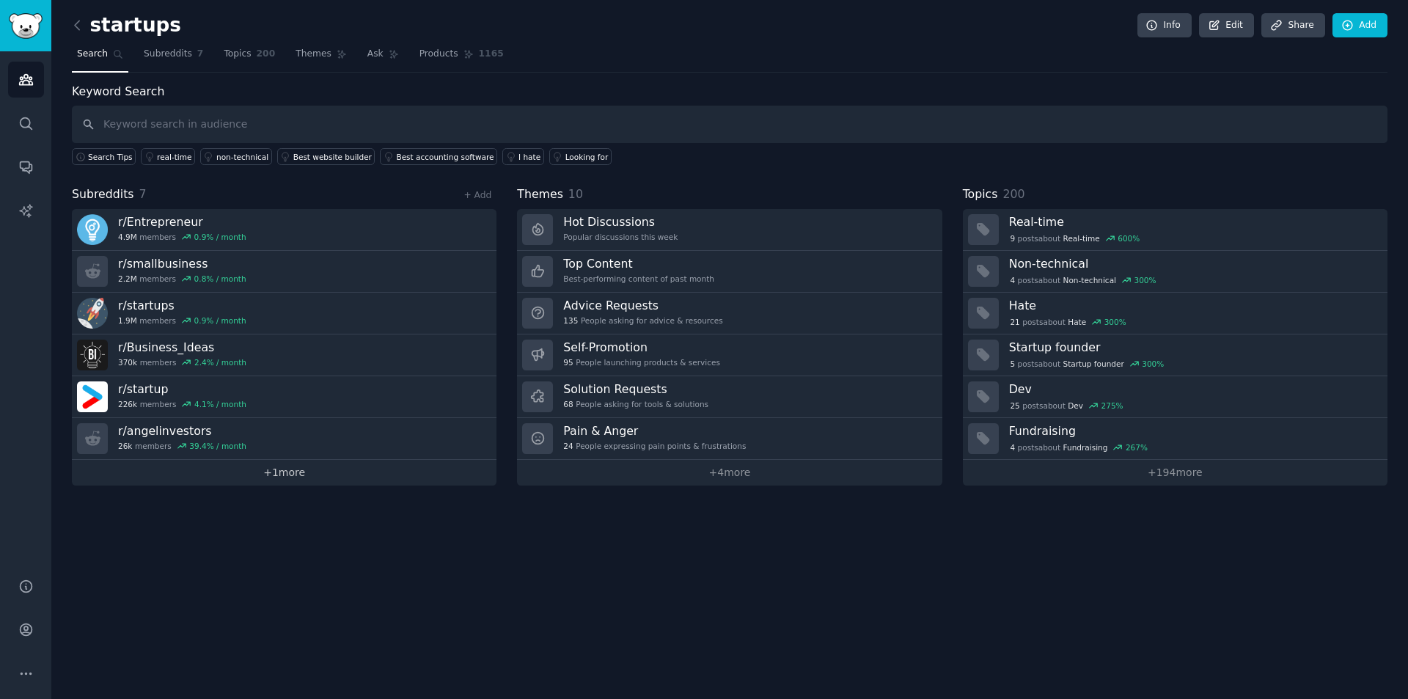
click at [296, 477] on link "+ 1 more" at bounding box center [284, 473] width 425 height 26
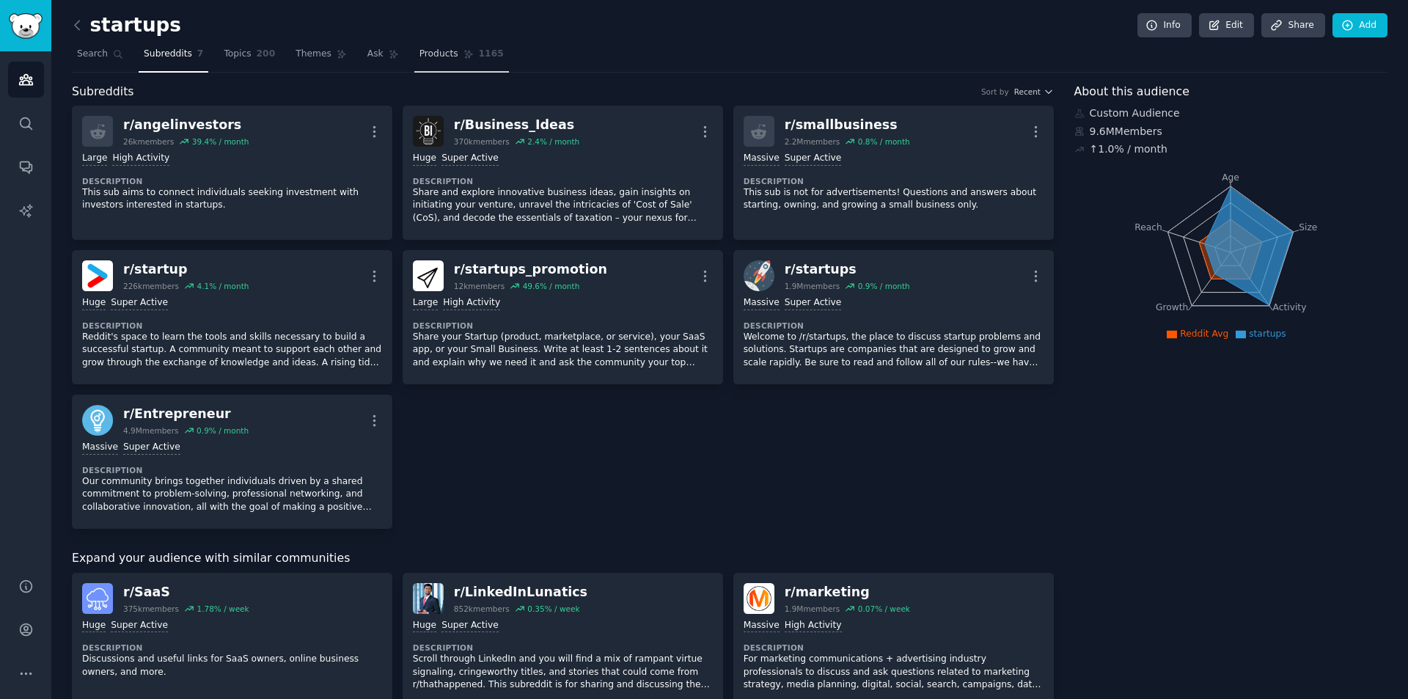
click at [429, 54] on span "Products" at bounding box center [439, 54] width 39 height 13
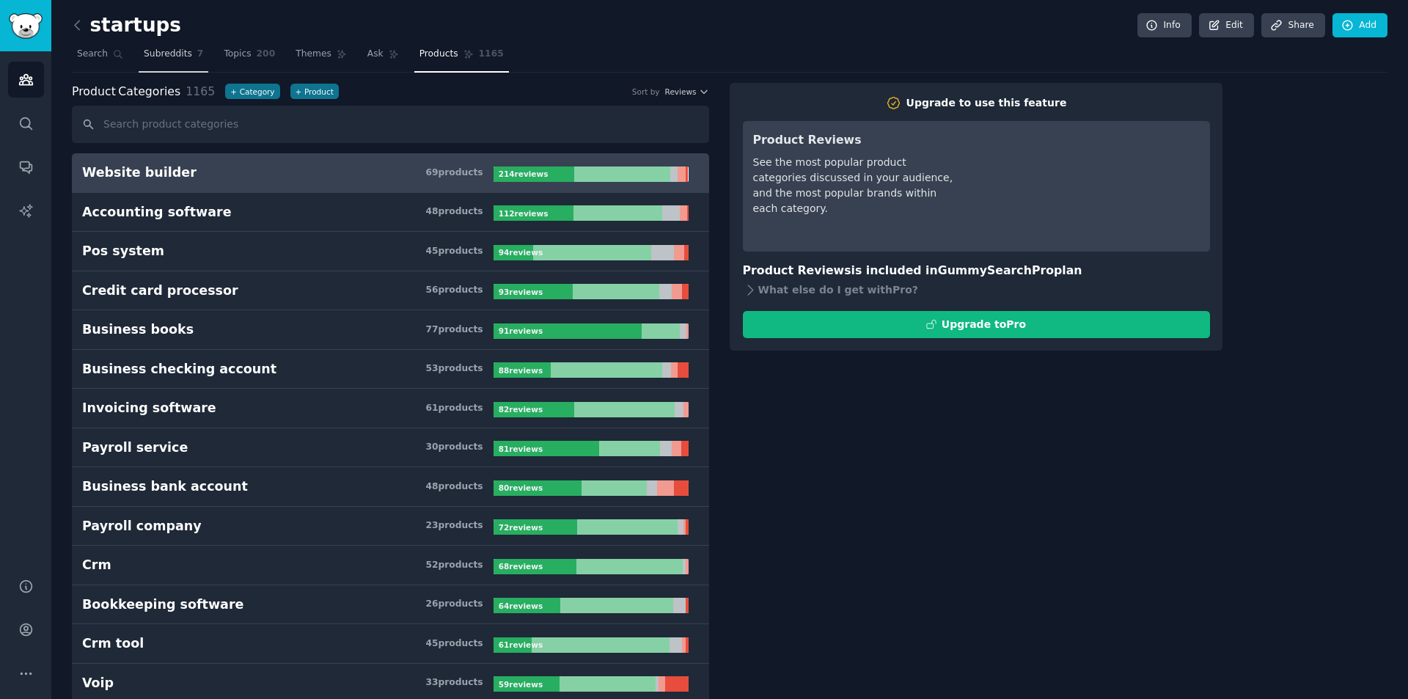
click at [156, 55] on span "Subreddits" at bounding box center [168, 54] width 48 height 13
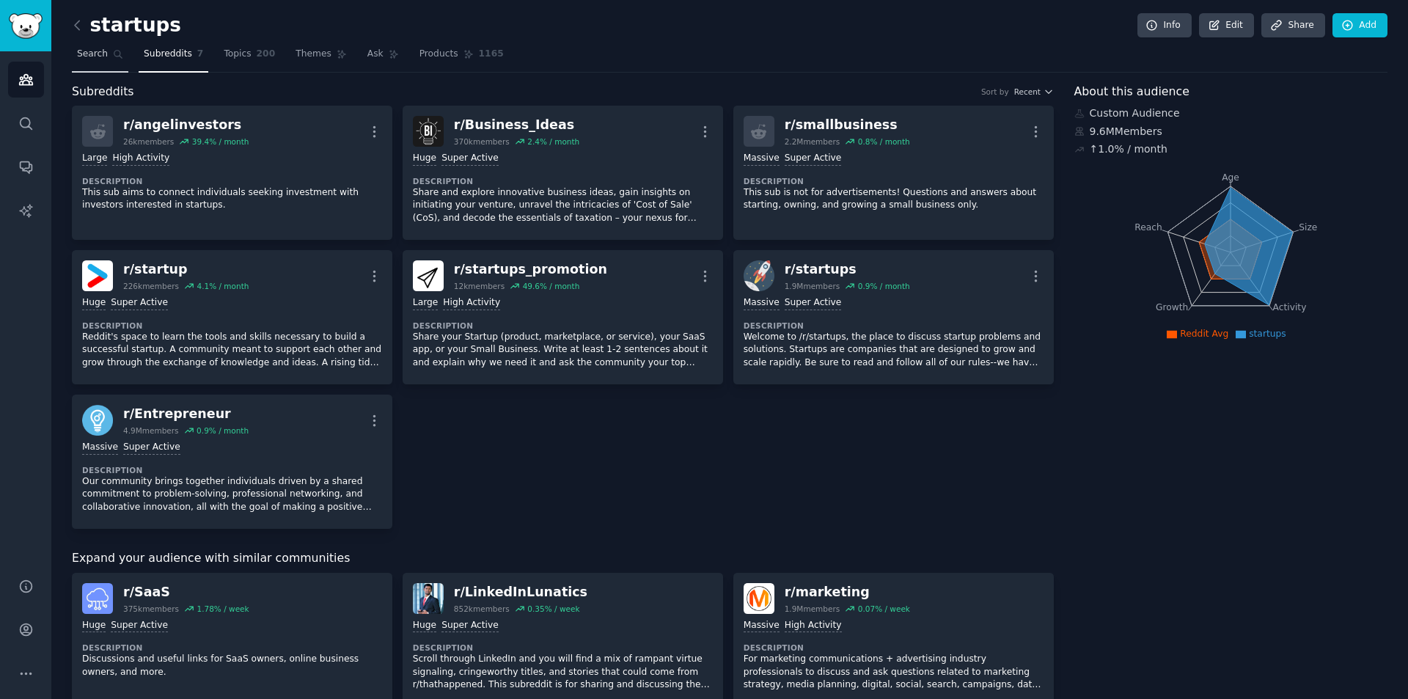
click at [86, 52] on span "Search" at bounding box center [92, 54] width 31 height 13
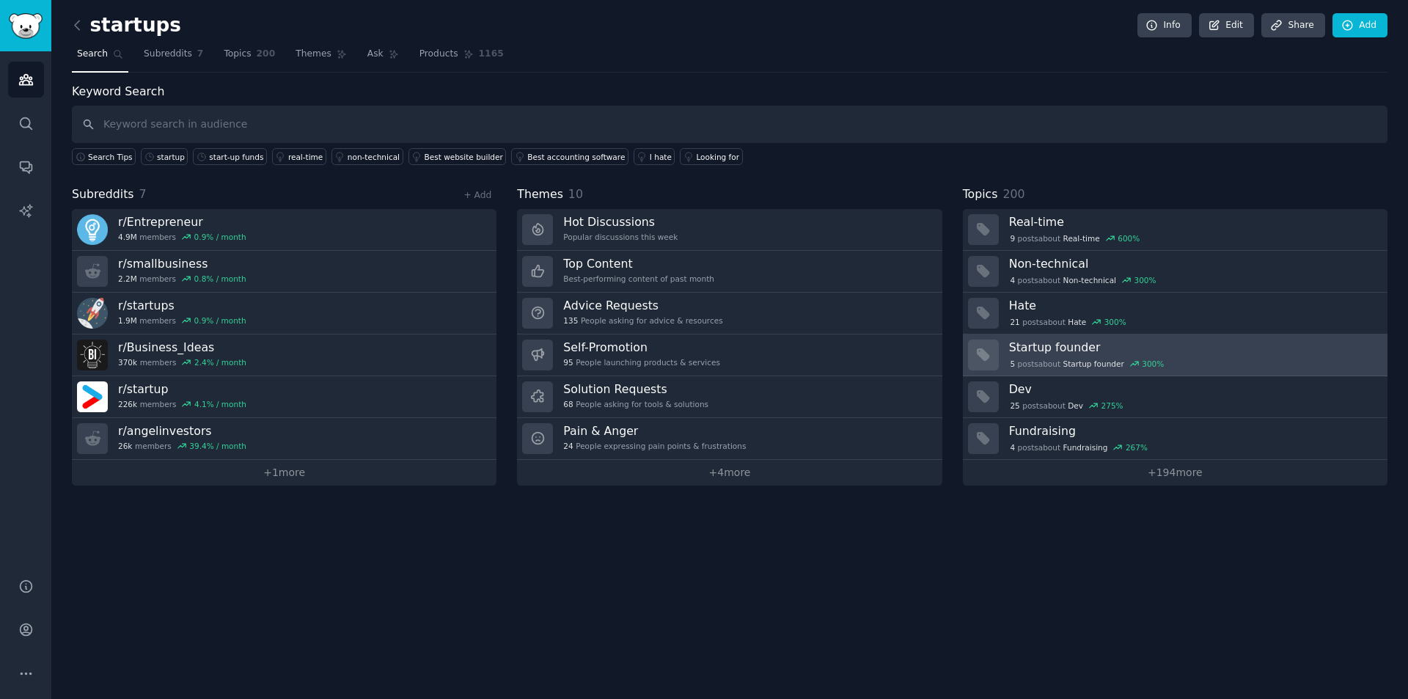
click at [1226, 352] on h3 "Startup founder" at bounding box center [1193, 347] width 368 height 15
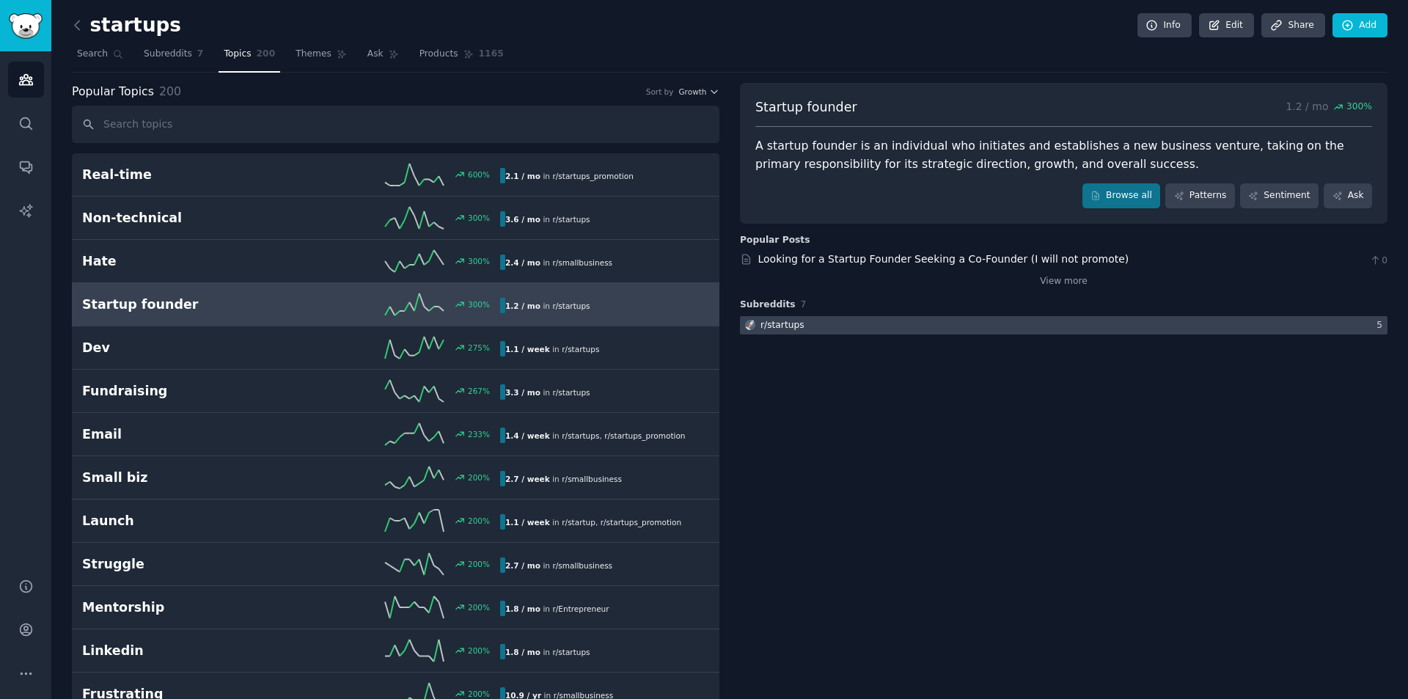
click at [776, 321] on div "r/ startups" at bounding box center [783, 325] width 44 height 13
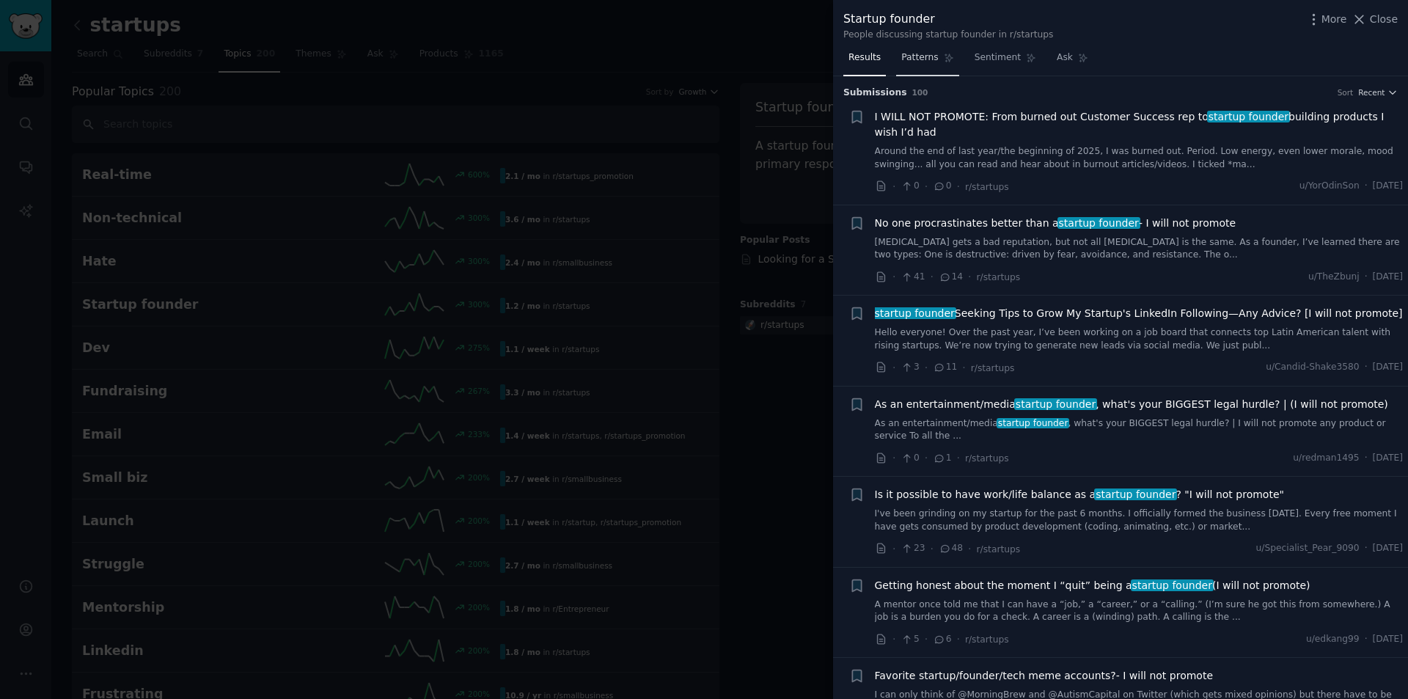
click at [910, 56] on span "Patterns" at bounding box center [919, 57] width 37 height 13
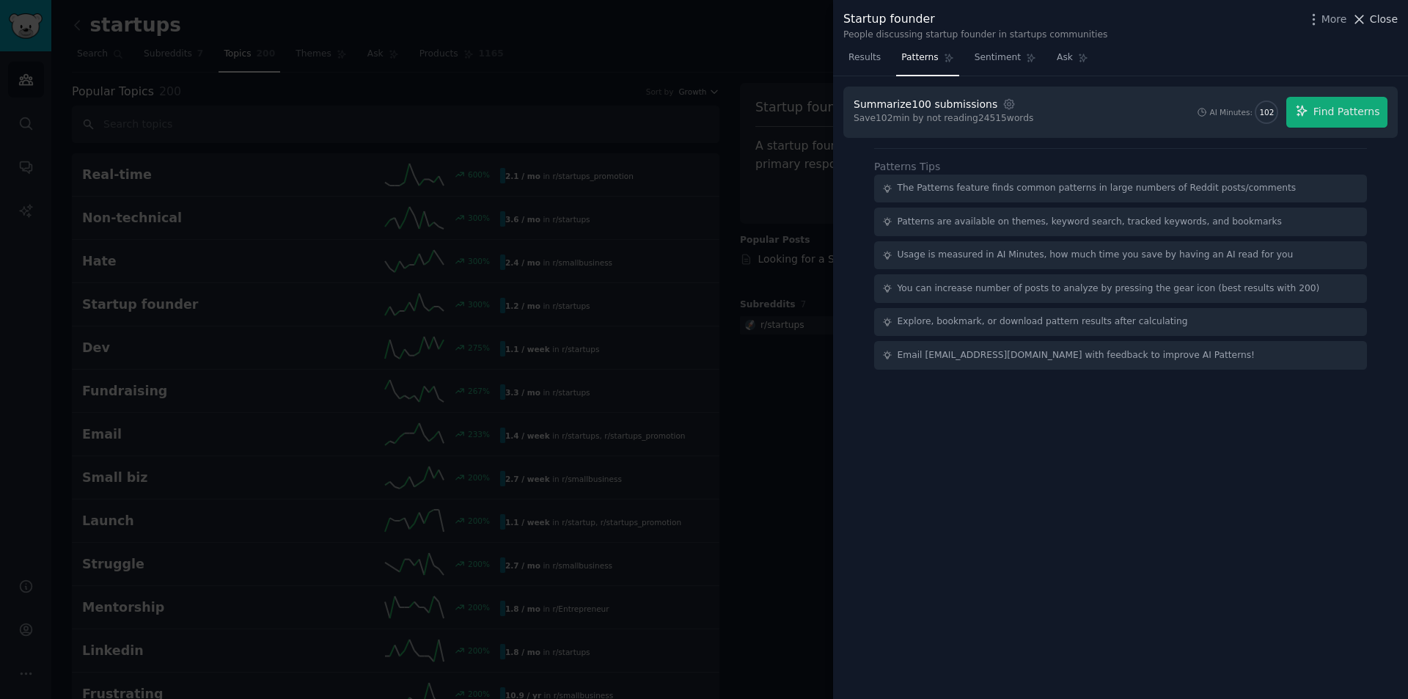
click at [1367, 17] on icon at bounding box center [1359, 19] width 15 height 15
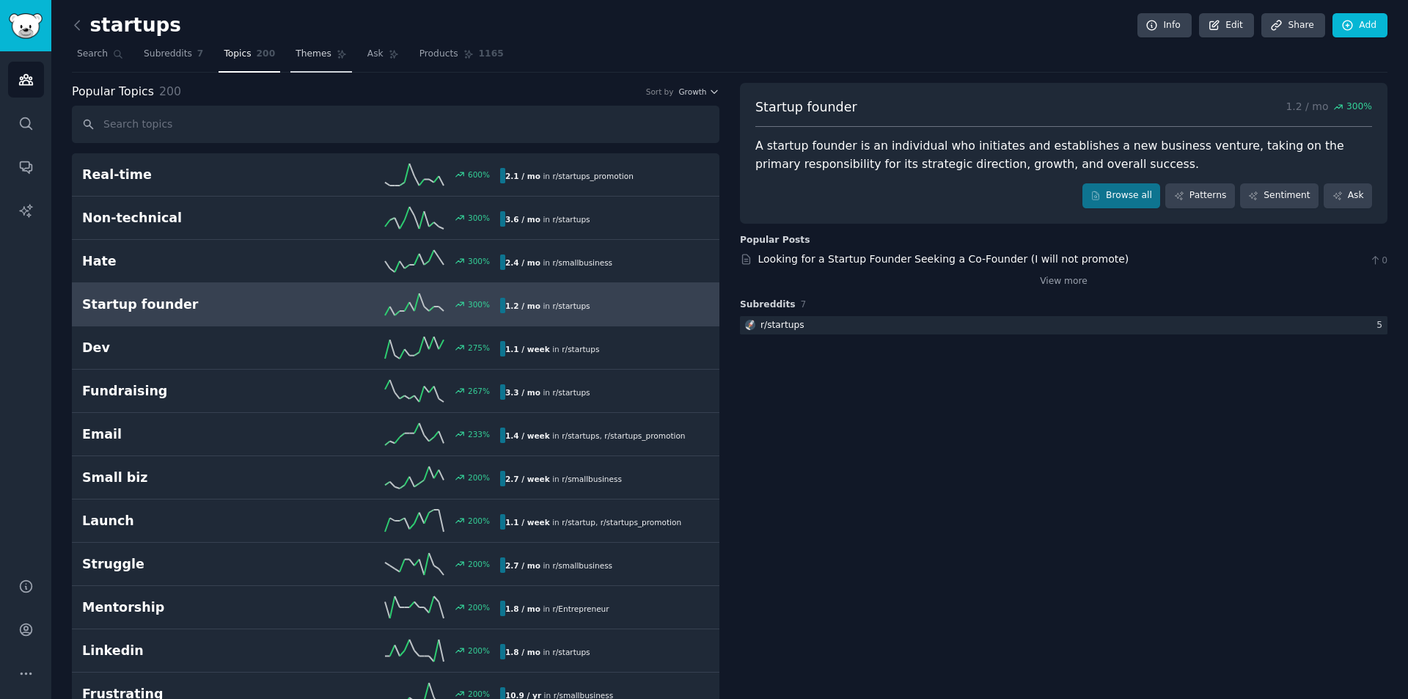
click at [306, 56] on span "Themes" at bounding box center [314, 54] width 36 height 13
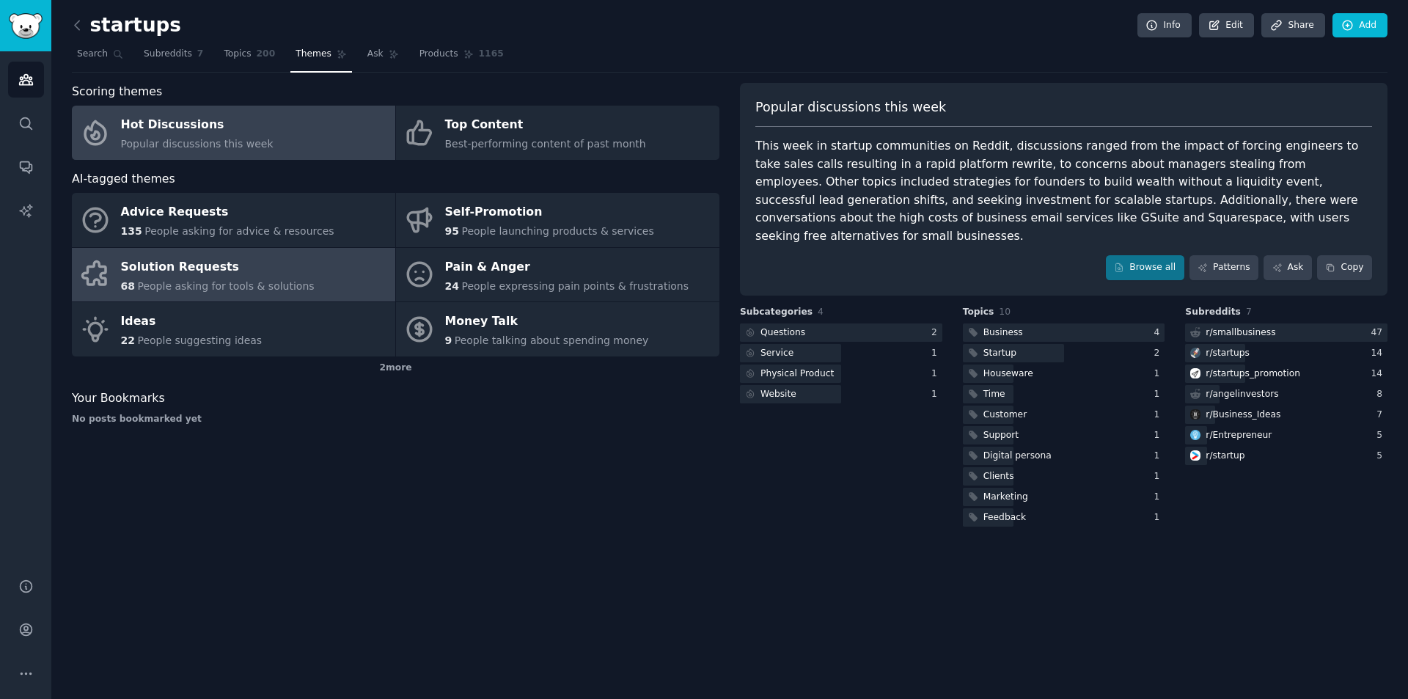
click at [208, 275] on div "Solution Requests" at bounding box center [218, 266] width 194 height 23
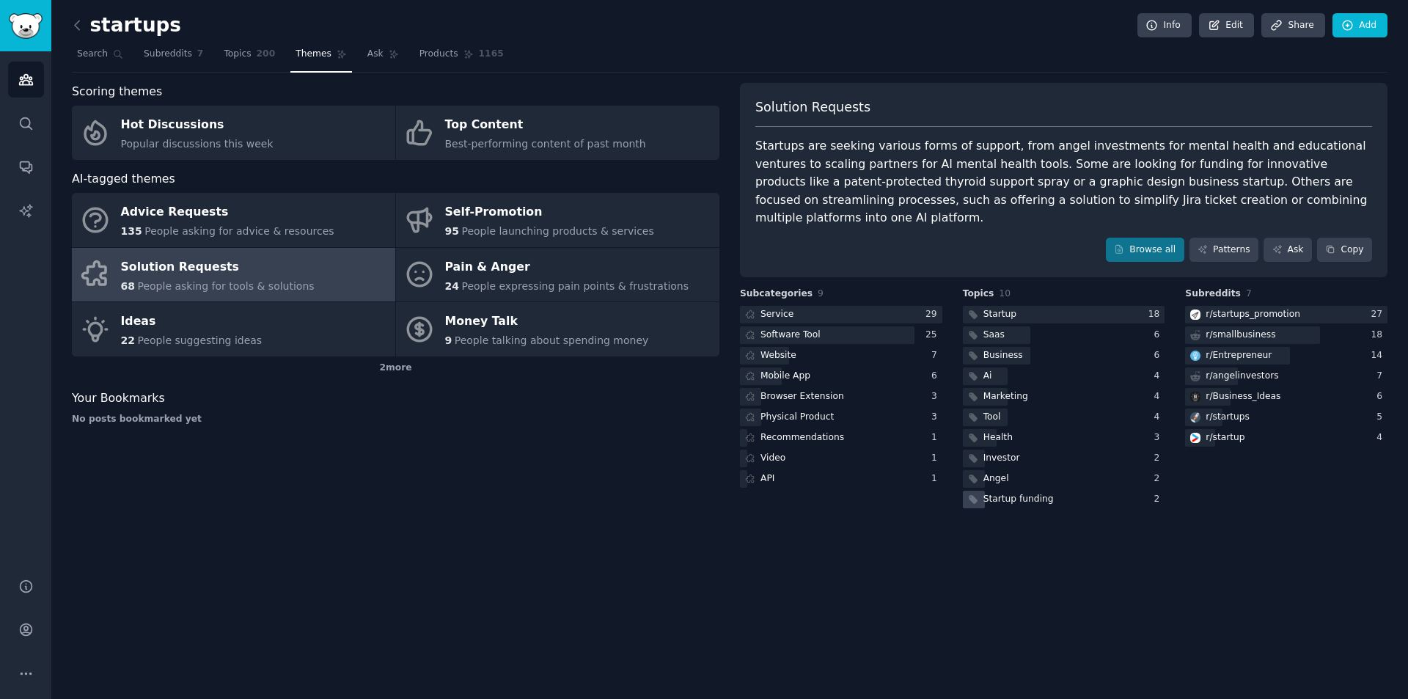
click at [1024, 493] on div "Startup funding" at bounding box center [1019, 499] width 70 height 13
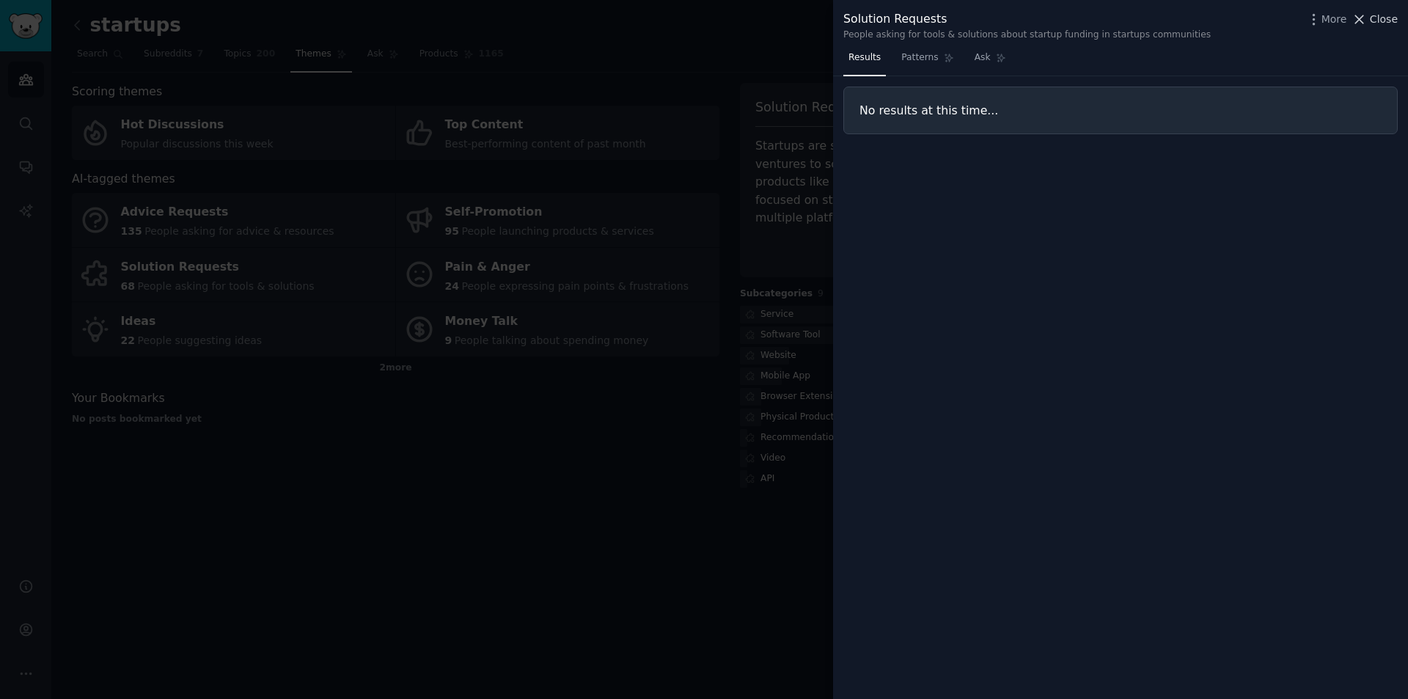
click at [1382, 14] on span "Close" at bounding box center [1384, 19] width 28 height 15
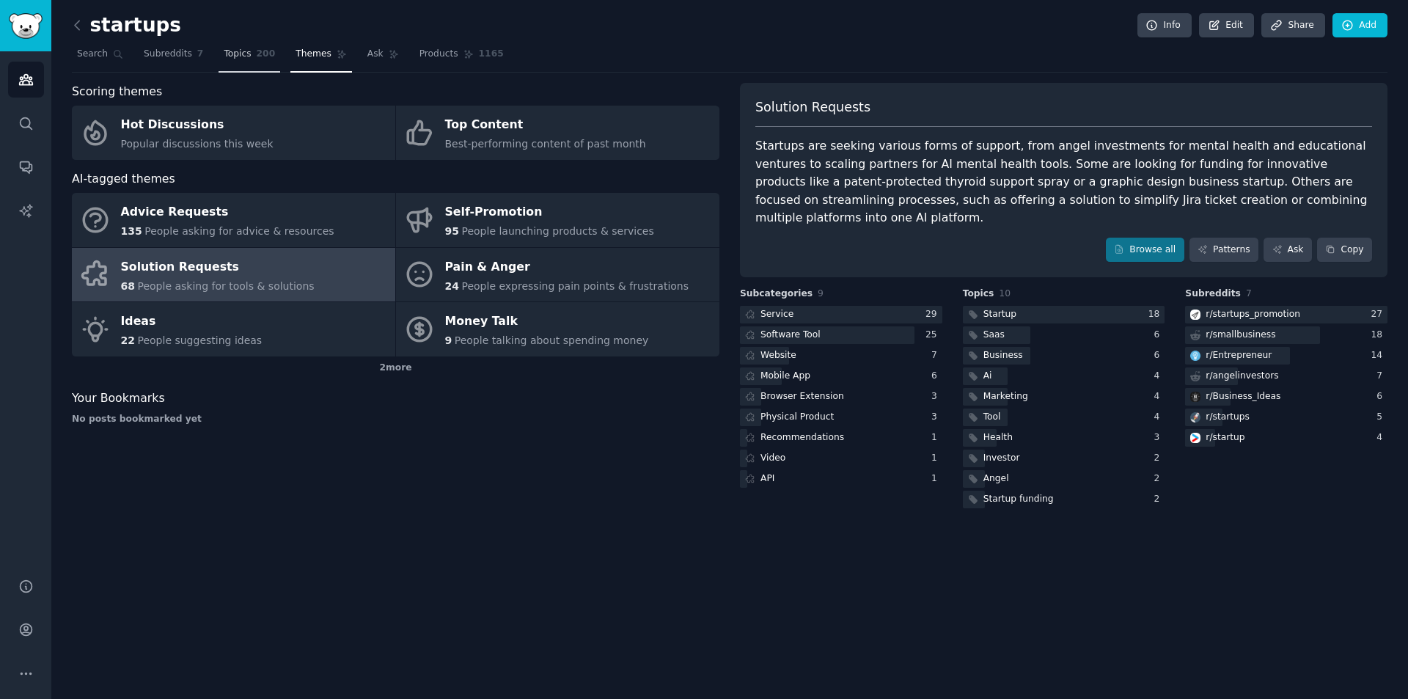
click at [227, 53] on span "Topics" at bounding box center [237, 54] width 27 height 13
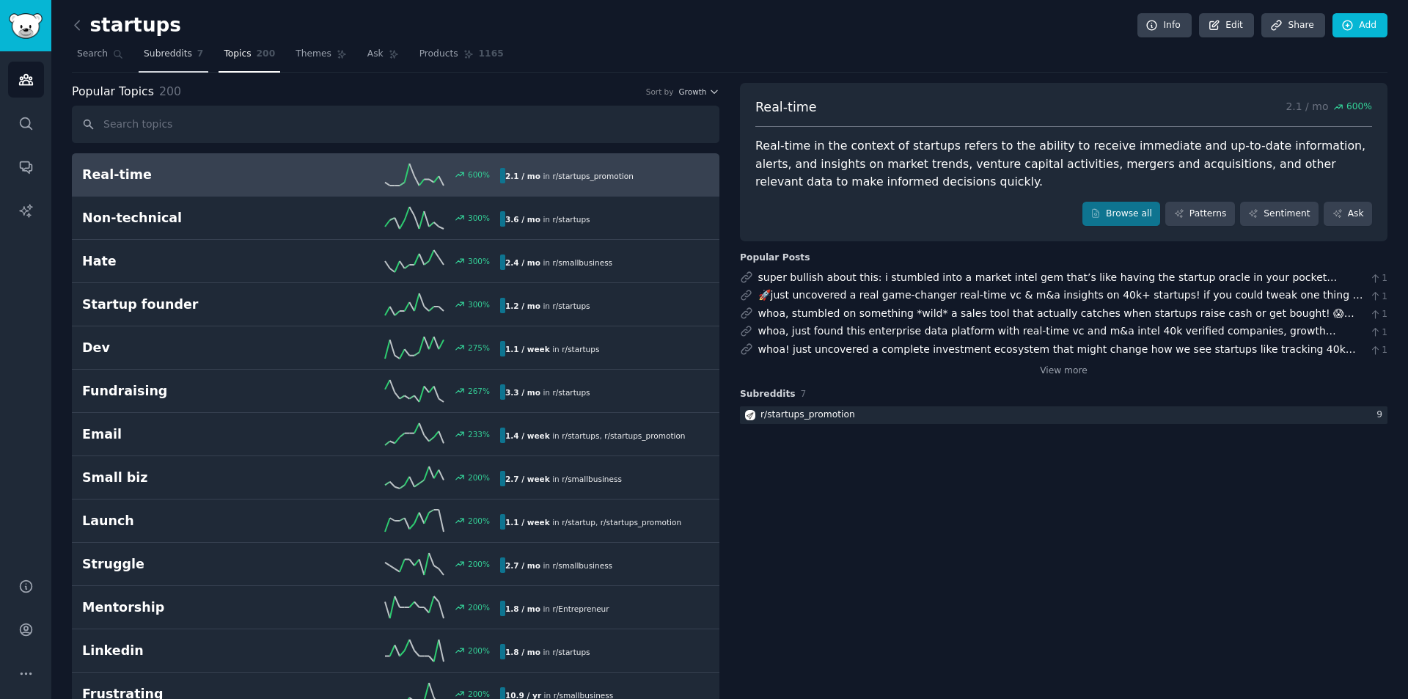
click at [160, 51] on span "Subreddits" at bounding box center [168, 54] width 48 height 13
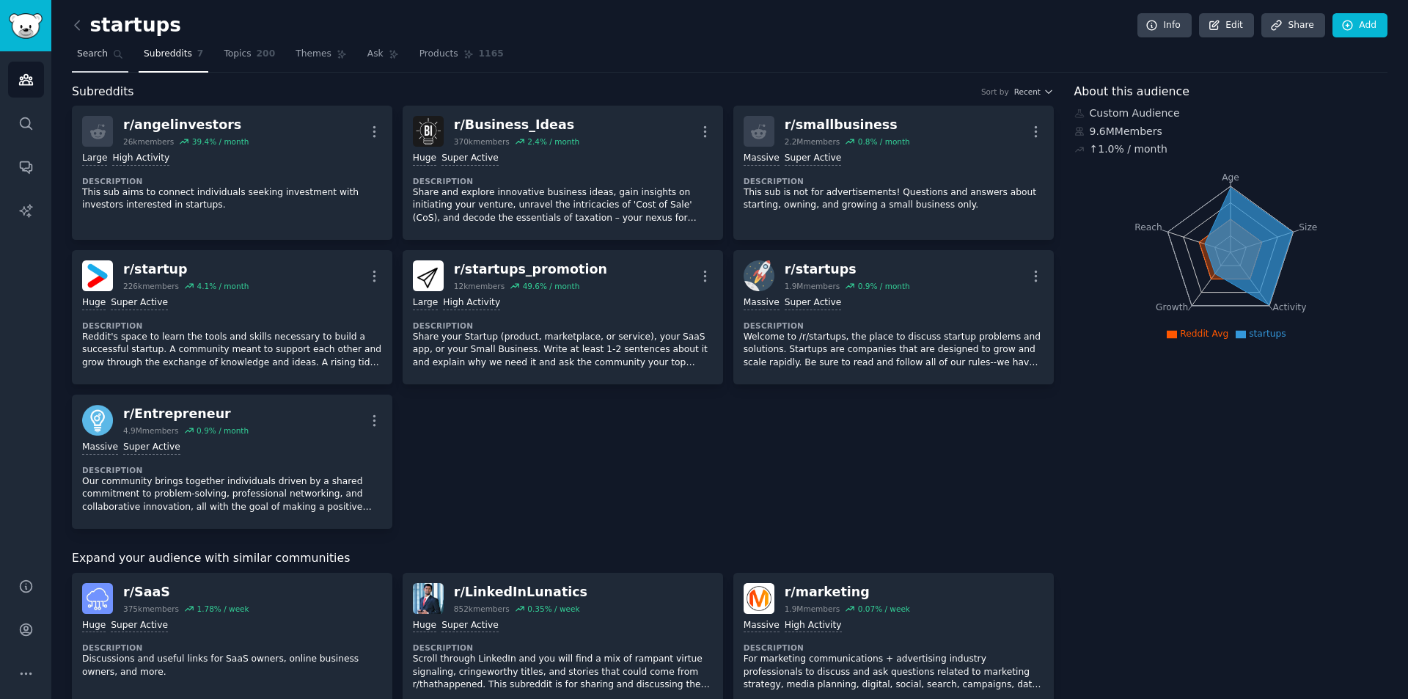
click at [95, 51] on span "Search" at bounding box center [92, 54] width 31 height 13
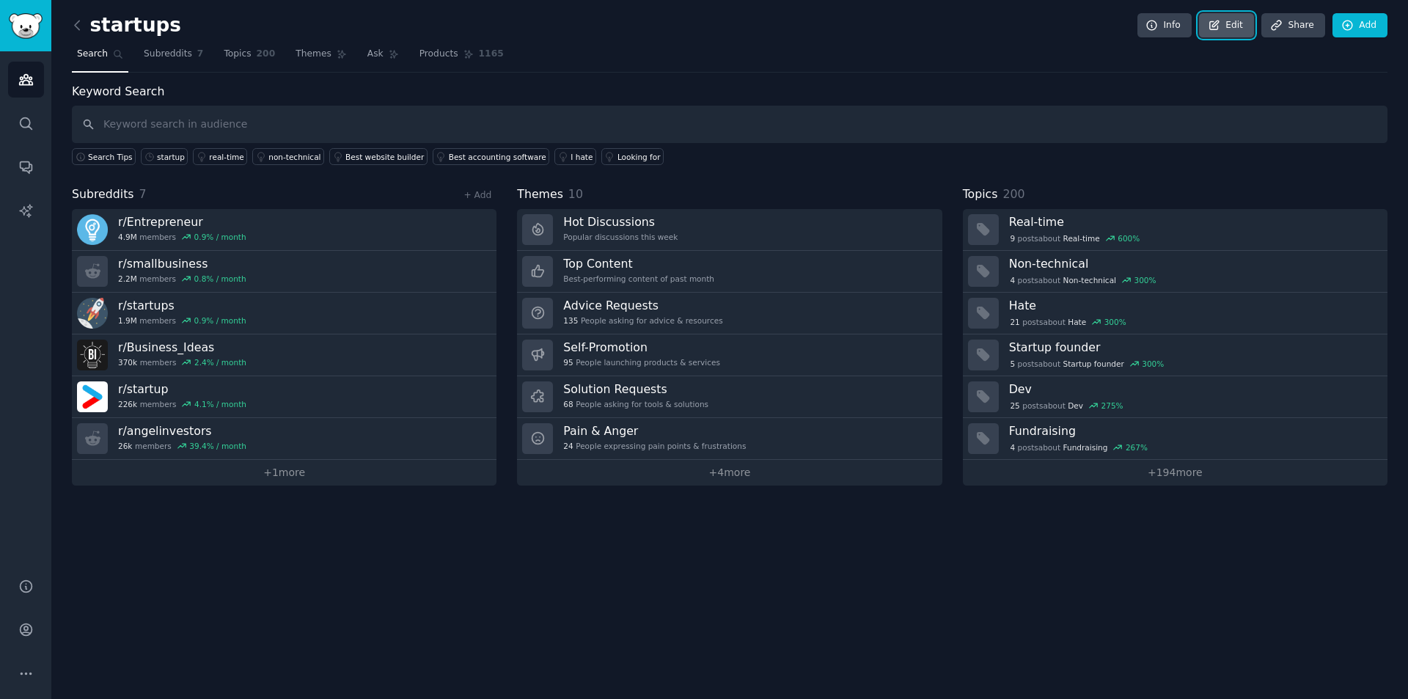
click at [1221, 24] on icon at bounding box center [1214, 25] width 13 height 13
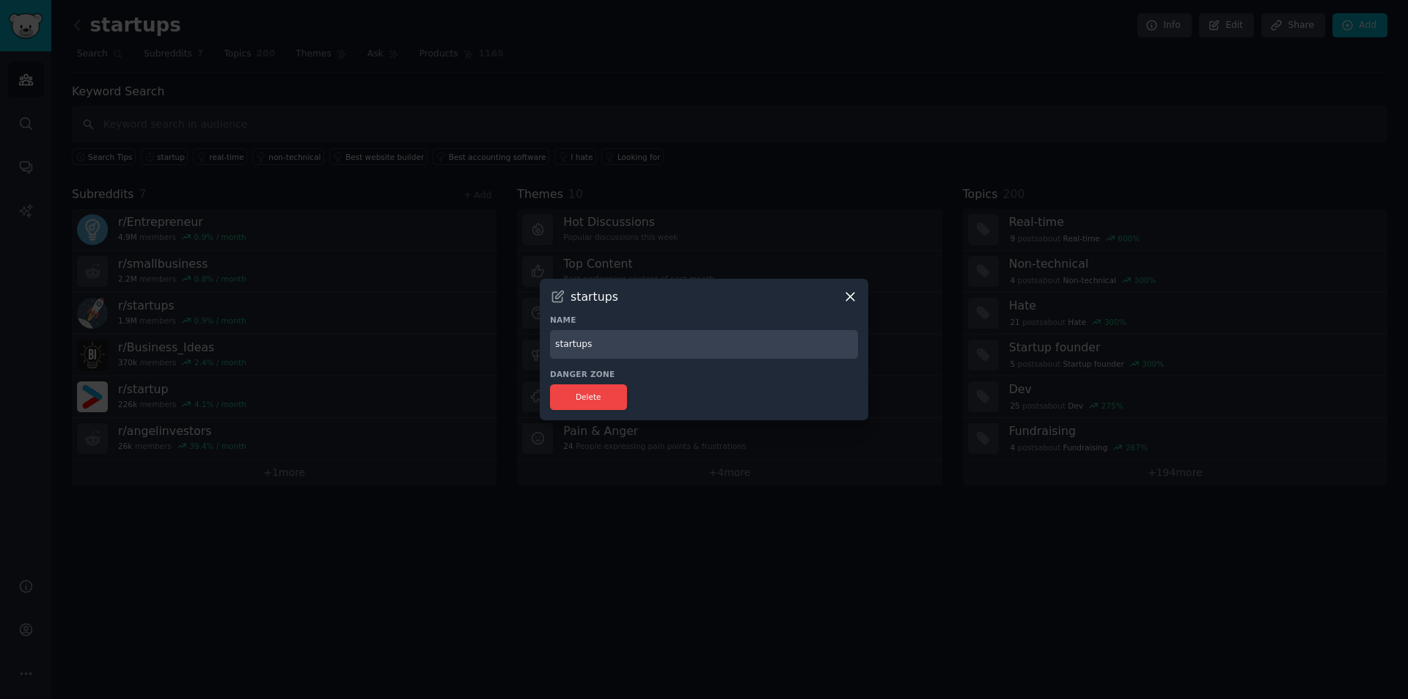
click at [844, 298] on icon at bounding box center [850, 296] width 15 height 15
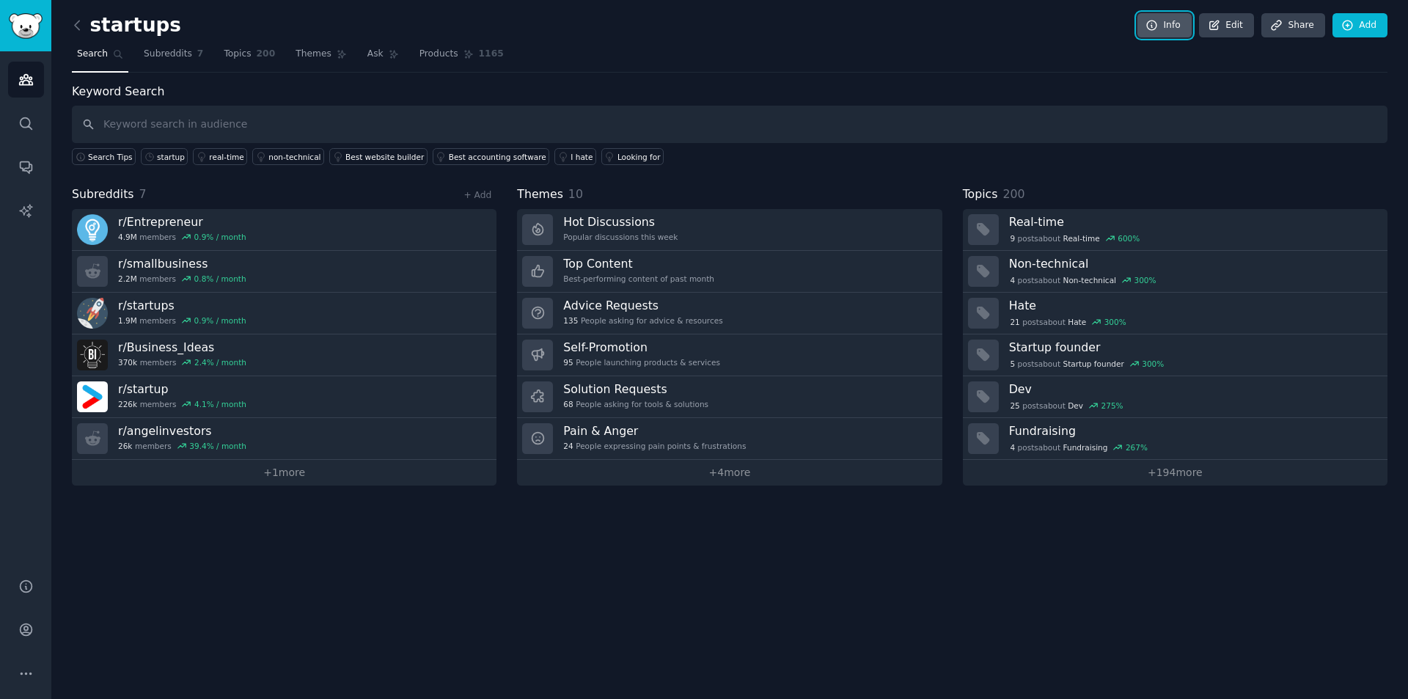
click at [1166, 27] on link "Info" at bounding box center [1165, 25] width 54 height 25
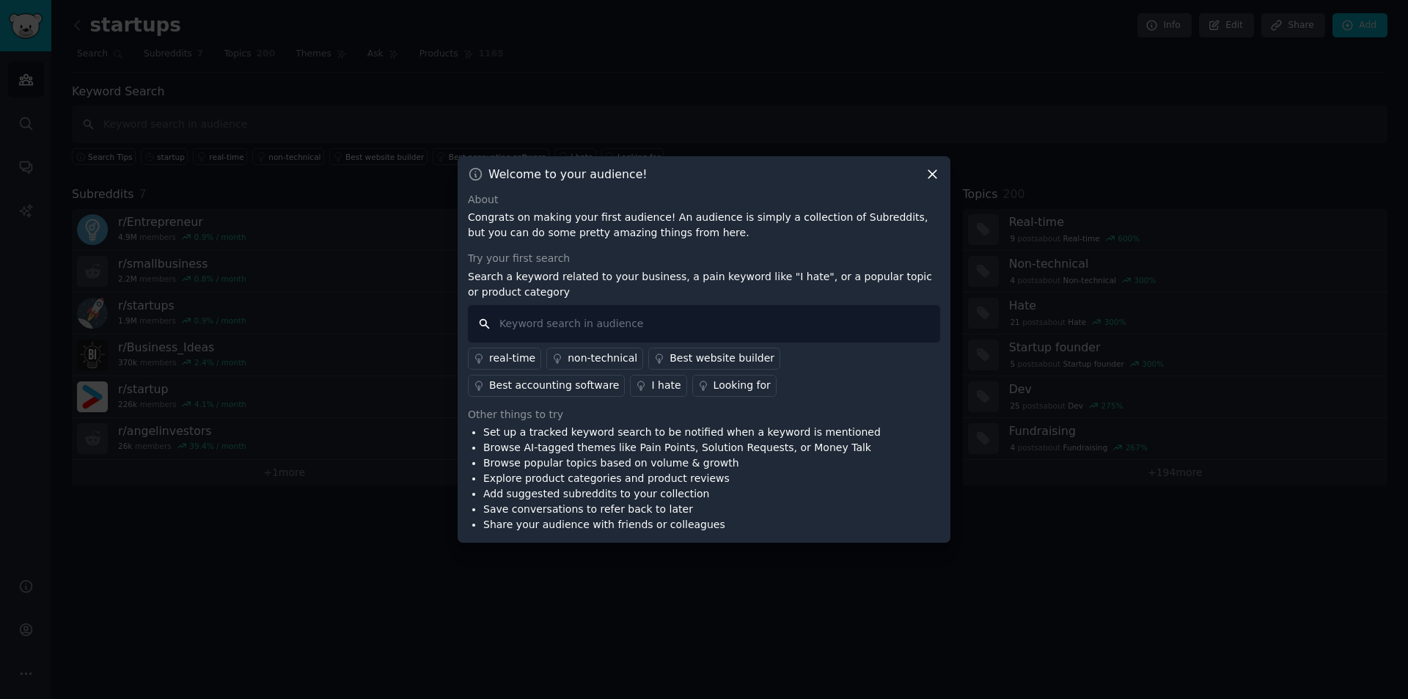
click at [620, 325] on input "text" at bounding box center [704, 323] width 472 height 37
type input "I need"
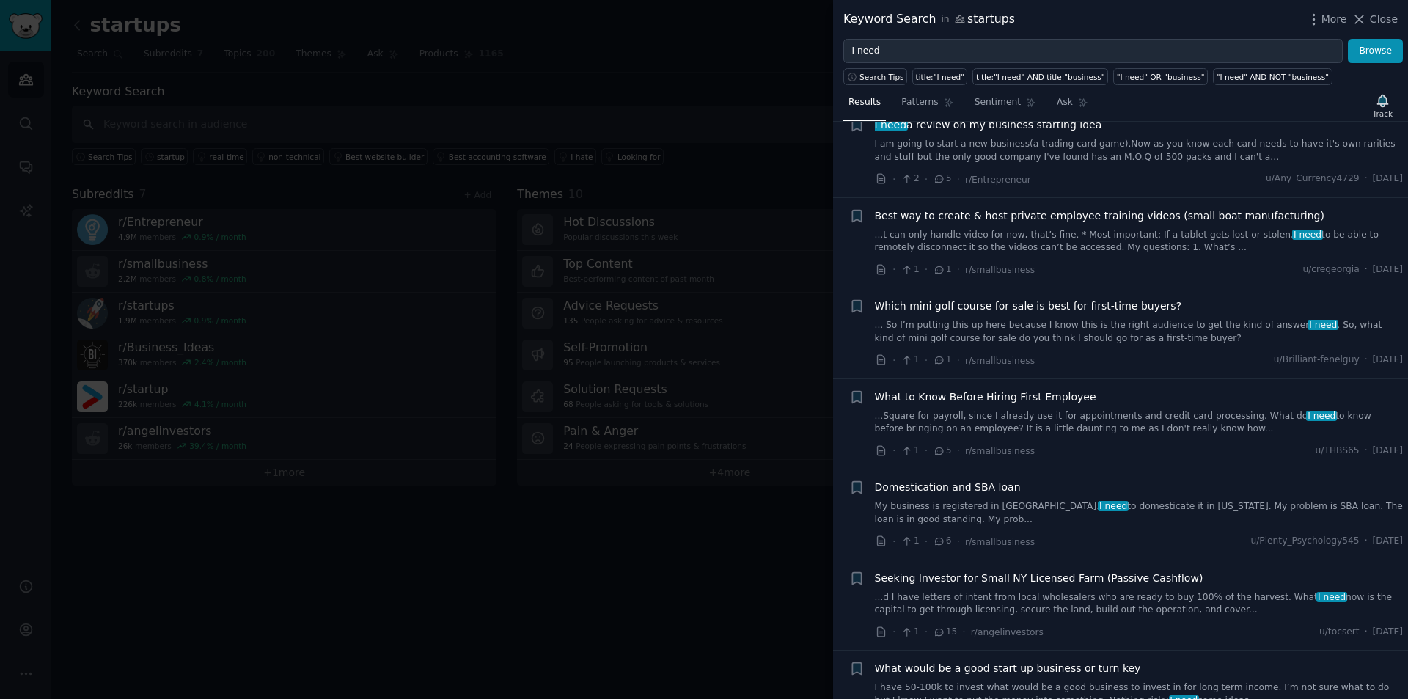
scroll to position [1907, 0]
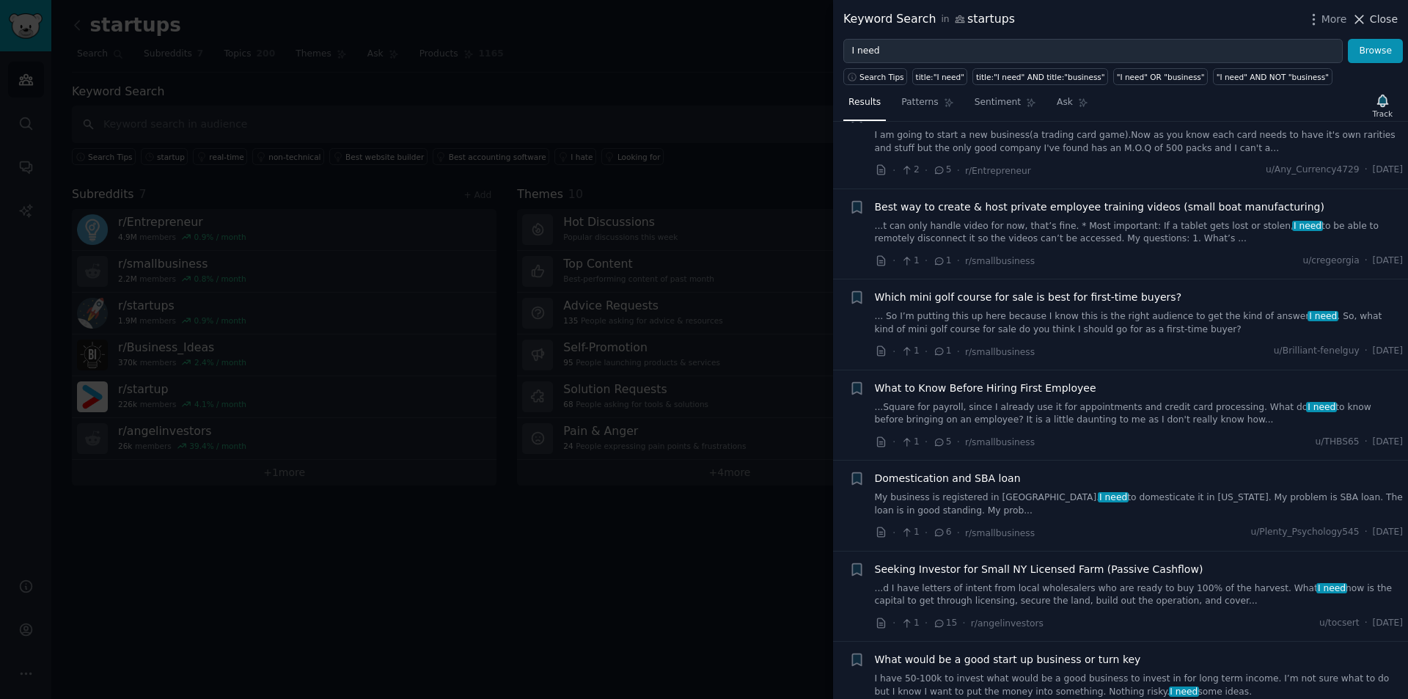
click at [1375, 16] on span "Close" at bounding box center [1384, 19] width 28 height 15
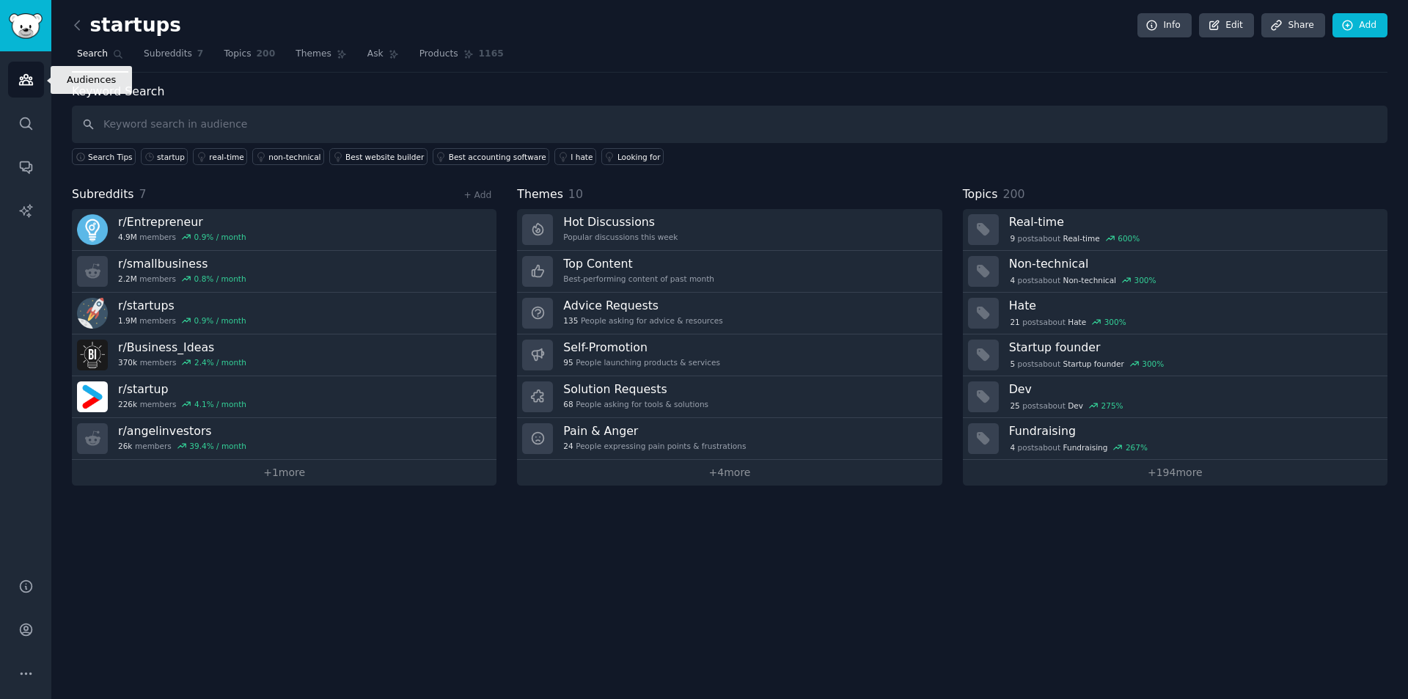
click at [26, 81] on icon "Sidebar" at bounding box center [25, 79] width 15 height 15
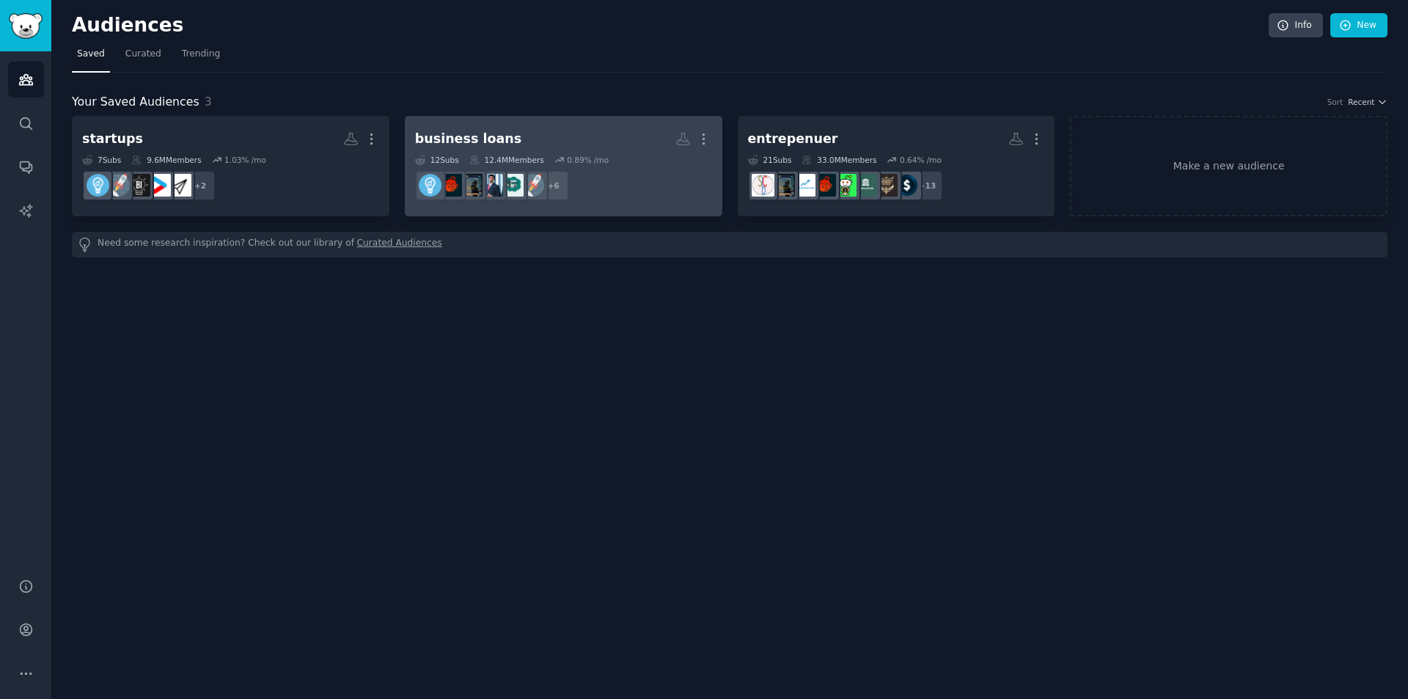
click at [634, 142] on h2 "business loans More" at bounding box center [563, 139] width 297 height 26
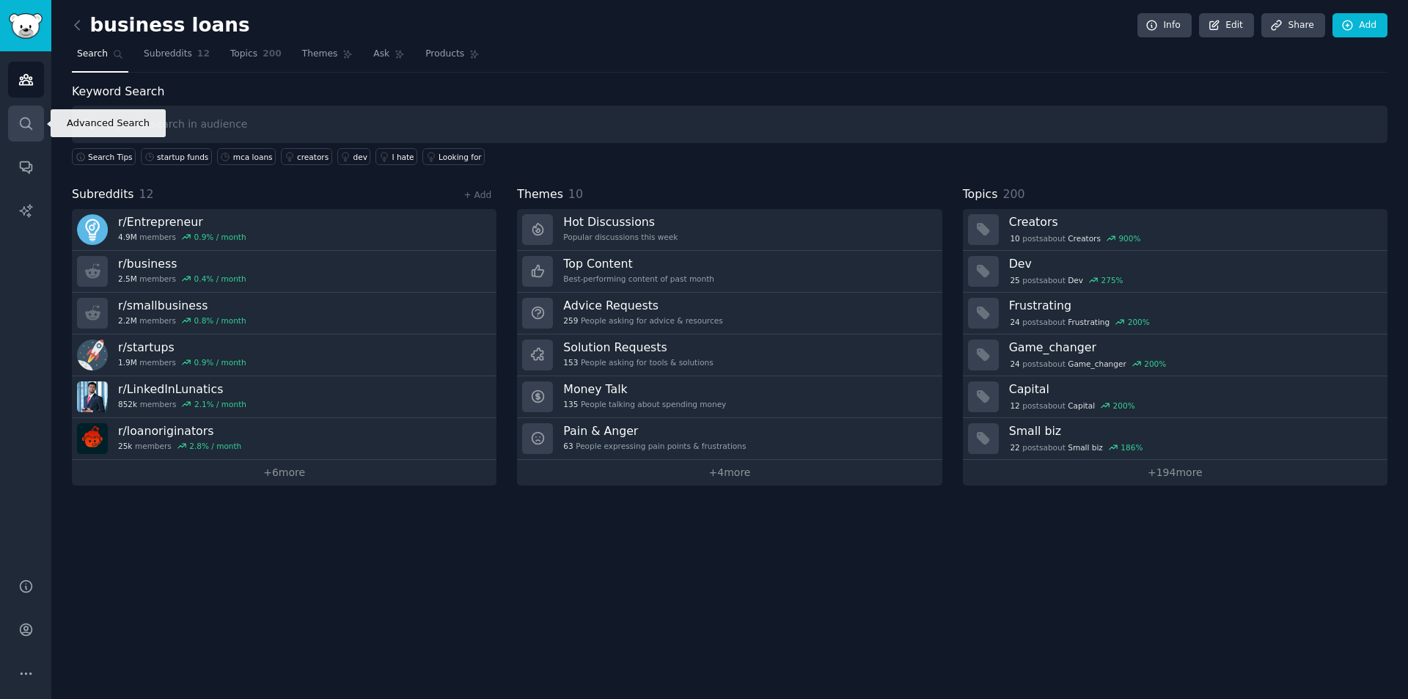
click at [15, 131] on link "Search" at bounding box center [26, 124] width 36 height 36
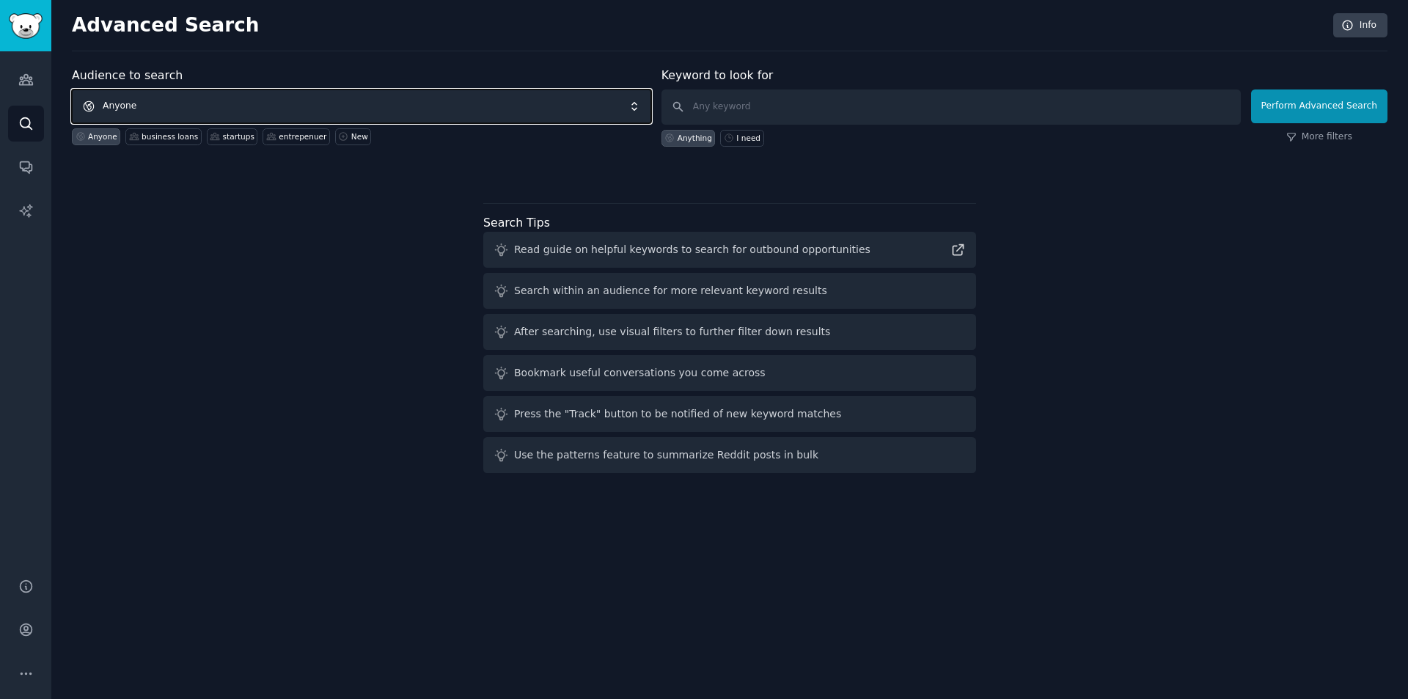
click at [280, 106] on span "Anyone" at bounding box center [361, 106] width 579 height 34
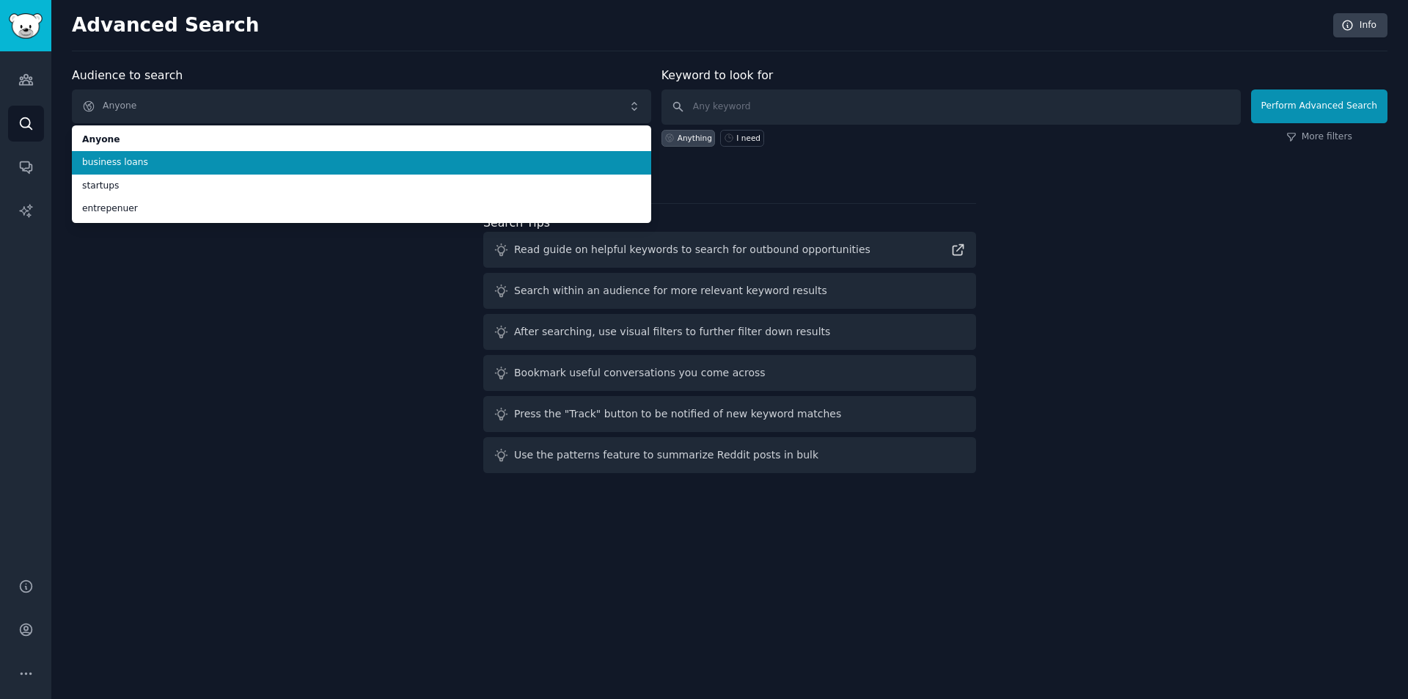
click at [266, 153] on li "business loans" at bounding box center [361, 162] width 579 height 23
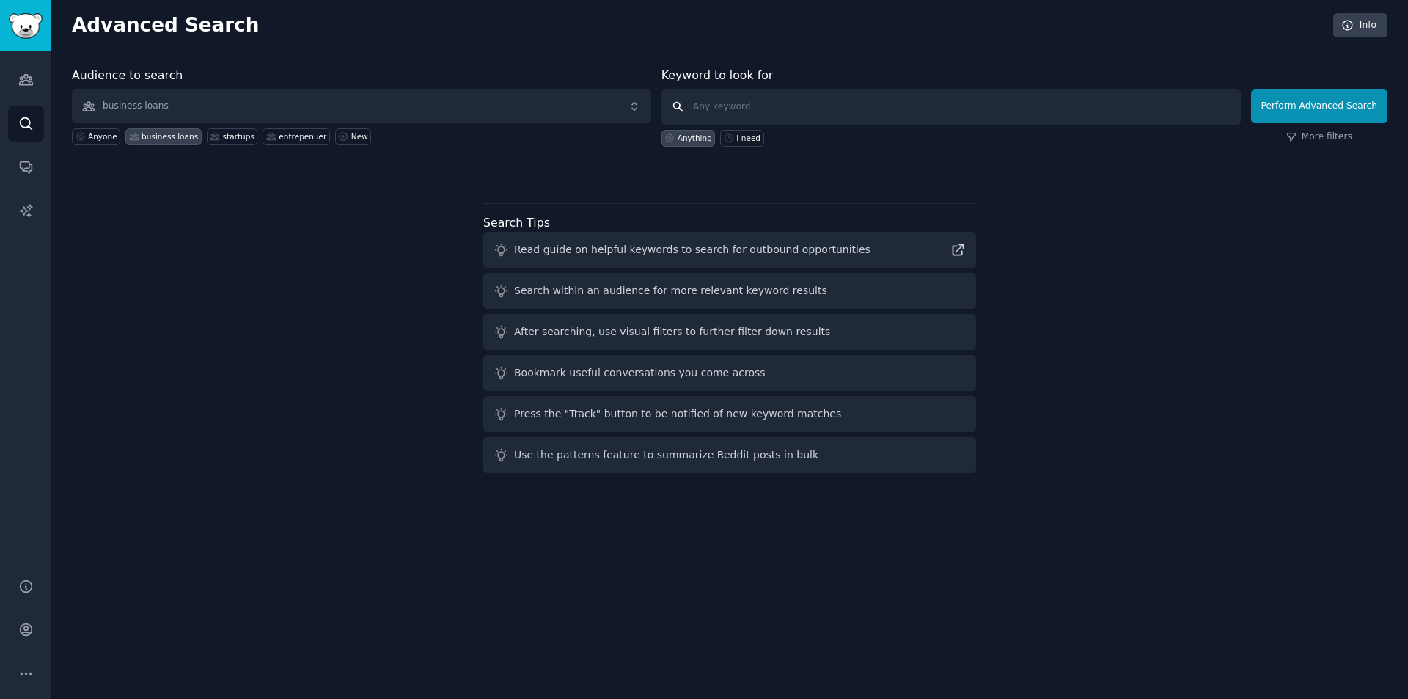
click at [809, 106] on input "text" at bounding box center [951, 106] width 579 height 35
click at [698, 107] on input "need"" at bounding box center [951, 106] width 579 height 35
click at [778, 113] on input ""need"" at bounding box center [951, 106] width 579 height 35
type input ""need" AND "loan""
click button "Perform Advanced Search" at bounding box center [1319, 106] width 136 height 34
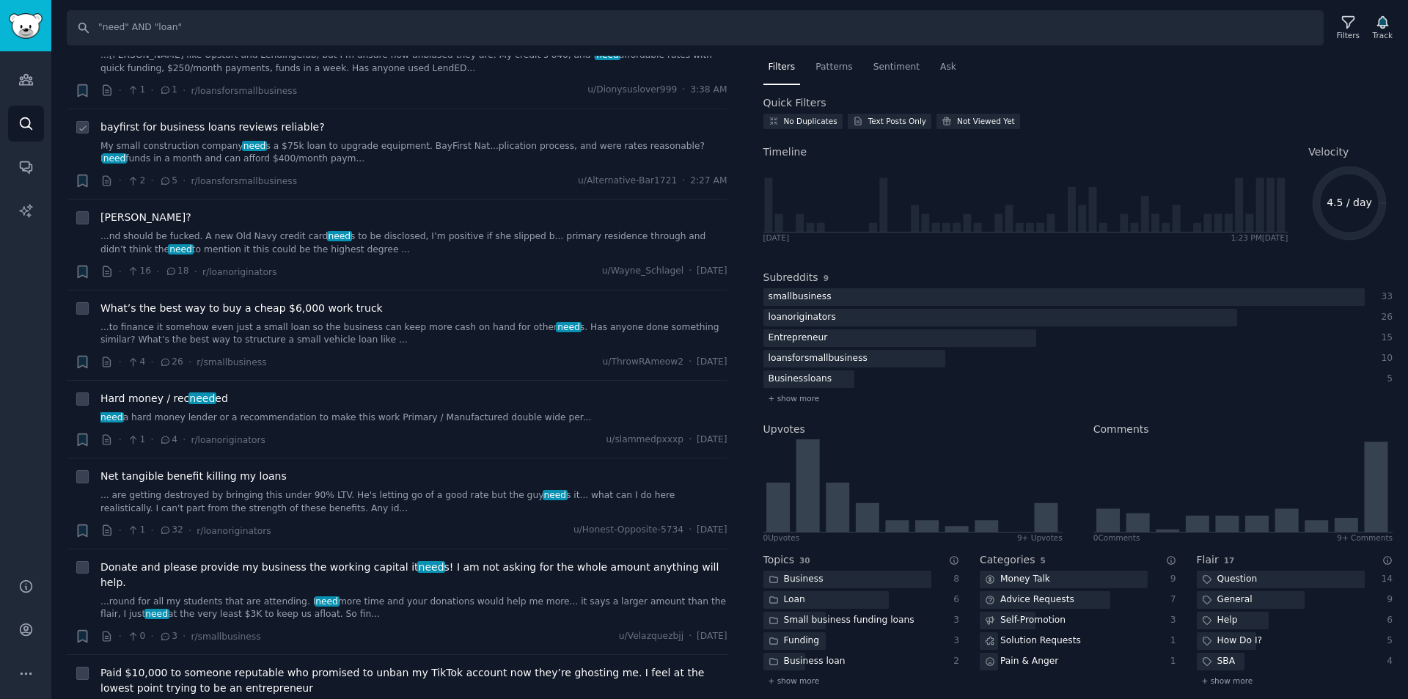
scroll to position [513, 0]
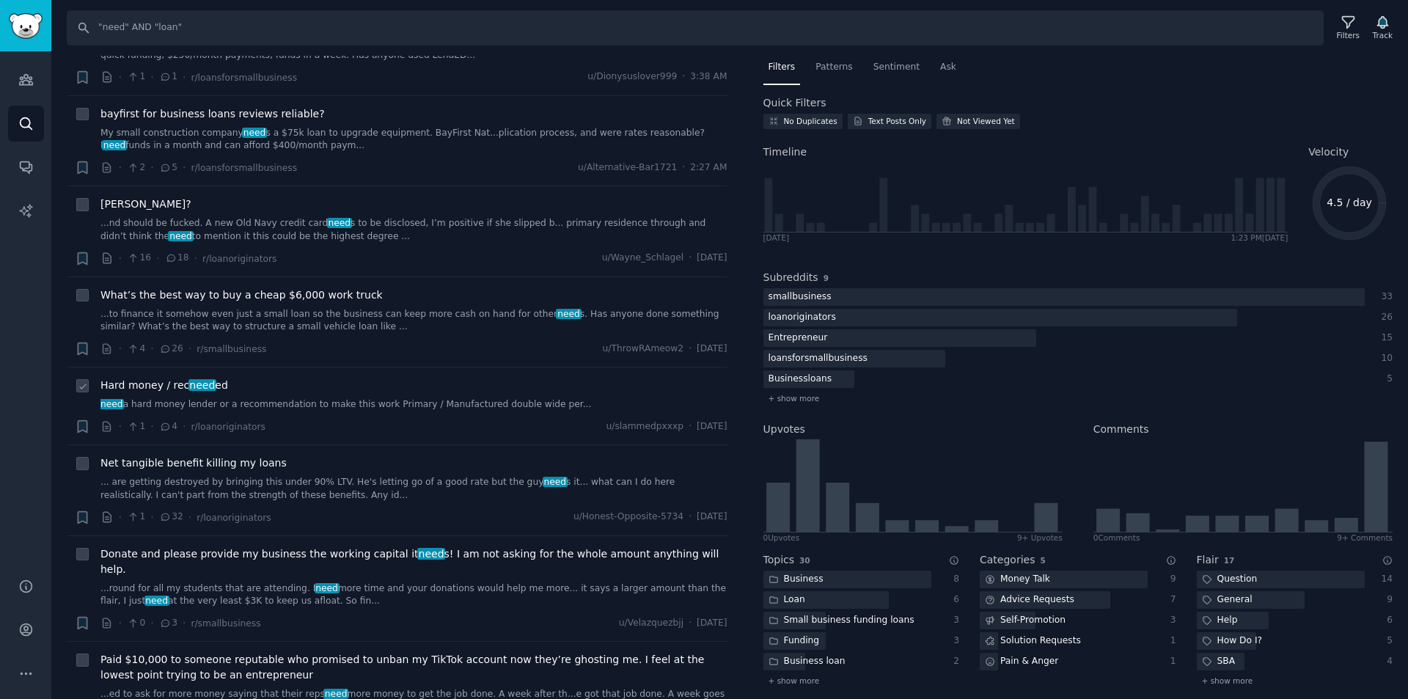
click at [319, 402] on link "need a hard money lender or a recommendation to make this work Primary / Manufa…" at bounding box center [413, 404] width 627 height 13
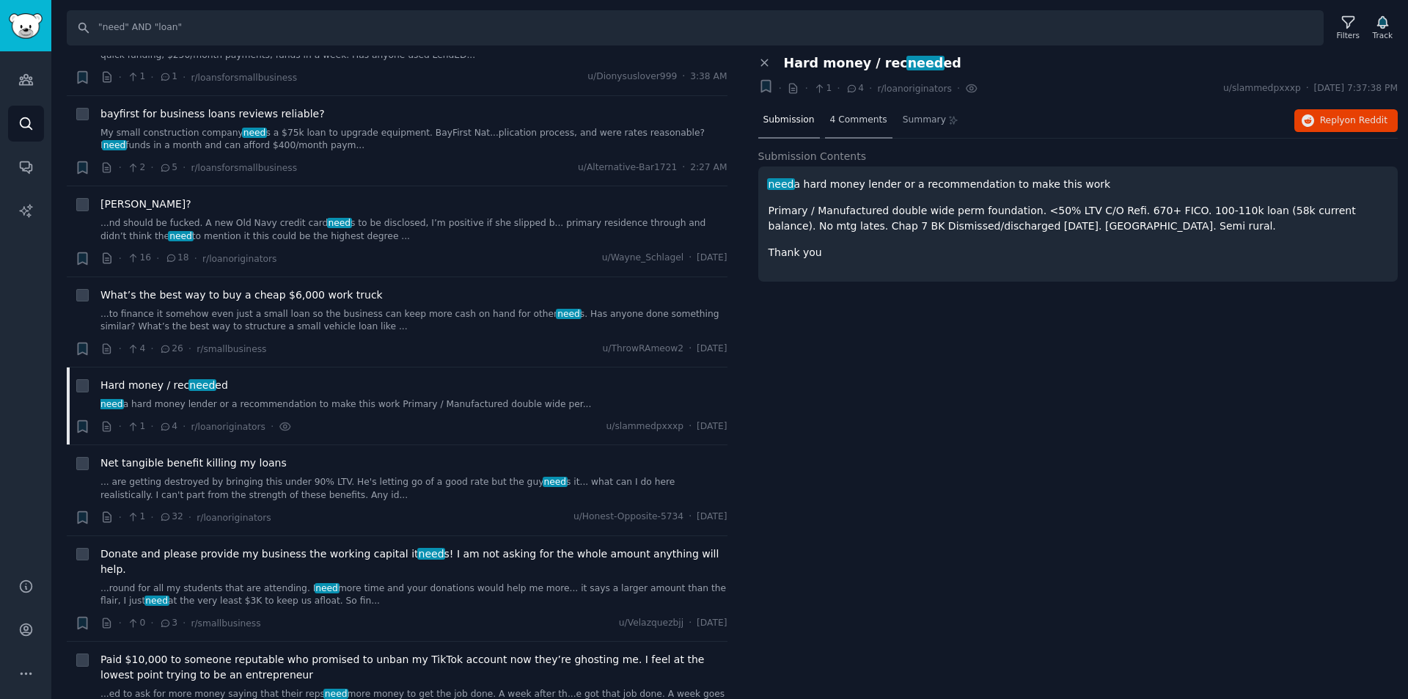
click at [852, 120] on span "4 Comments" at bounding box center [858, 120] width 57 height 13
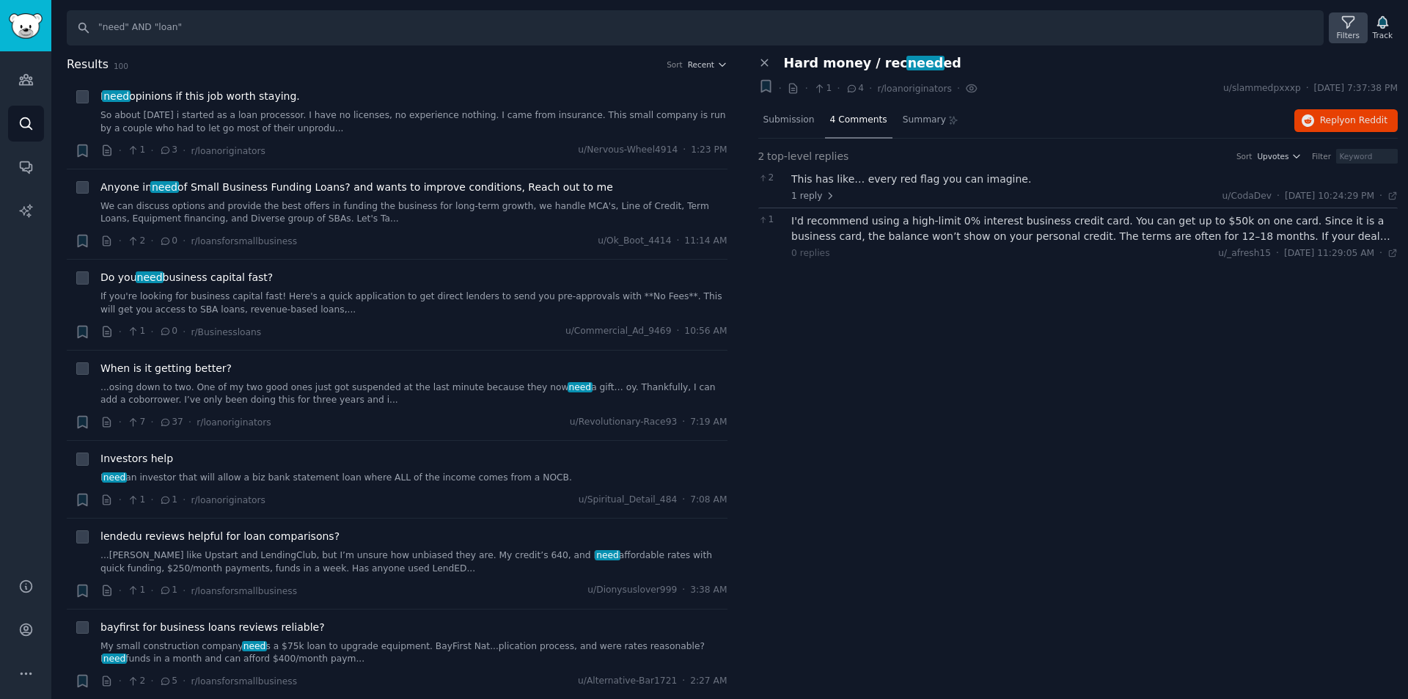
click at [1343, 24] on icon at bounding box center [1348, 22] width 15 height 15
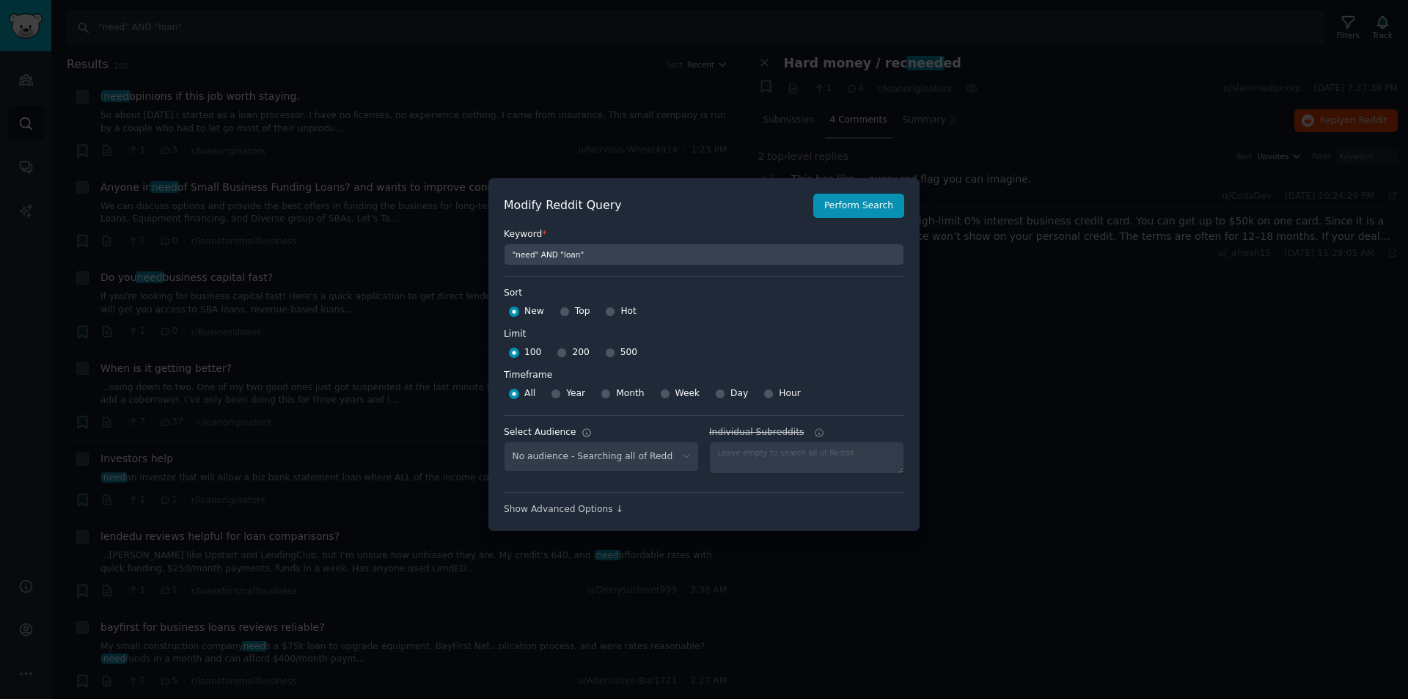
select select "1dca5eb79a"
click at [662, 393] on input "Week" at bounding box center [665, 394] width 10 height 10
radio input "true"
click at [864, 204] on button "Perform Search" at bounding box center [858, 206] width 91 height 25
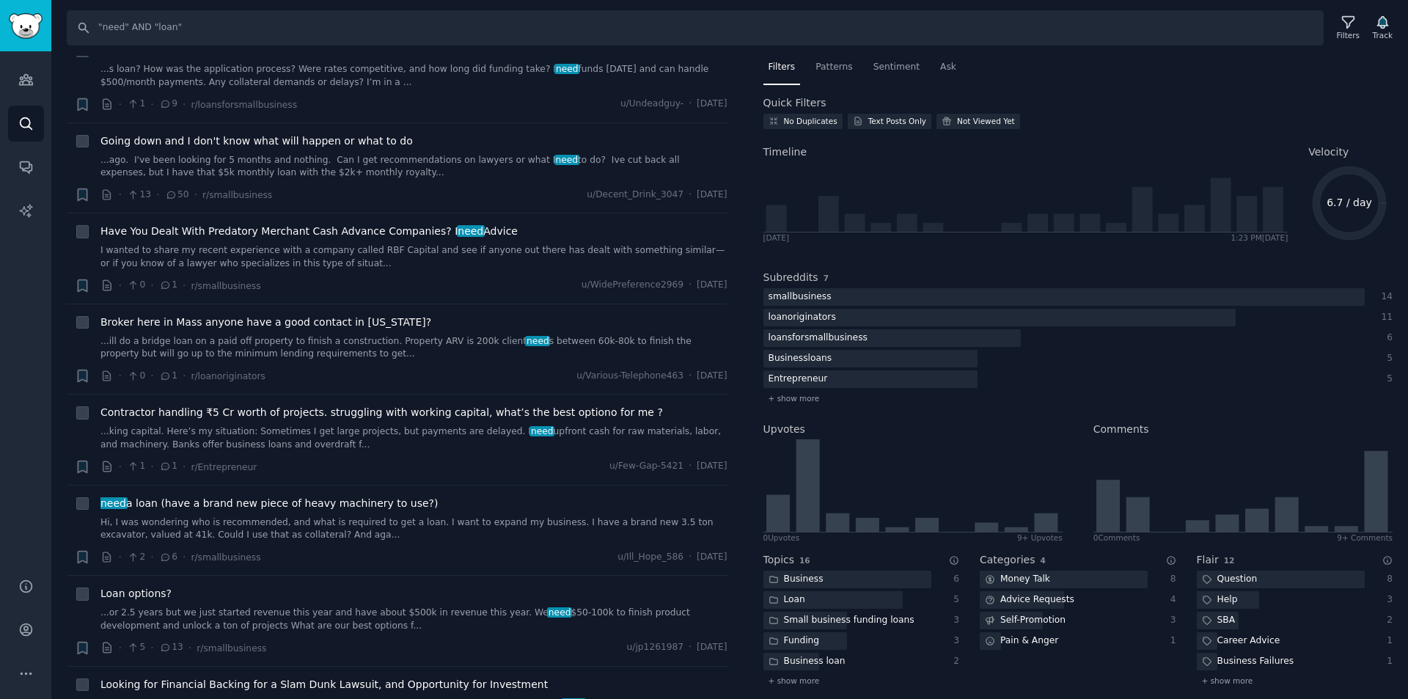
scroll to position [1687, 0]
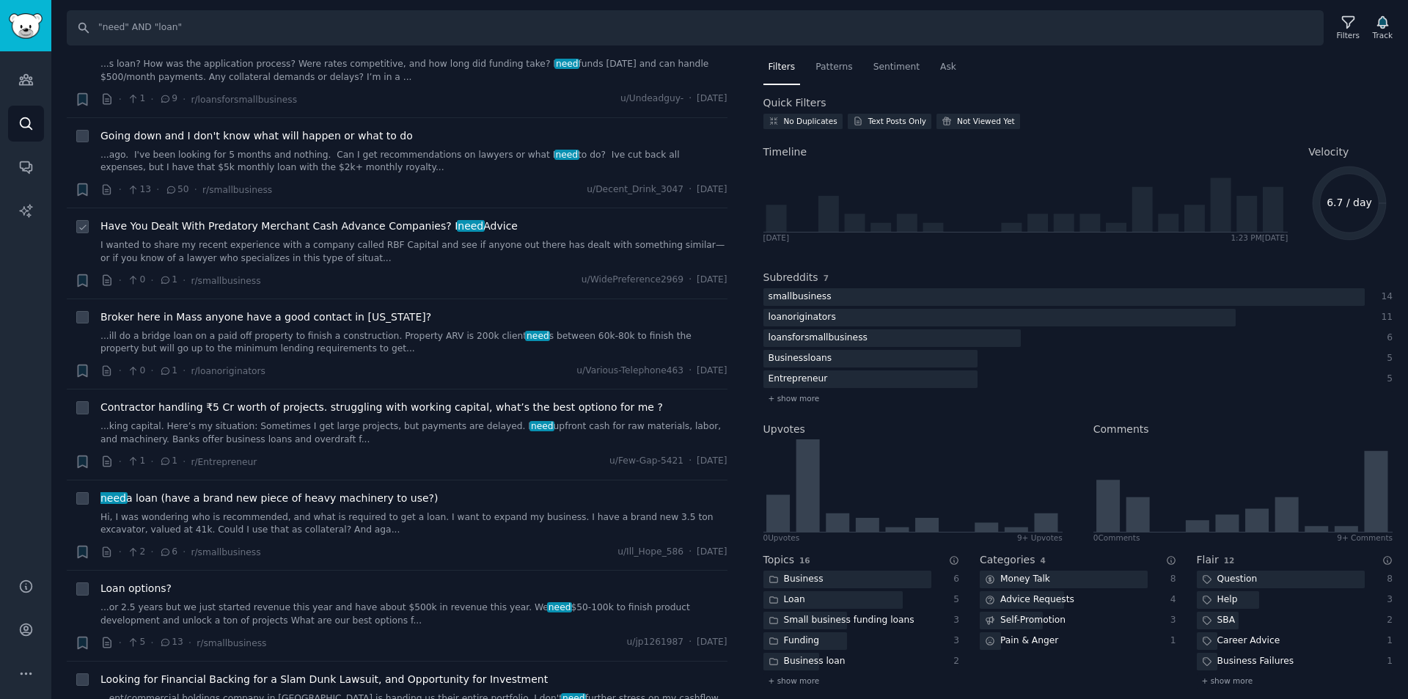
click at [269, 240] on link "I wanted to share my recent experience with a company called RBF Capital and se…" at bounding box center [413, 252] width 627 height 26
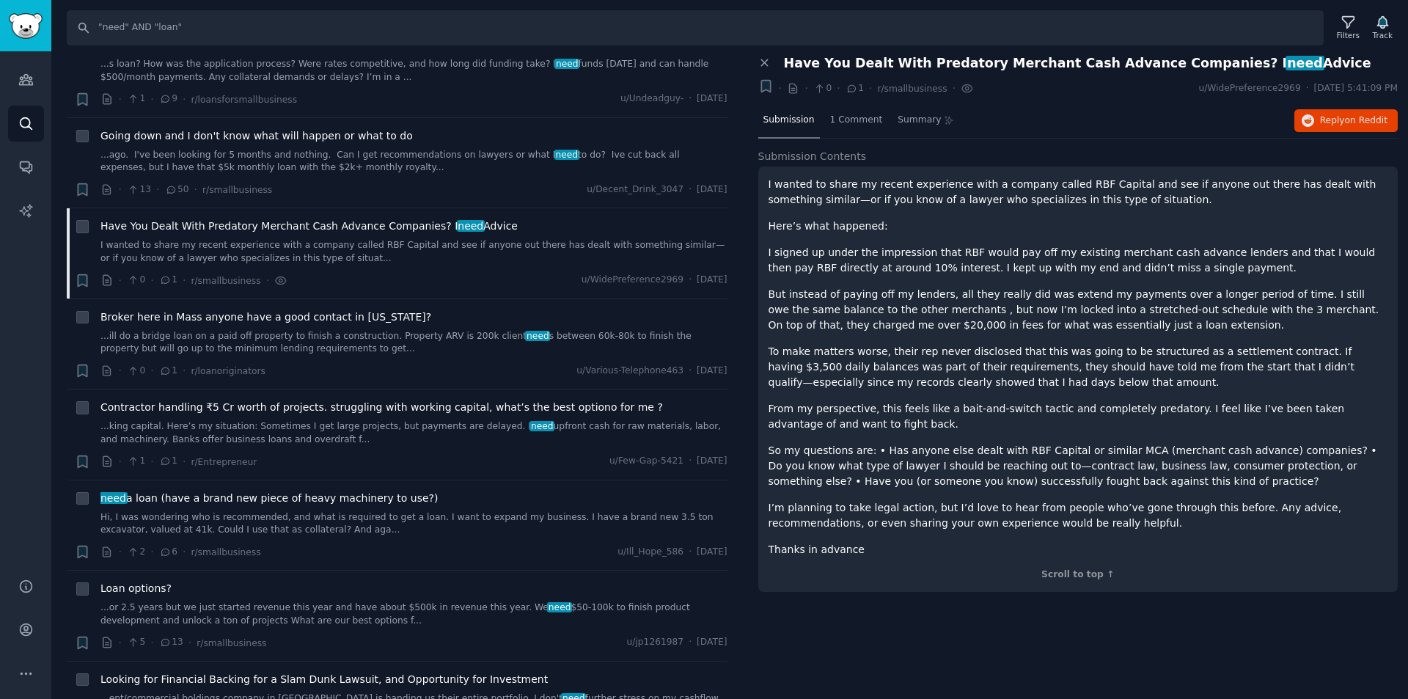
click at [861, 555] on p "Thanks in advance" at bounding box center [1079, 549] width 620 height 15
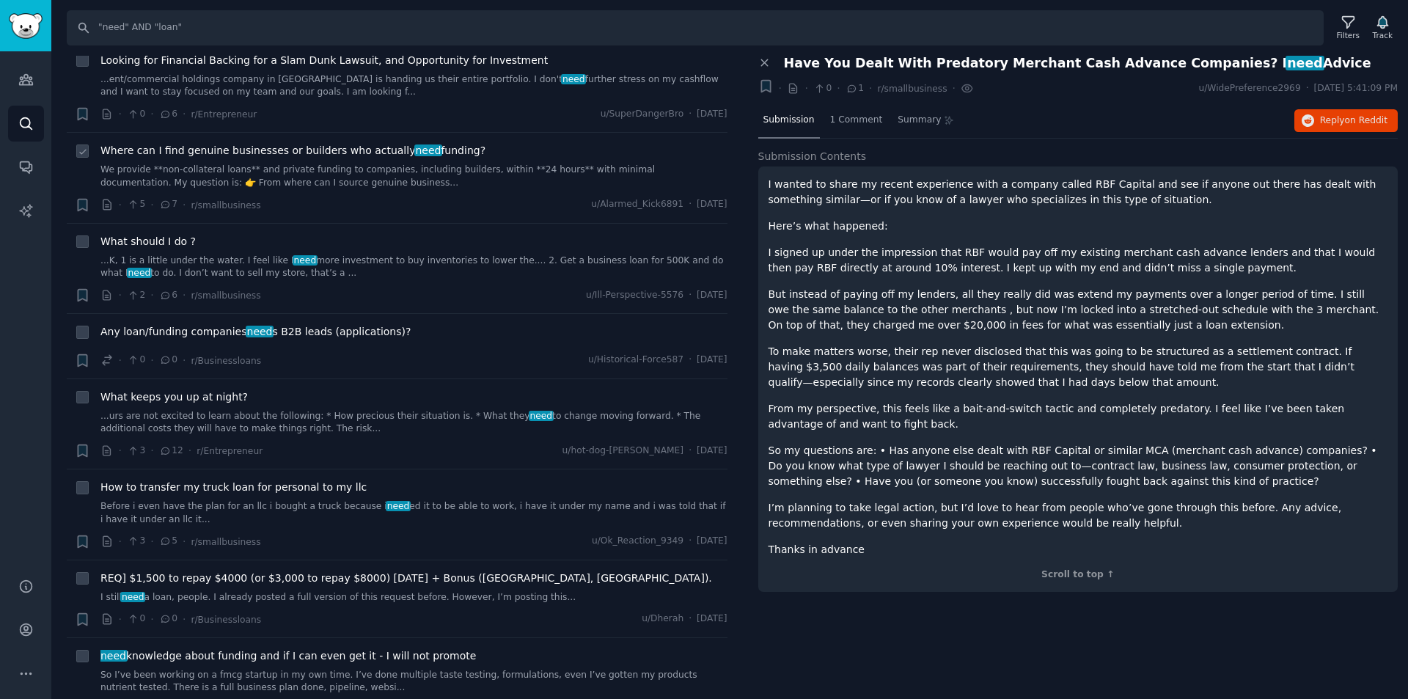
scroll to position [2347, 0]
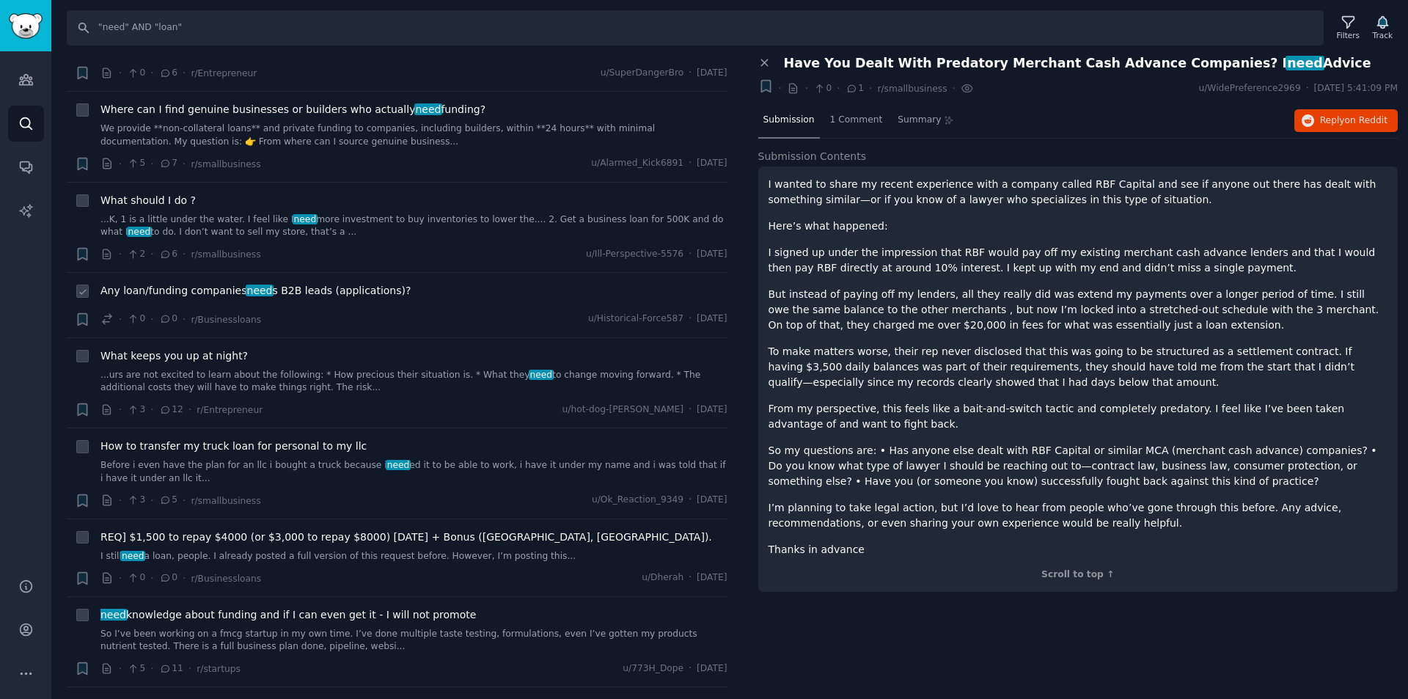
click at [348, 283] on span "Any loan/funding companies need s B2B leads (applications)?" at bounding box center [255, 290] width 310 height 15
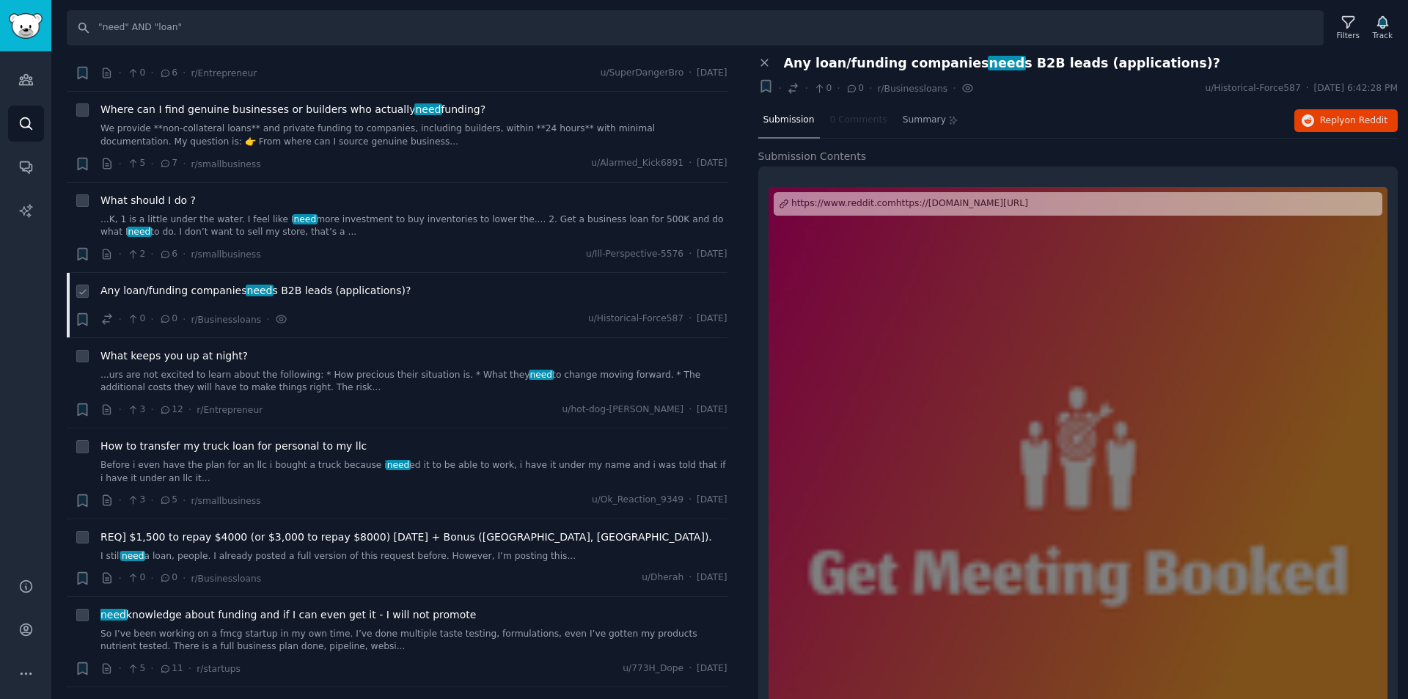
click at [389, 283] on div "Any loan/funding companies need s B2B leads (applications)?" at bounding box center [413, 290] width 627 height 15
click at [1356, 115] on span "on Reddit" at bounding box center [1366, 120] width 43 height 10
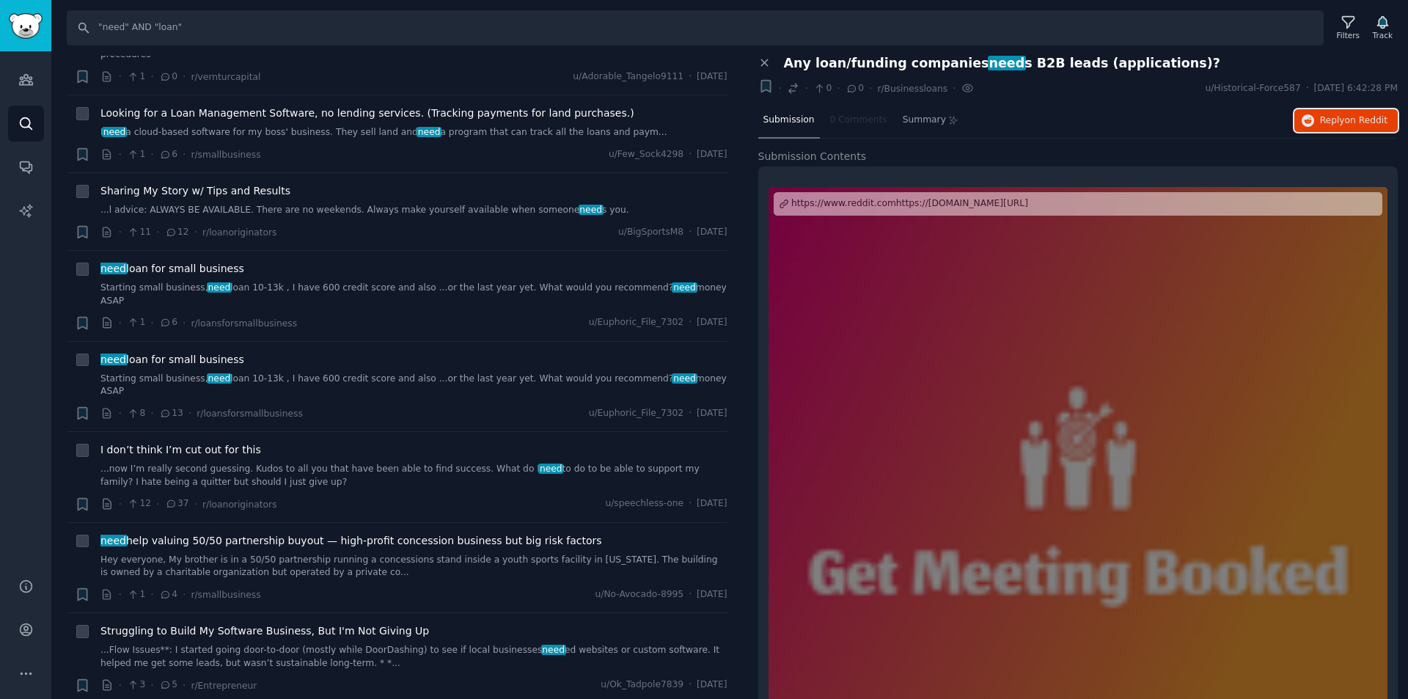
scroll to position [3485, 0]
click at [402, 279] on link "Starting small business, need loan 10-13k , I have 600 credit score and also ..…" at bounding box center [413, 292] width 627 height 26
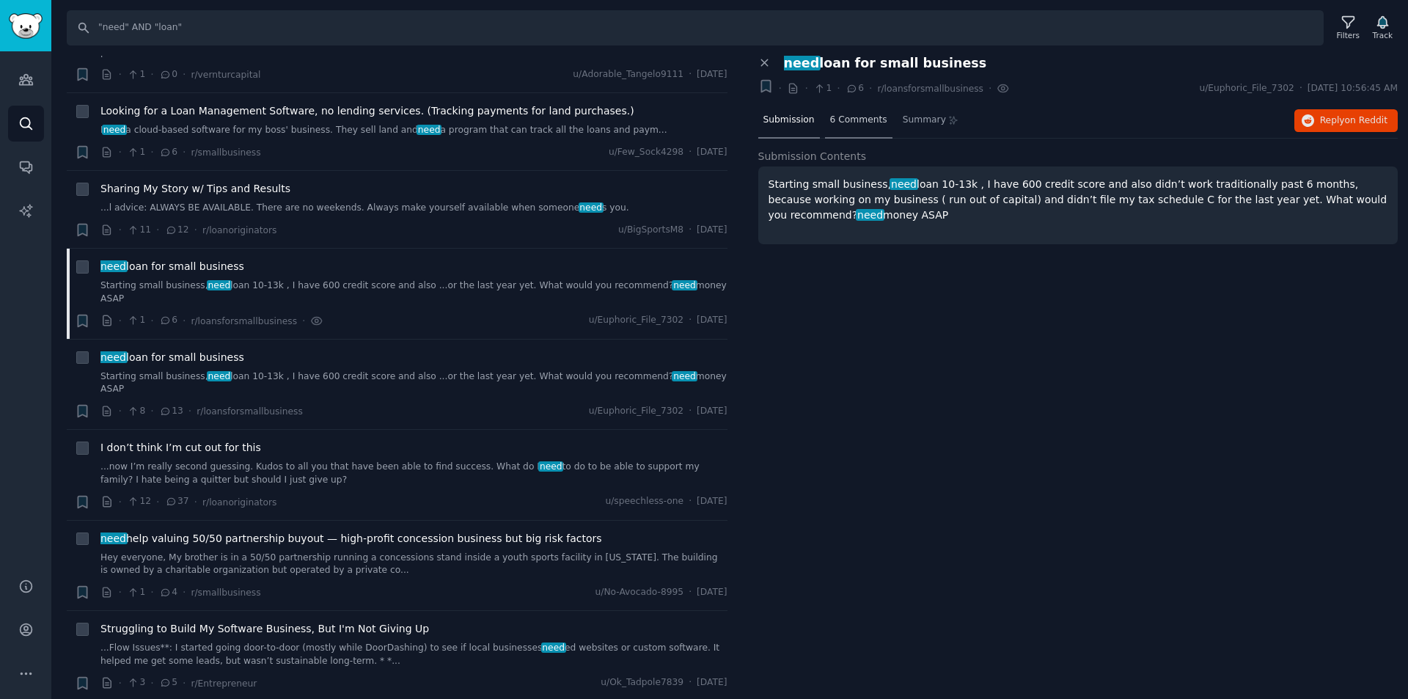
click at [871, 118] on span "6 Comments" at bounding box center [858, 120] width 57 height 13
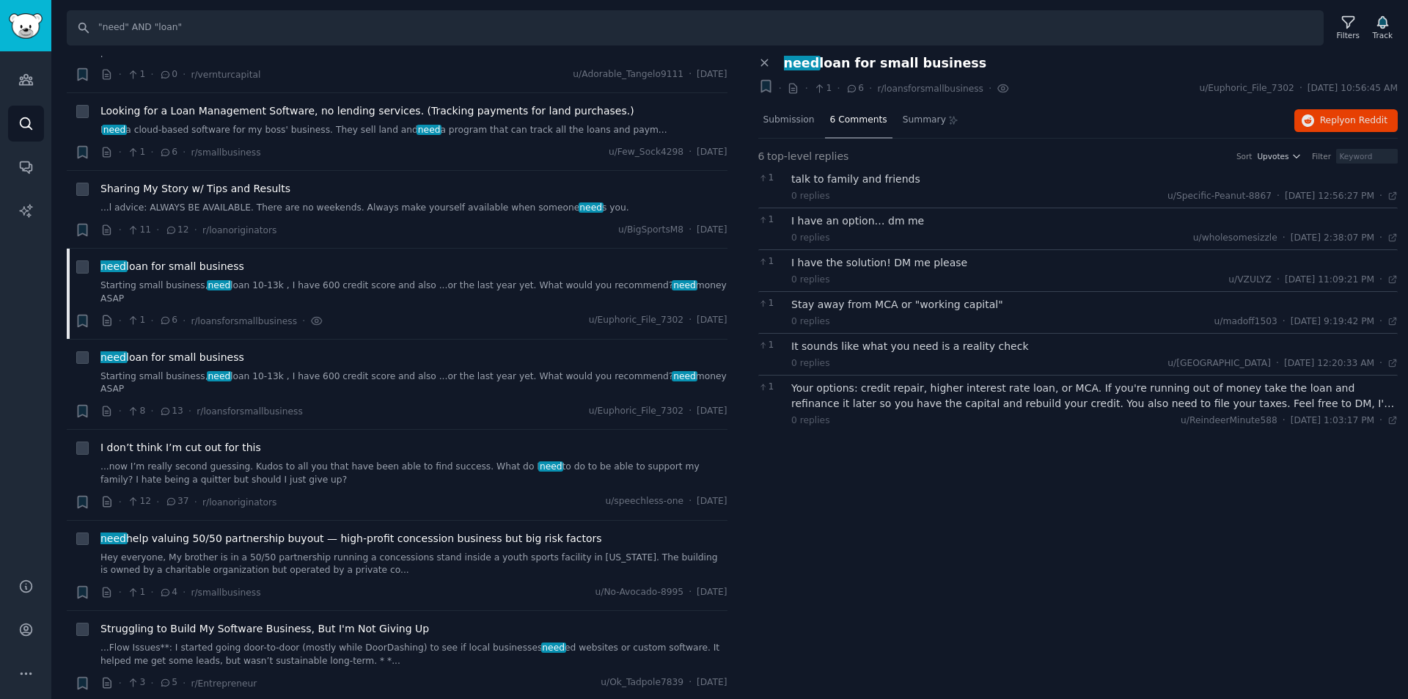
click at [885, 216] on div "I have an option… dm me" at bounding box center [1094, 220] width 607 height 15
click at [791, 123] on span "Submission" at bounding box center [789, 120] width 51 height 13
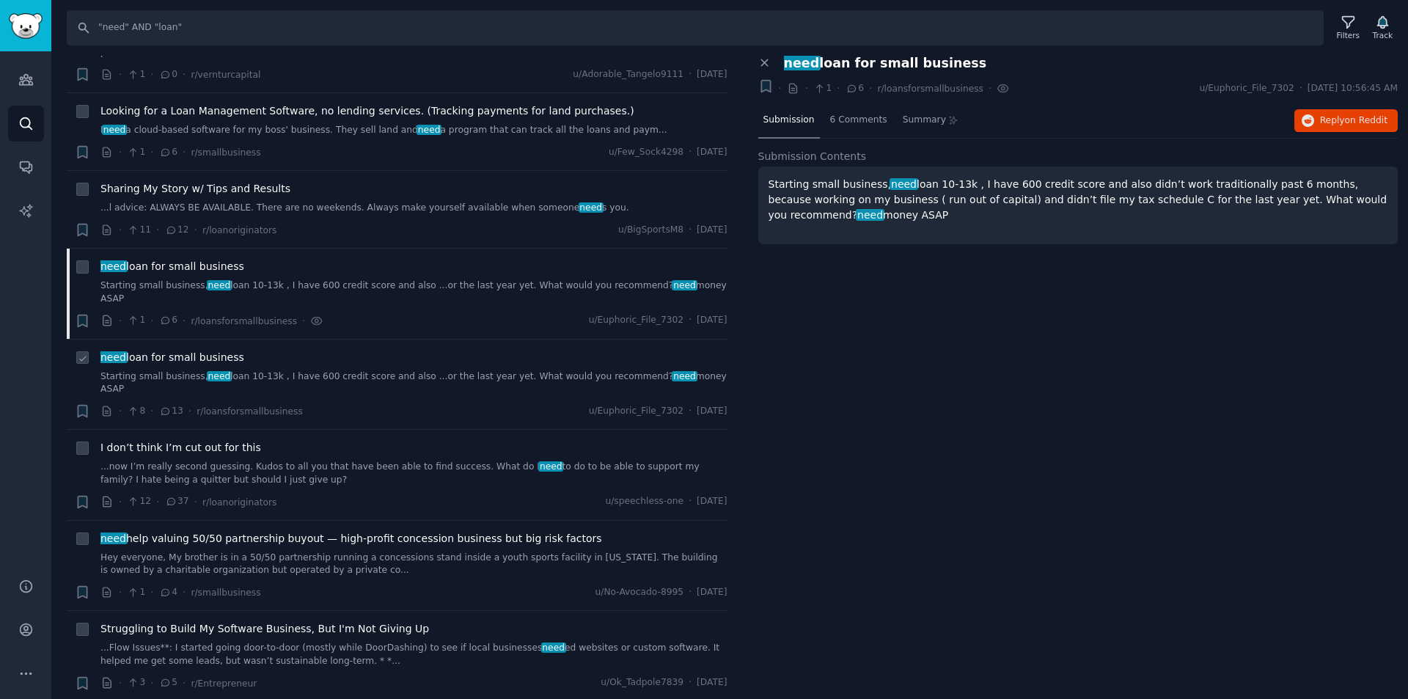
click at [384, 370] on link "Starting small business, need loan 10-13k , I have 600 credit score and also ..…" at bounding box center [413, 383] width 627 height 26
click at [866, 117] on span "13 Comments" at bounding box center [861, 120] width 63 height 13
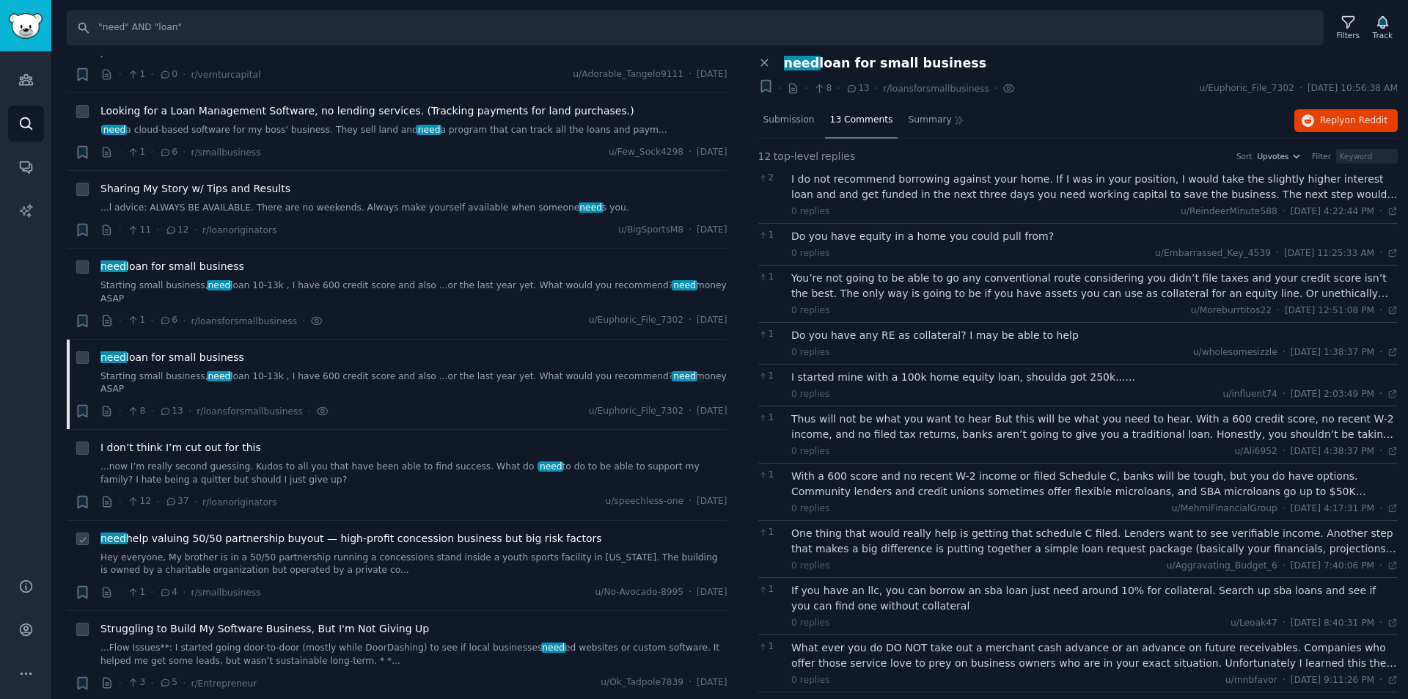
click at [430, 531] on span "need help valuing 50/50 partnership buyout — high-profit concession business bu…" at bounding box center [351, 538] width 502 height 15
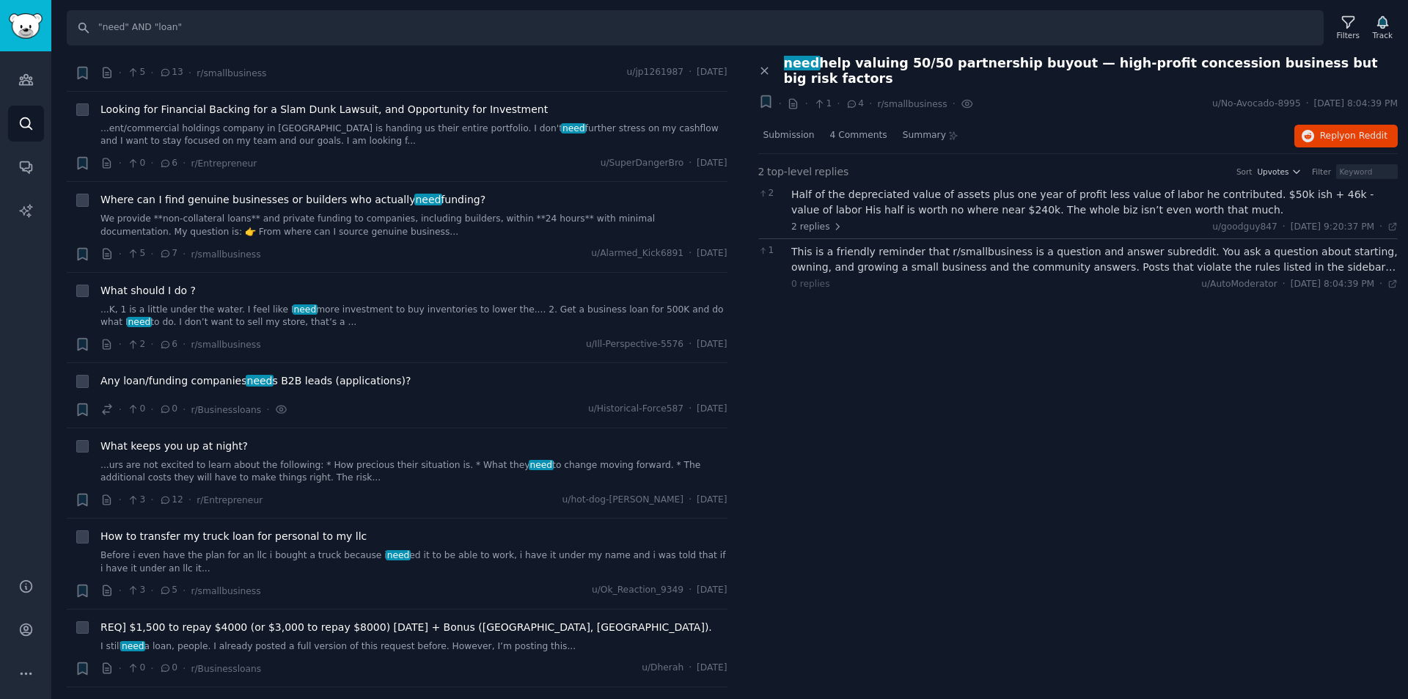
scroll to position [2238, 0]
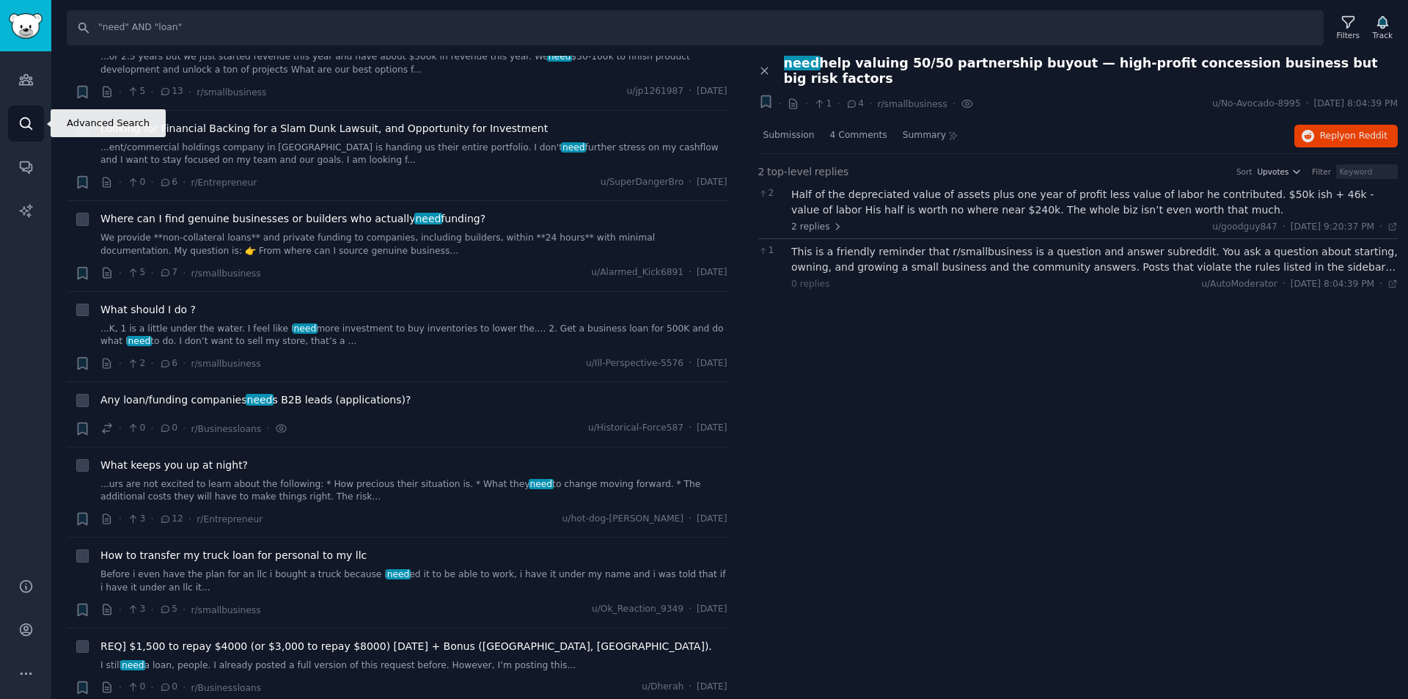
click at [22, 112] on link "Search" at bounding box center [26, 124] width 36 height 36
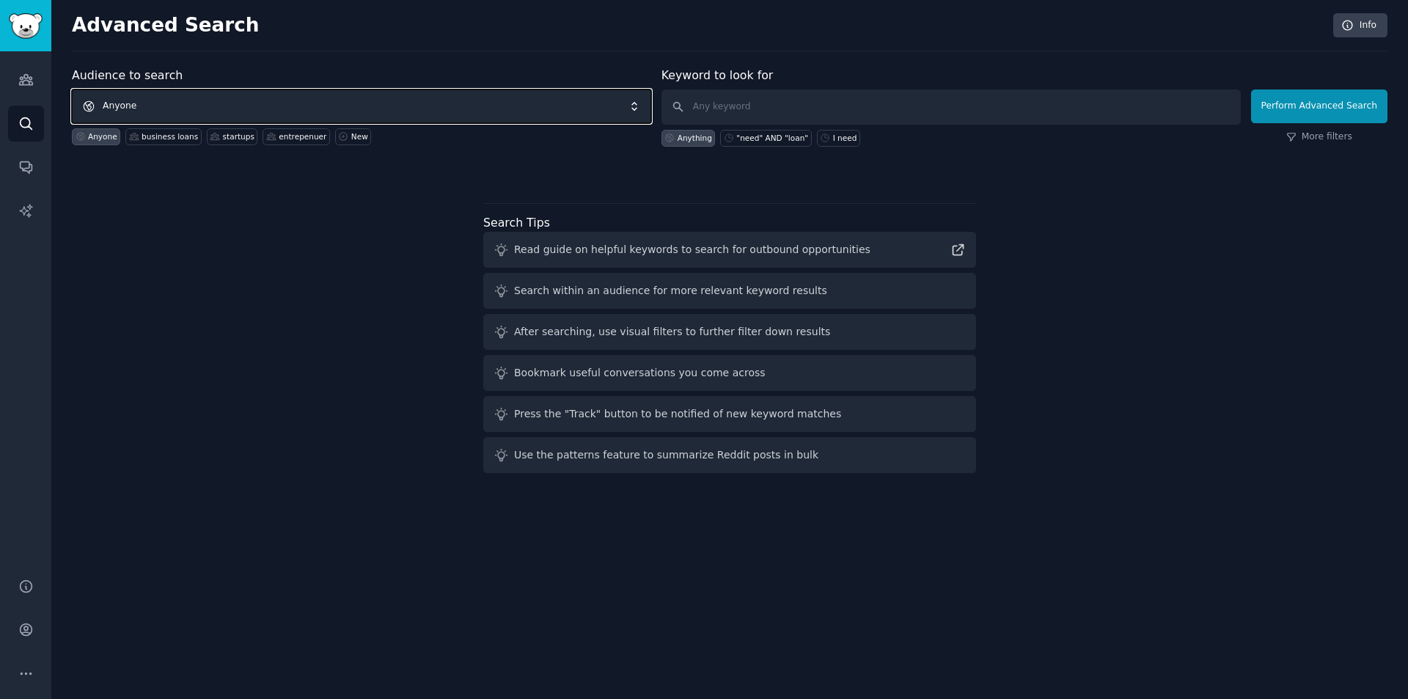
click at [308, 104] on span "Anyone" at bounding box center [361, 106] width 579 height 34
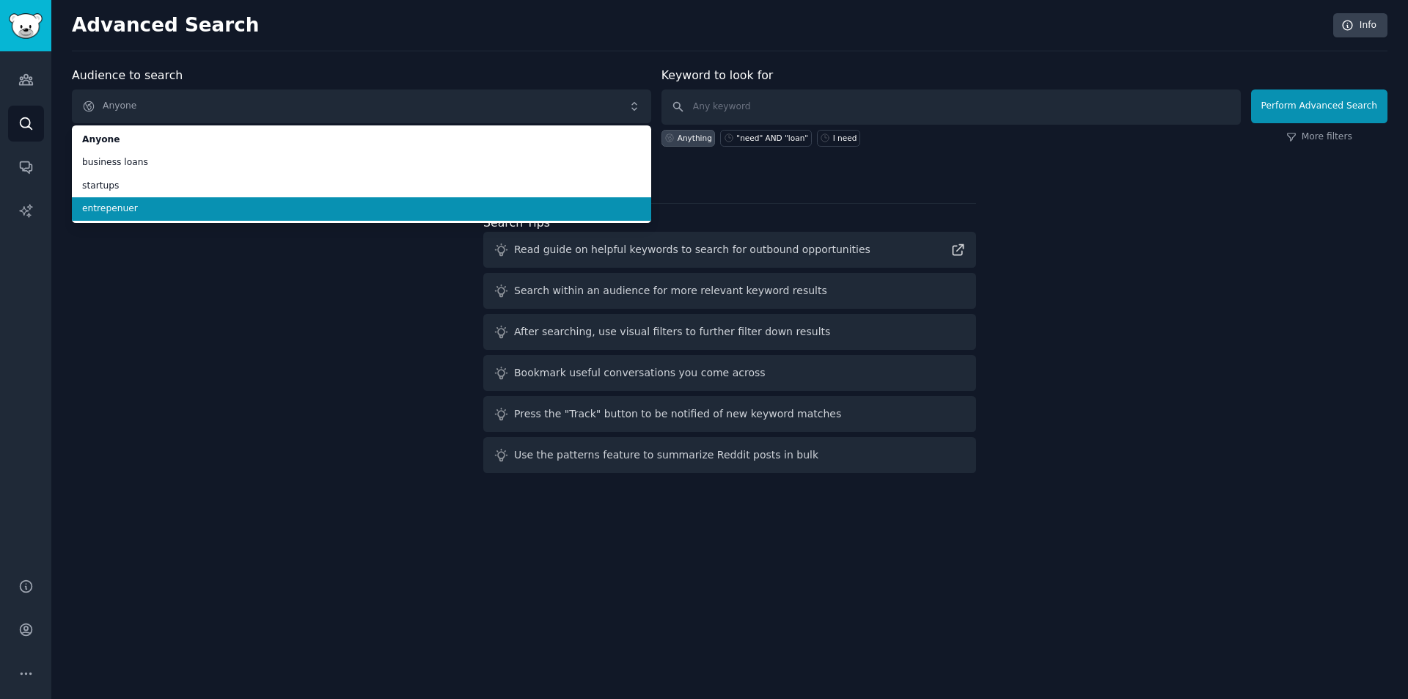
click at [268, 206] on span "entrepenuer" at bounding box center [361, 208] width 559 height 13
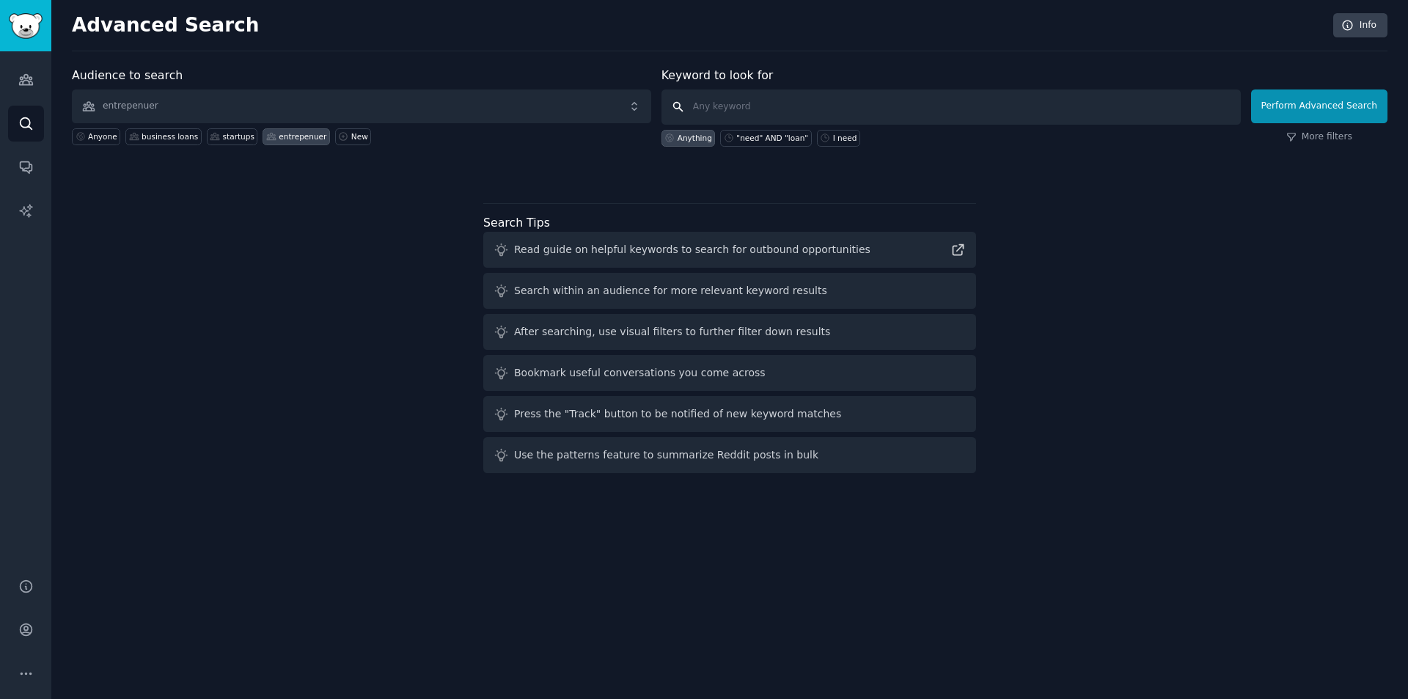
click at [792, 111] on input "text" at bounding box center [951, 106] width 579 height 35
type input "loan"
click button "Perform Advanced Search" at bounding box center [1319, 106] width 136 height 34
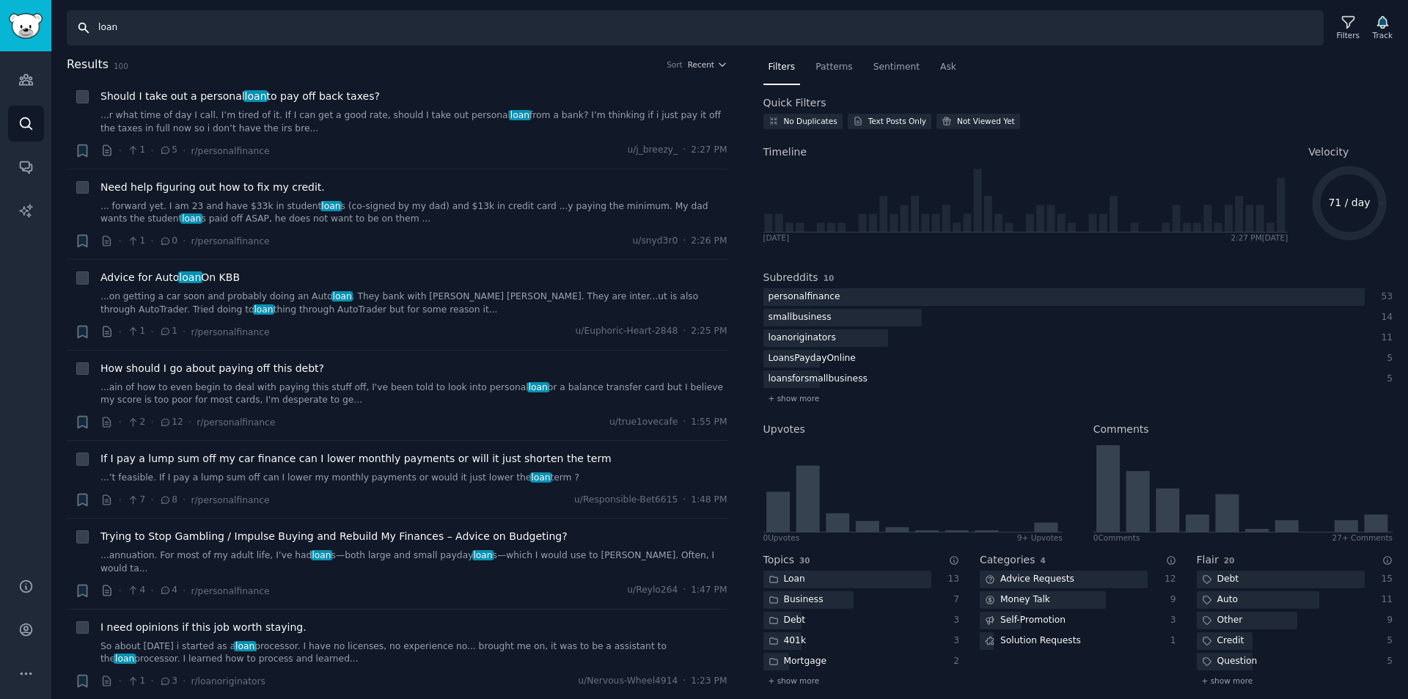
click at [194, 33] on input "loan" at bounding box center [695, 27] width 1257 height 35
click at [187, 31] on input "loan business startup investor" at bounding box center [695, 27] width 1257 height 35
click at [230, 23] on input "loan business startup investor" at bounding box center [695, 27] width 1257 height 35
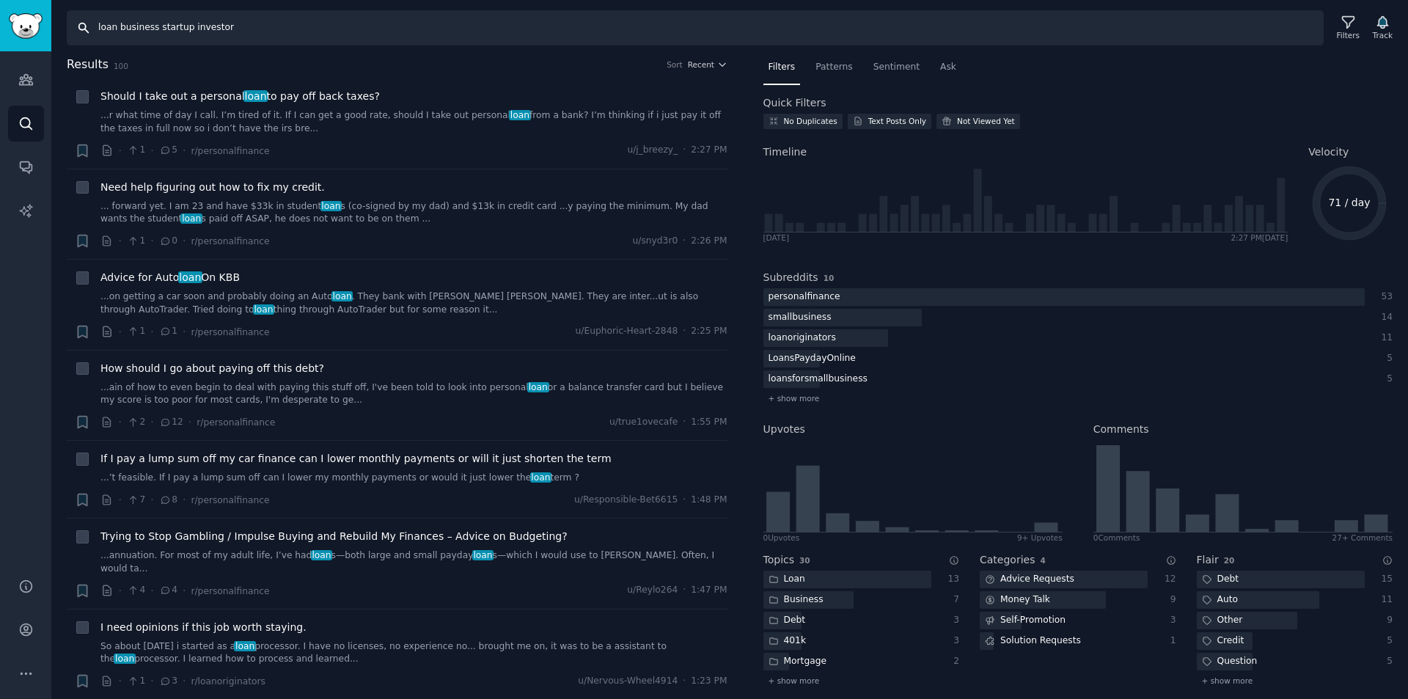
click at [230, 23] on input "loan business startup investor" at bounding box center [695, 27] width 1257 height 35
paste input "("loan" AND "business") OR ("startup" AND "investor") OR ("loan" AND "startup")…"
type input "("loan" AND "business") OR ("startup" AND "investor") OR ("loan" AND "startup")…"
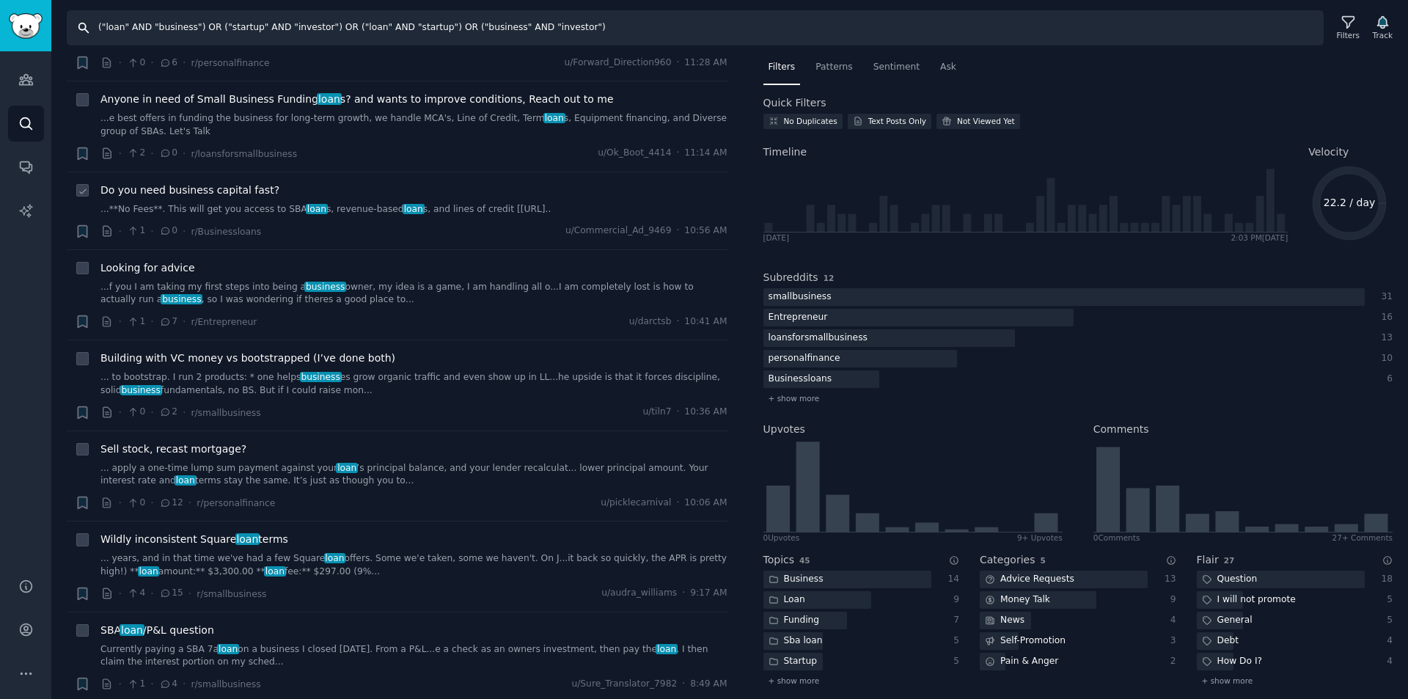
scroll to position [367, 0]
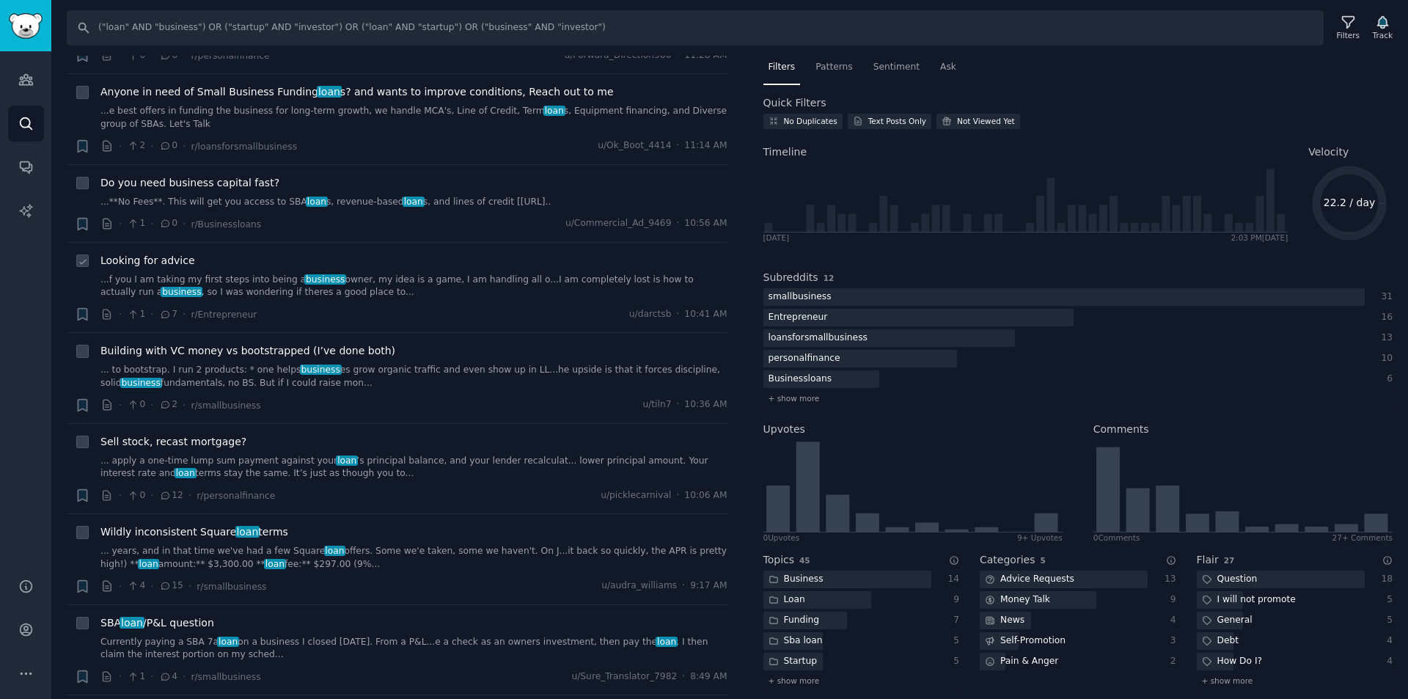
click at [434, 284] on link "...f you I am taking my first steps into being a business owner, my idea is a g…" at bounding box center [413, 287] width 627 height 26
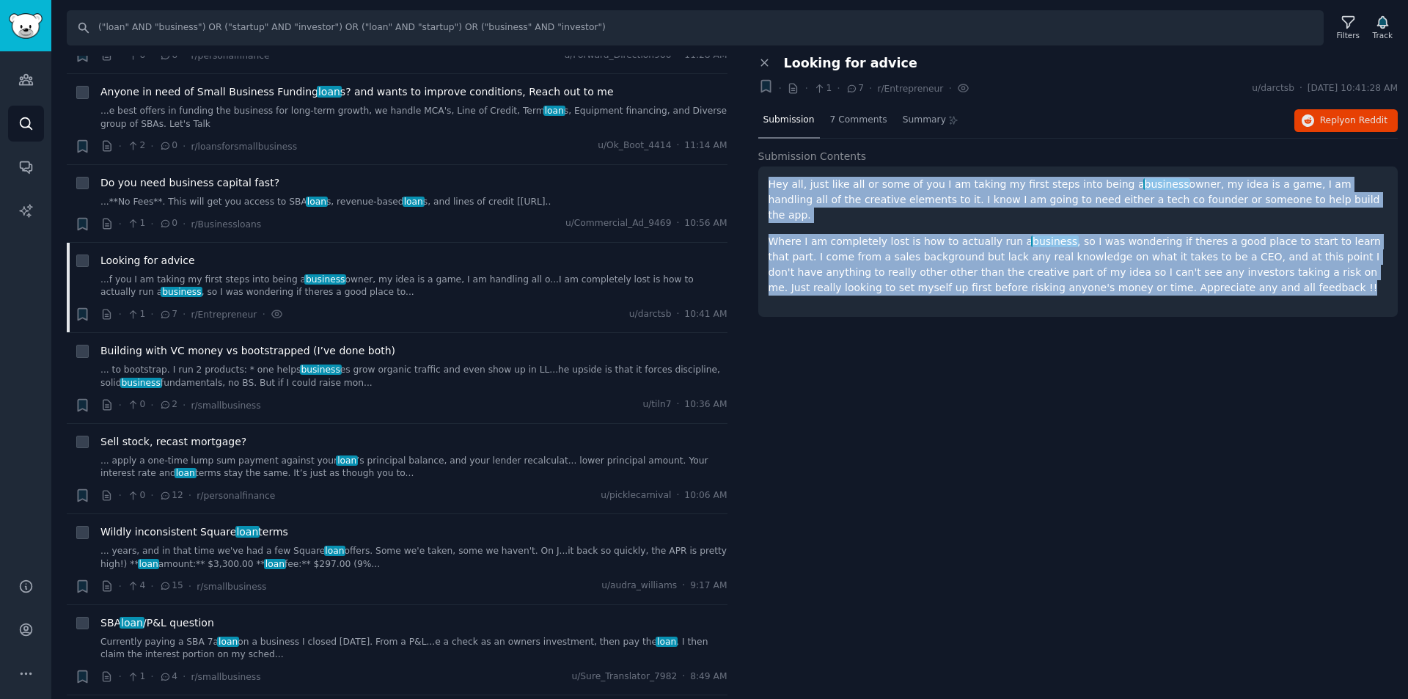
drag, startPoint x: 1078, startPoint y: 276, endPoint x: 750, endPoint y: 180, distance: 342.4
click at [750, 180] on div "Close panel Looking for advice + · · 1 · 7 · r/Entrepreneur · u/darctsb · Thu 8…" at bounding box center [1078, 194] width 661 height 277
copy div "Hey all, just like all or some of you I am taking my first steps into being a b…"
click at [1337, 117] on span "Reply on Reddit" at bounding box center [1353, 120] width 67 height 13
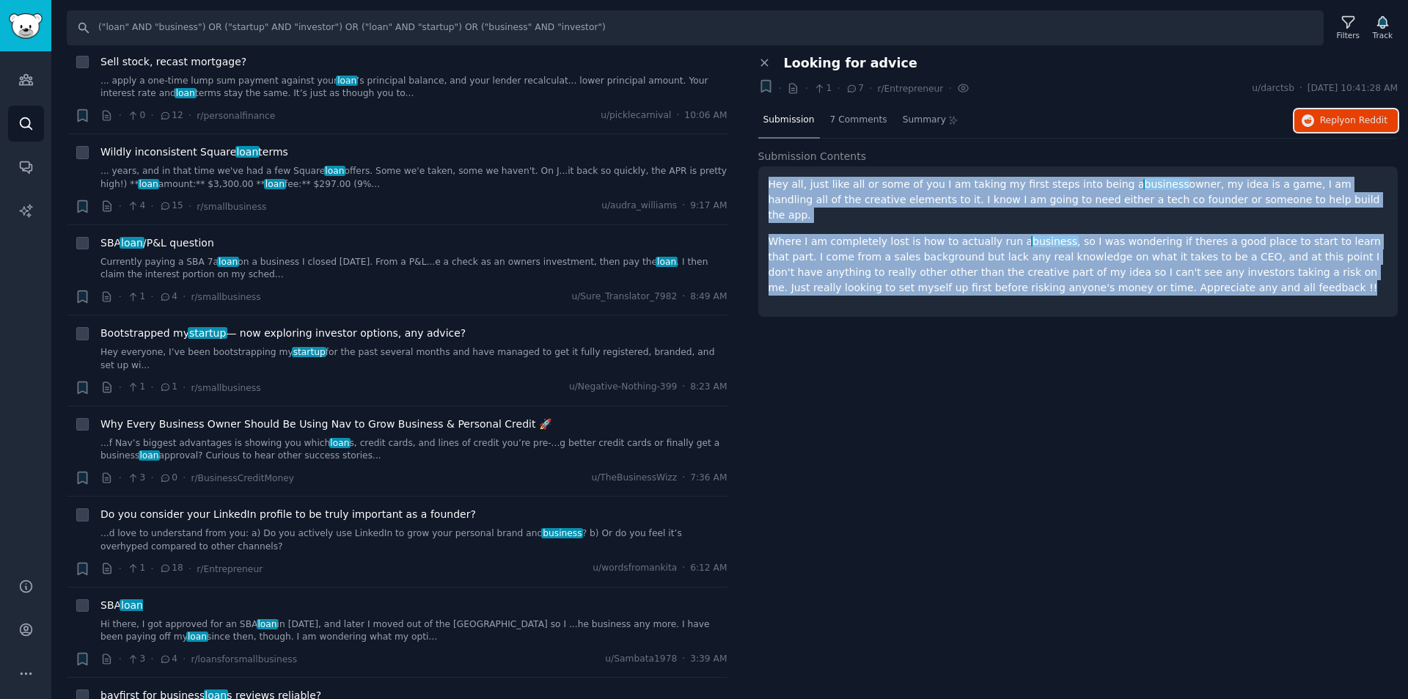
scroll to position [807, 0]
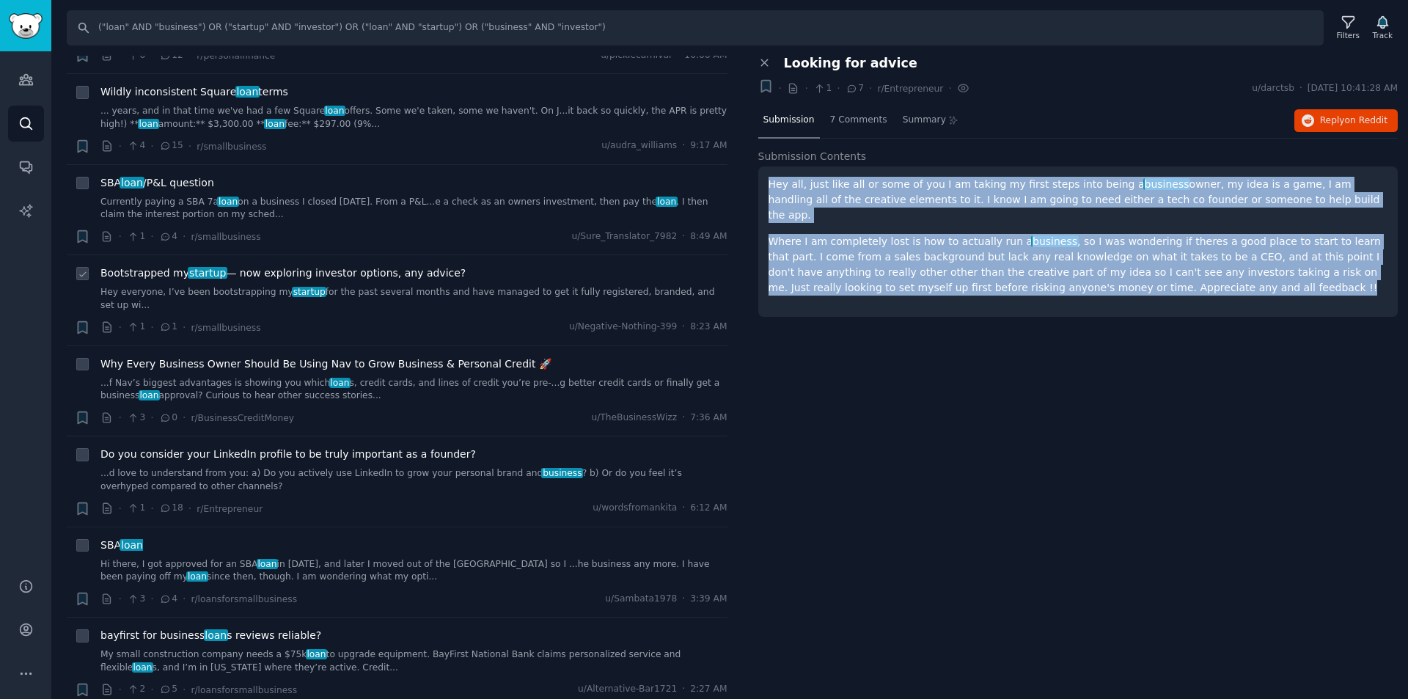
click at [446, 288] on link "Hey everyone, I’ve been bootstrapping my startup for the past several months an…" at bounding box center [413, 299] width 627 height 26
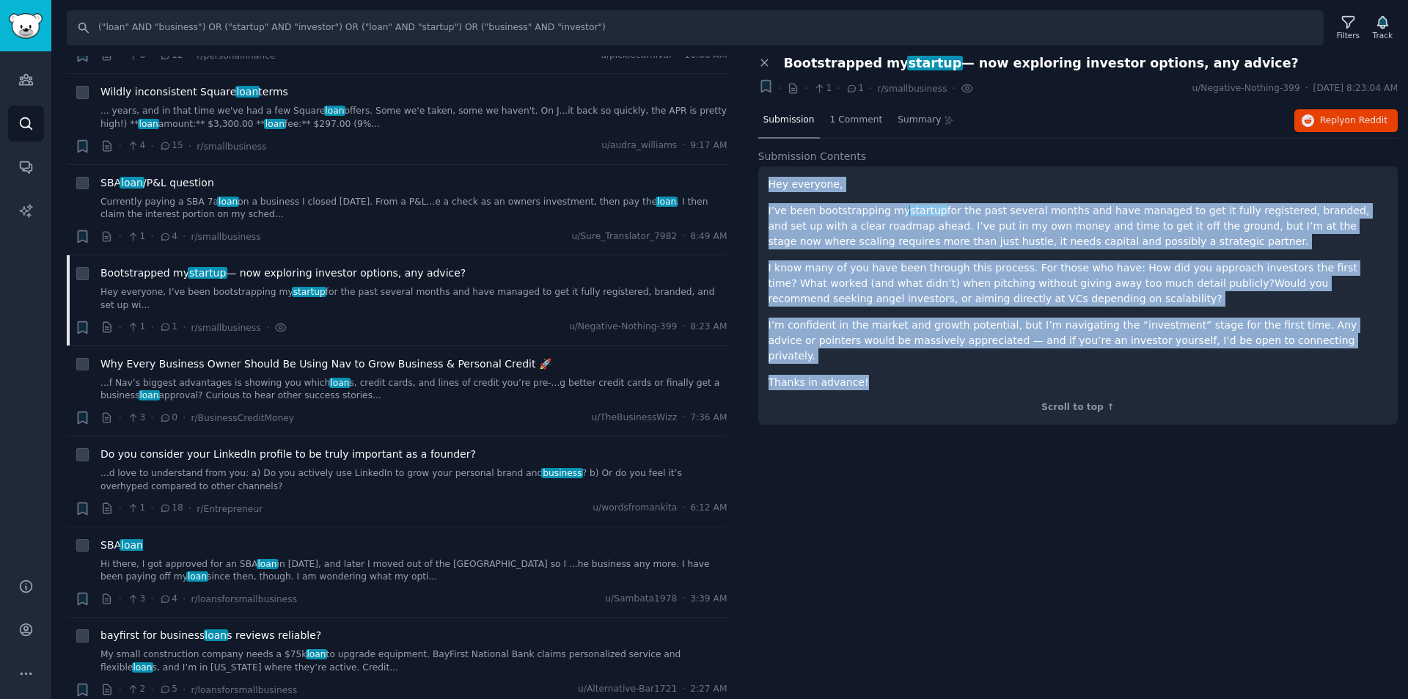
drag, startPoint x: 872, startPoint y: 370, endPoint x: 763, endPoint y: 179, distance: 219.8
click at [763, 179] on div "Hey everyone, I’ve been bootstrapping my startup for the past several months an…" at bounding box center [1078, 296] width 640 height 258
copy div "Hey everyone, I’ve been bootstrapping my startup for the past several months an…"
click at [1356, 119] on span "on Reddit" at bounding box center [1366, 120] width 43 height 10
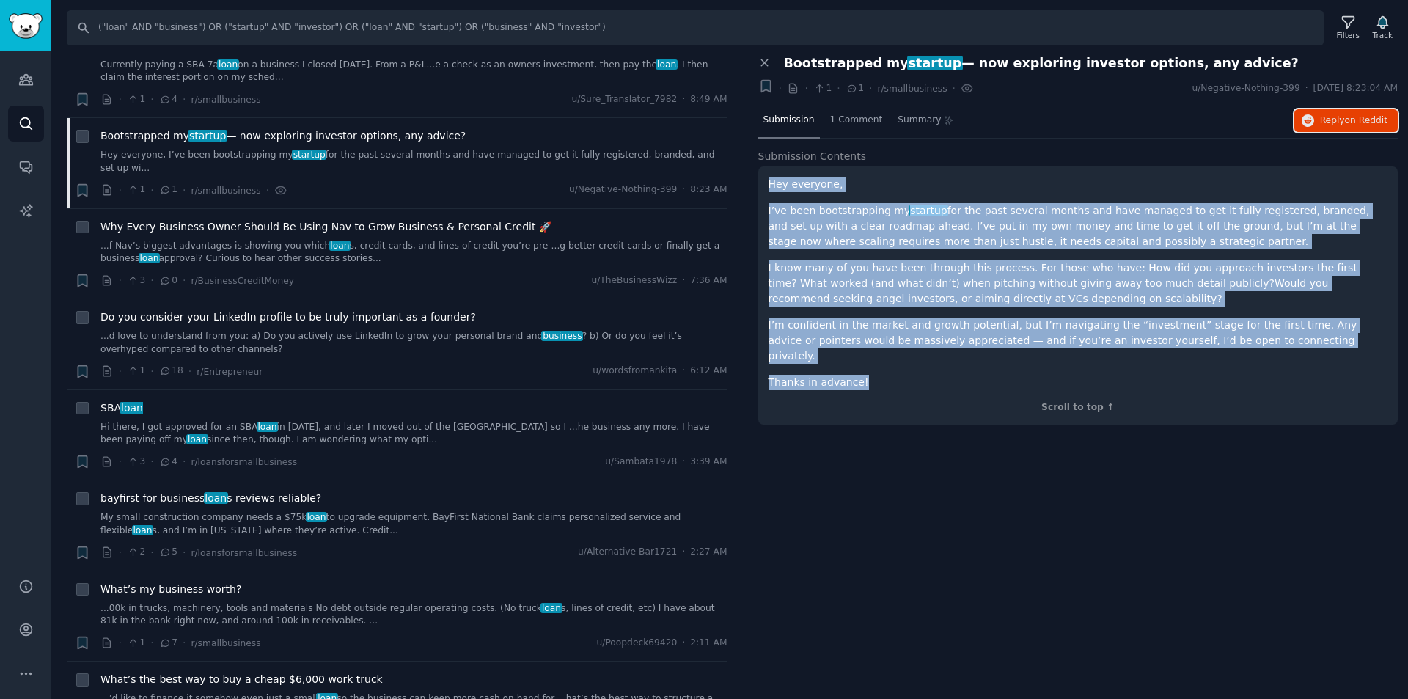
scroll to position [954, 0]
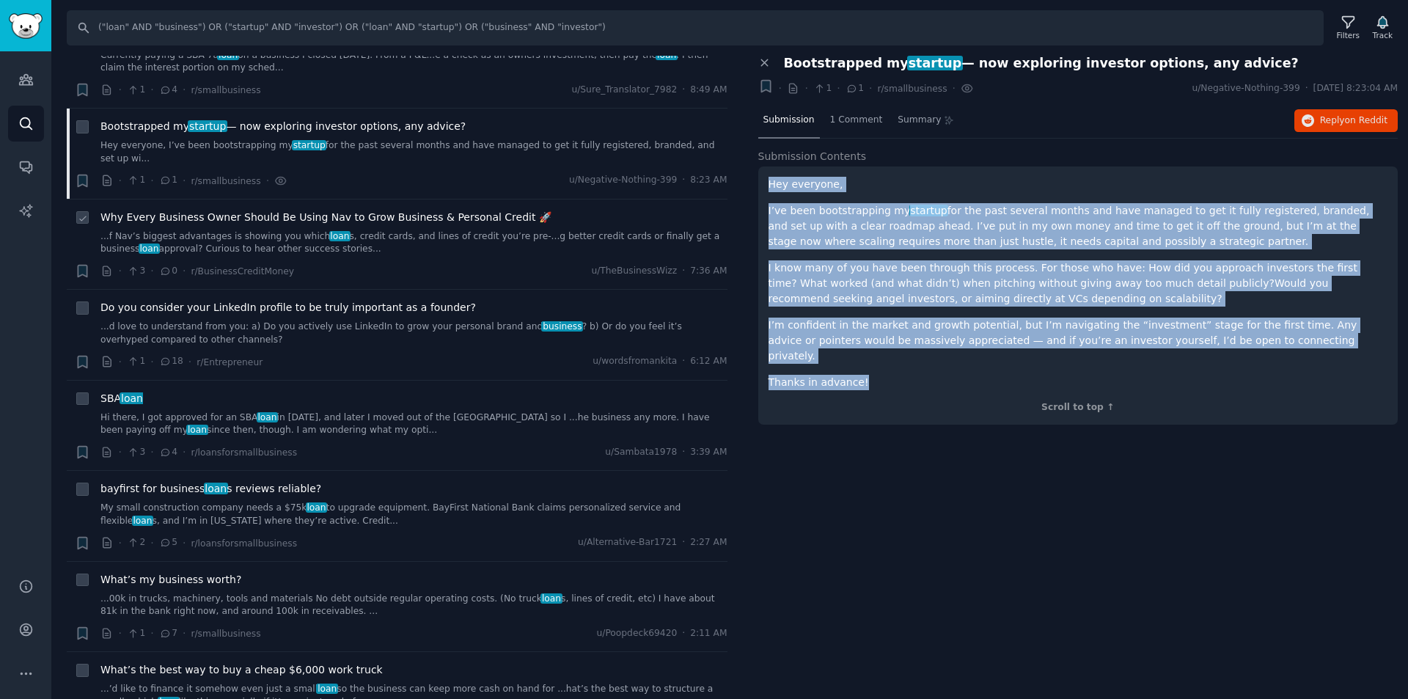
click at [437, 230] on link "...f Nav’s biggest advantages is showing you which loan s, credit cards, and li…" at bounding box center [413, 243] width 627 height 26
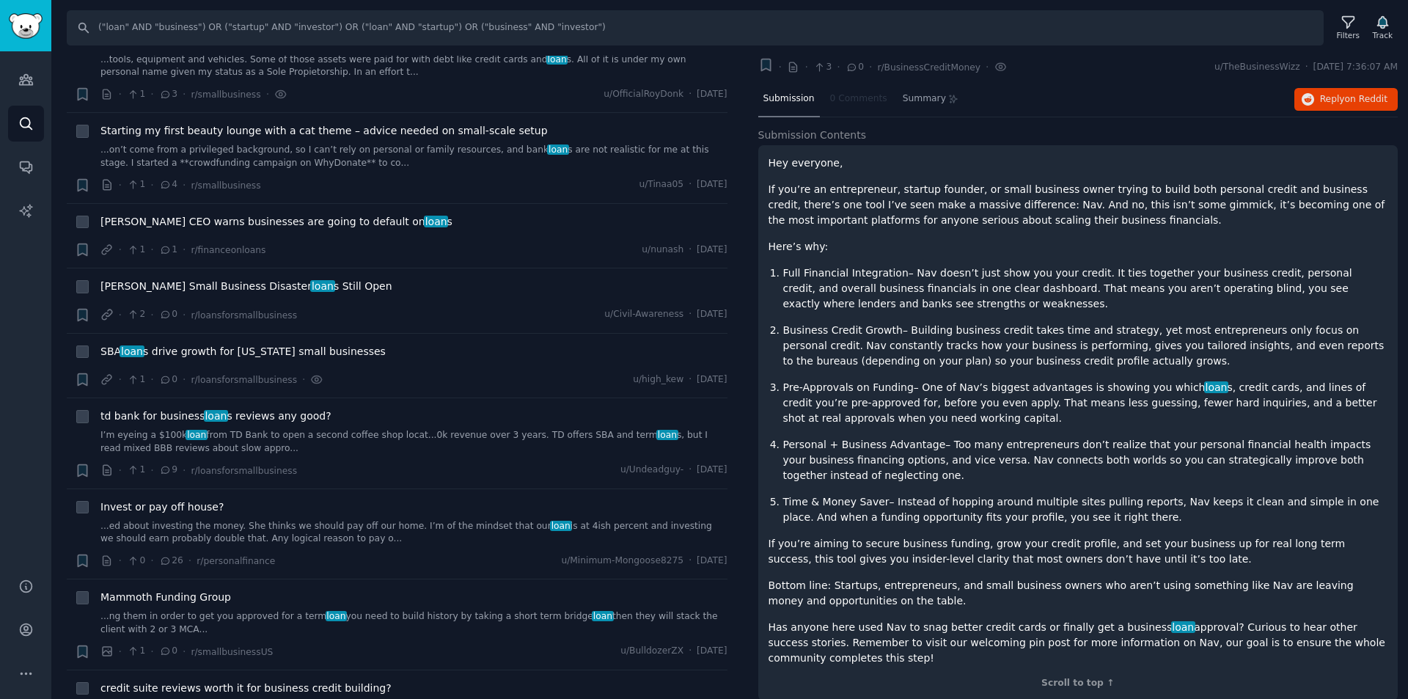
scroll to position [3227, 0]
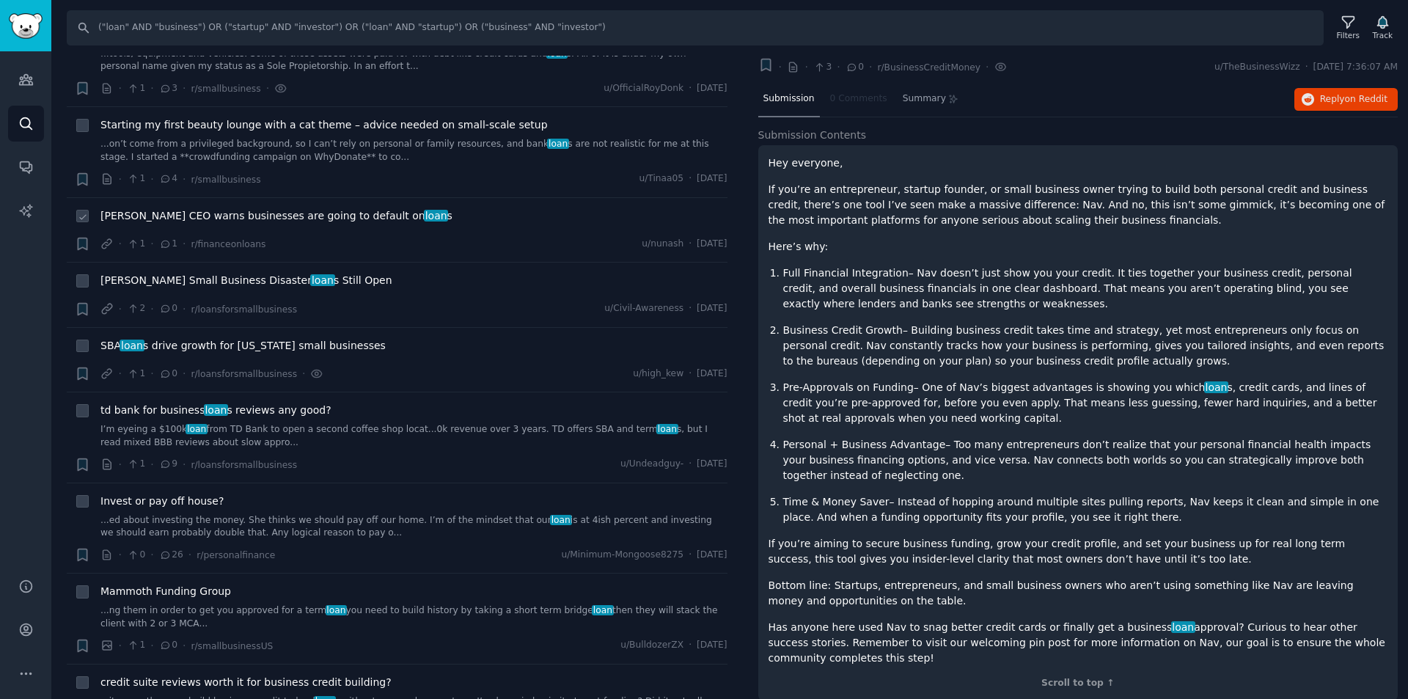
click at [271, 208] on span "JP Morgan CEO warns businesses are going to default on loan s" at bounding box center [276, 215] width 352 height 15
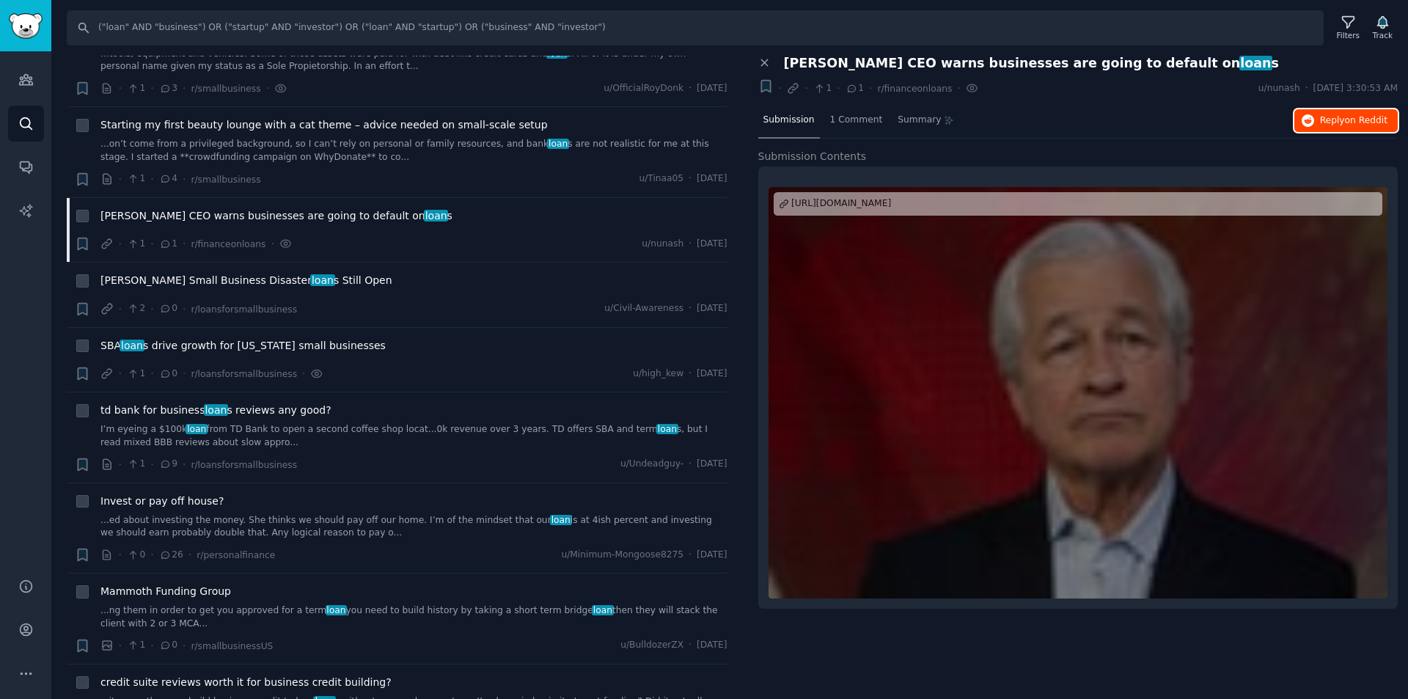
click at [1353, 123] on span "on Reddit" at bounding box center [1366, 120] width 43 height 10
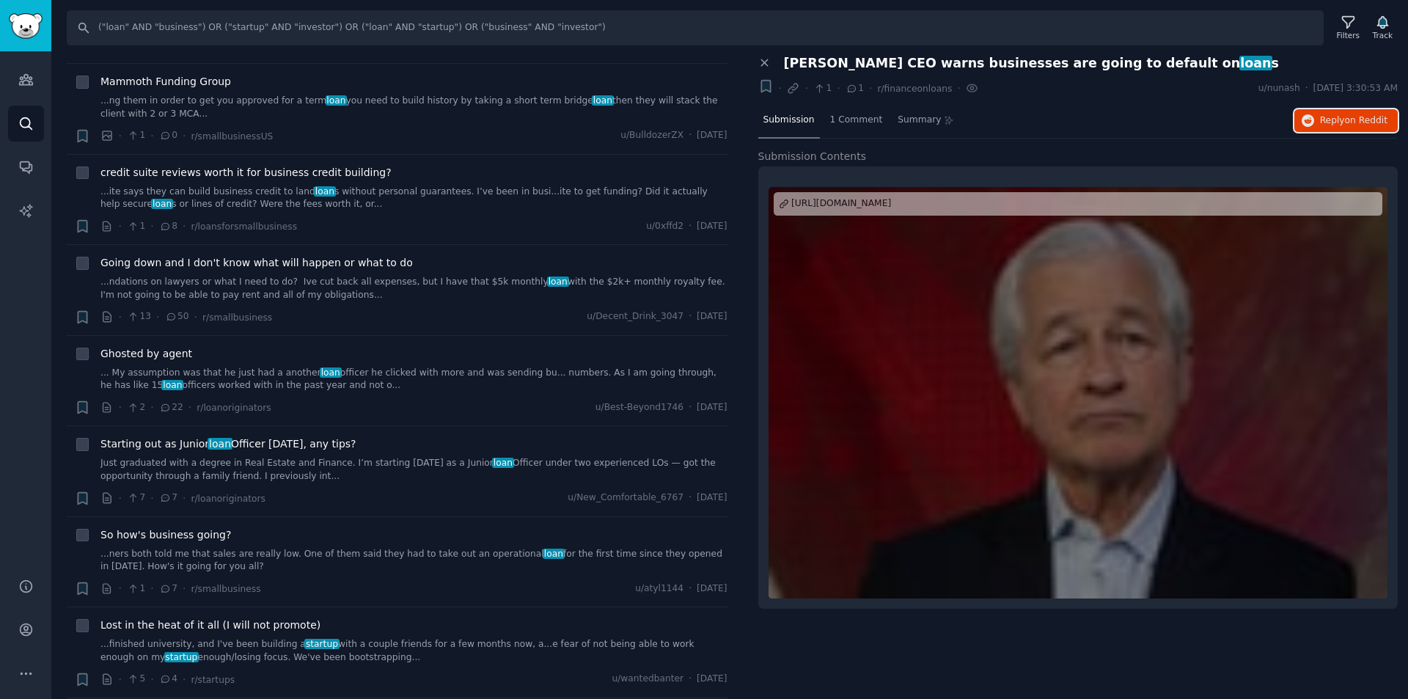
scroll to position [3741, 0]
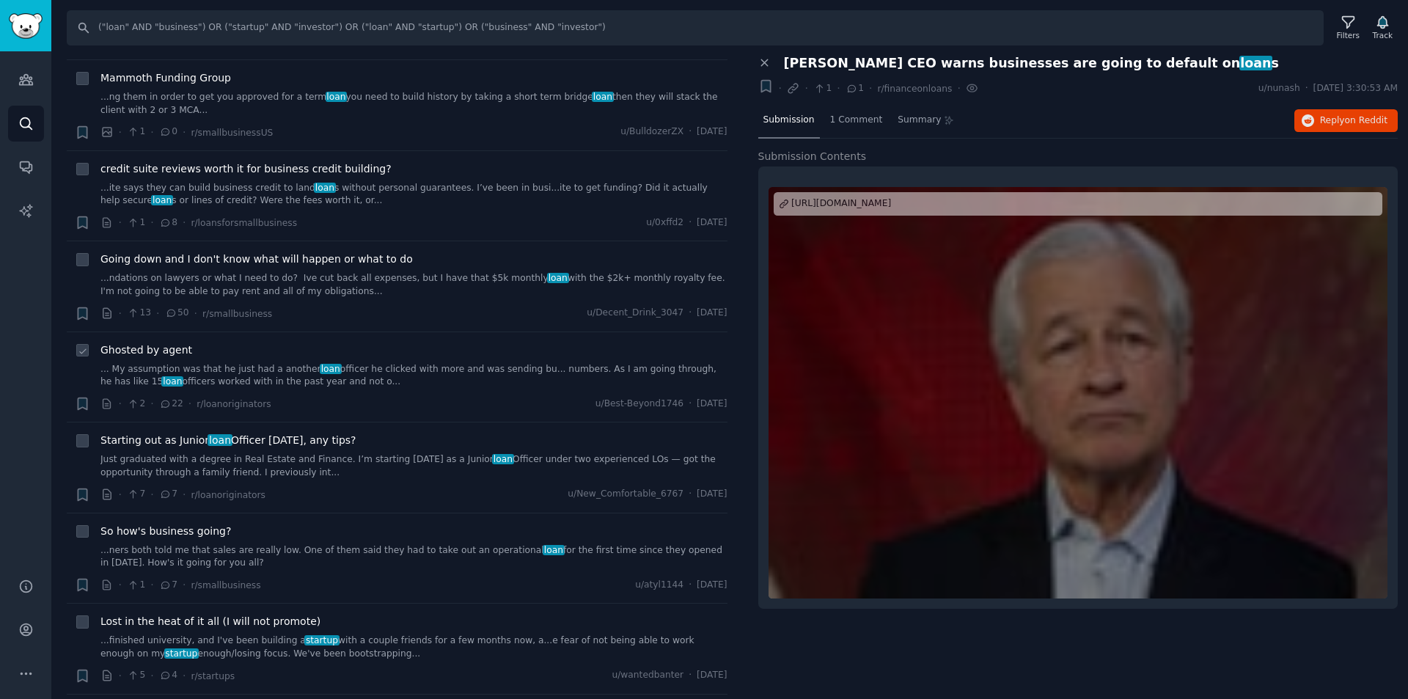
click at [231, 363] on link "... My assumption was that he just had a another loan officer he clicked with m…" at bounding box center [413, 376] width 627 height 26
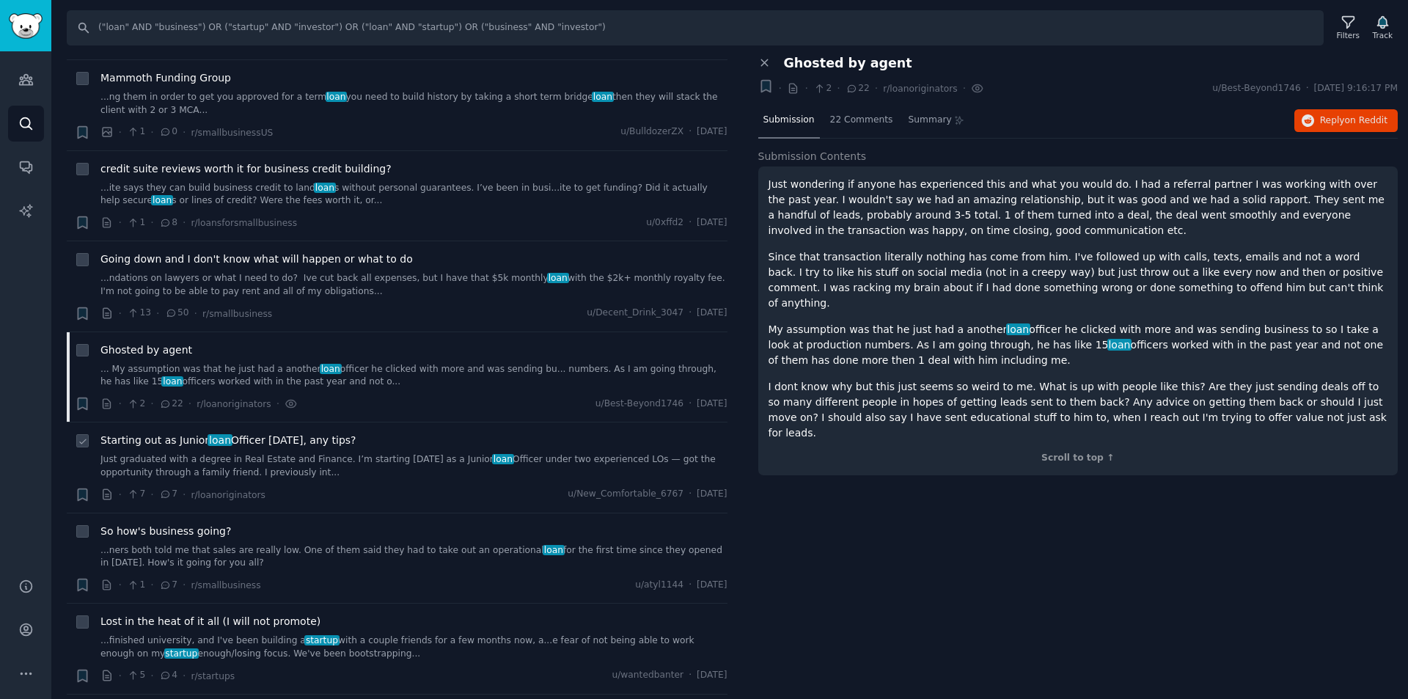
click at [169, 433] on div "Starting out as Junior loan Officer on Monday, any tips? Just graduated with a …" at bounding box center [413, 456] width 627 height 46
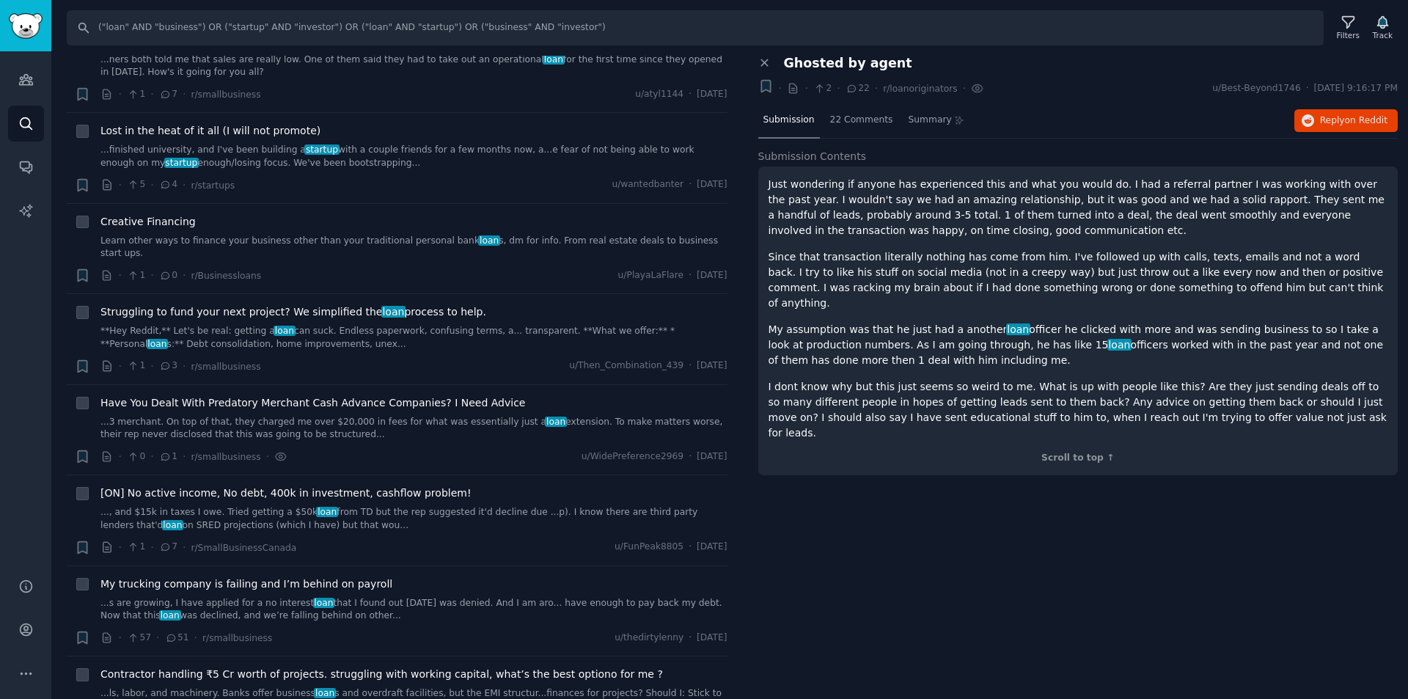
scroll to position [4254, 0]
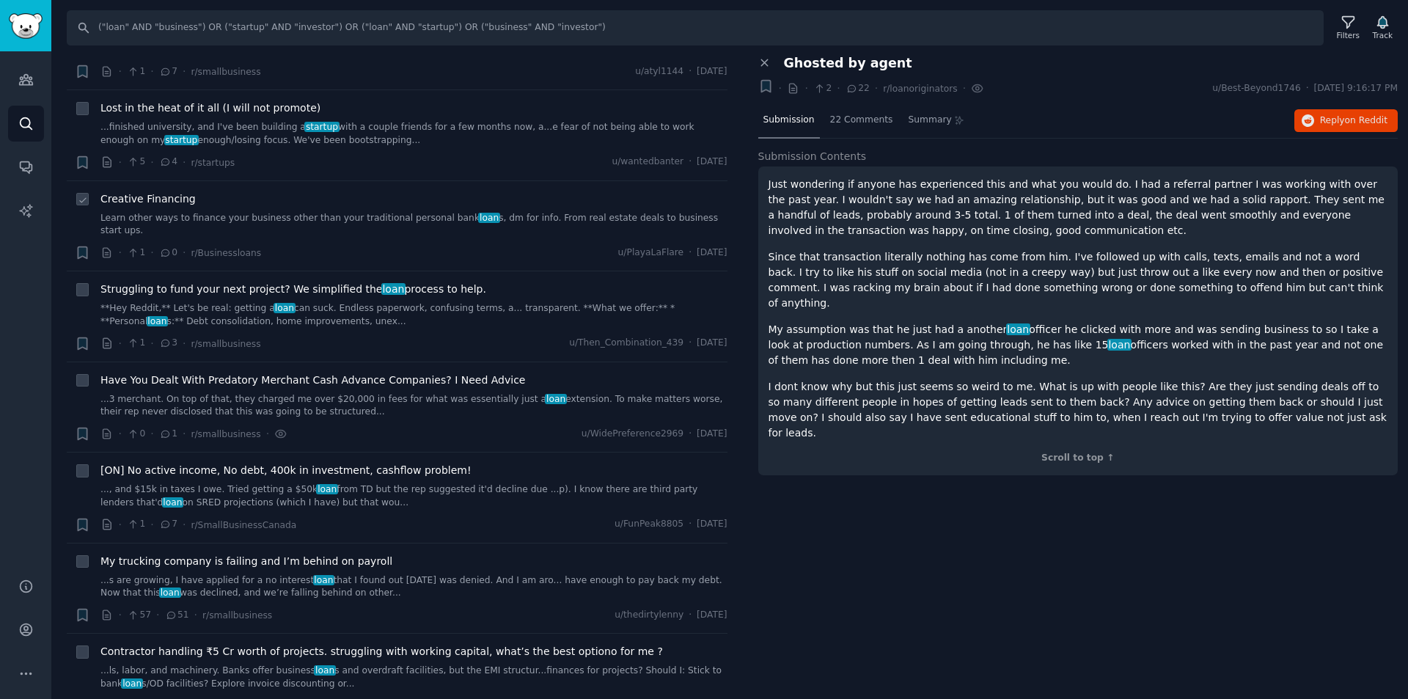
click at [411, 212] on link "Learn other ways to finance your business other than your traditional personal …" at bounding box center [413, 225] width 627 height 26
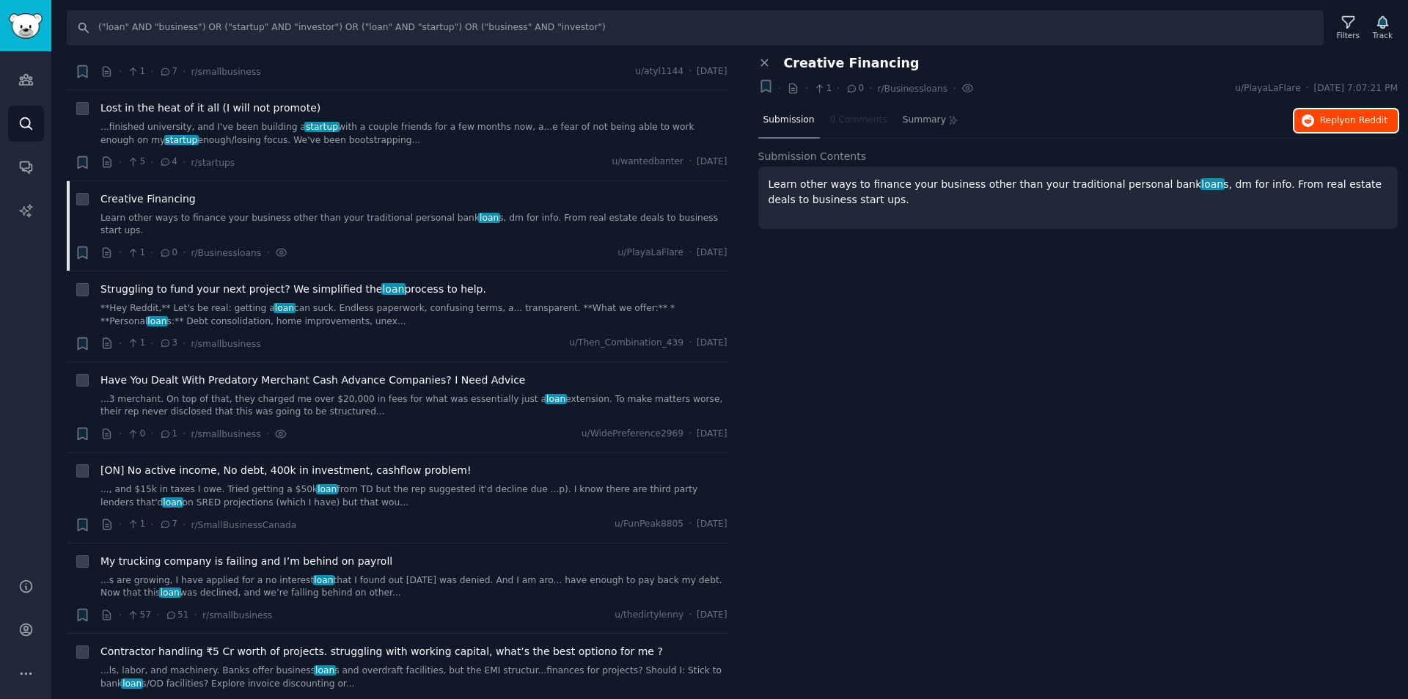
click at [1344, 115] on span "Reply on Reddit" at bounding box center [1353, 120] width 67 height 13
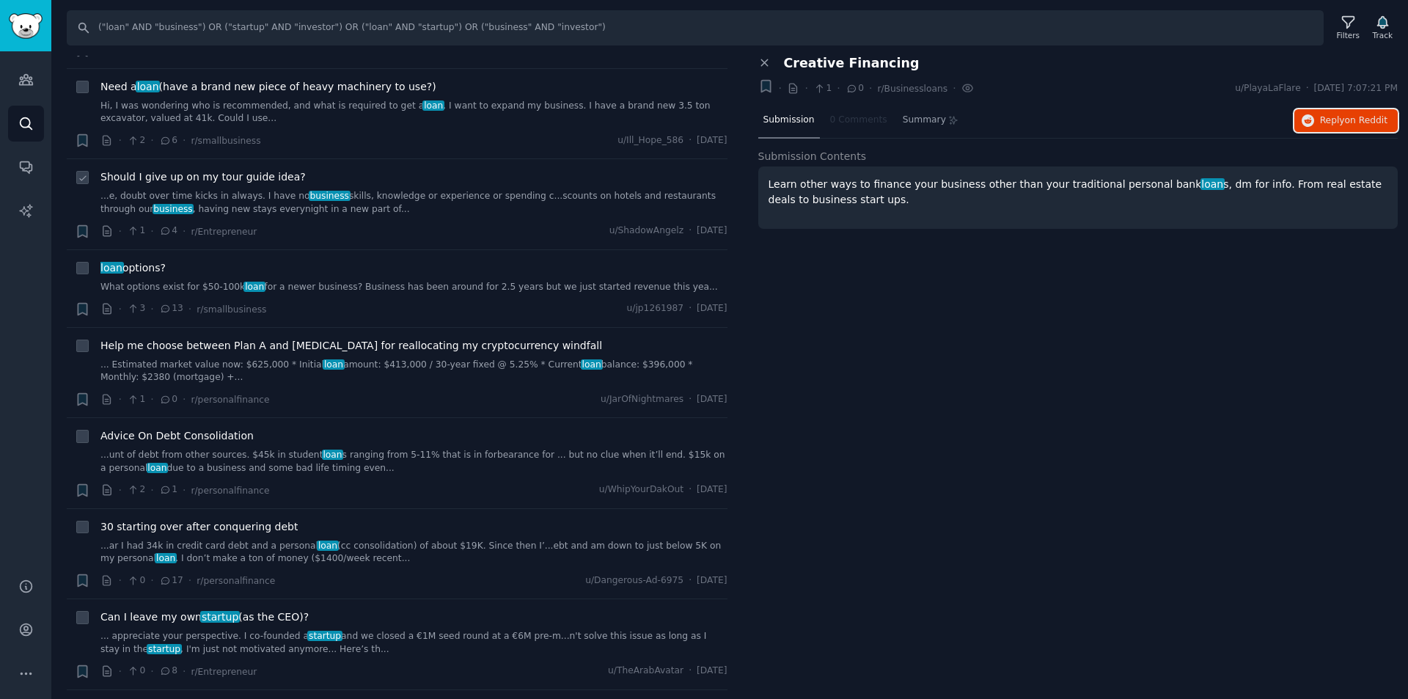
scroll to position [4914, 0]
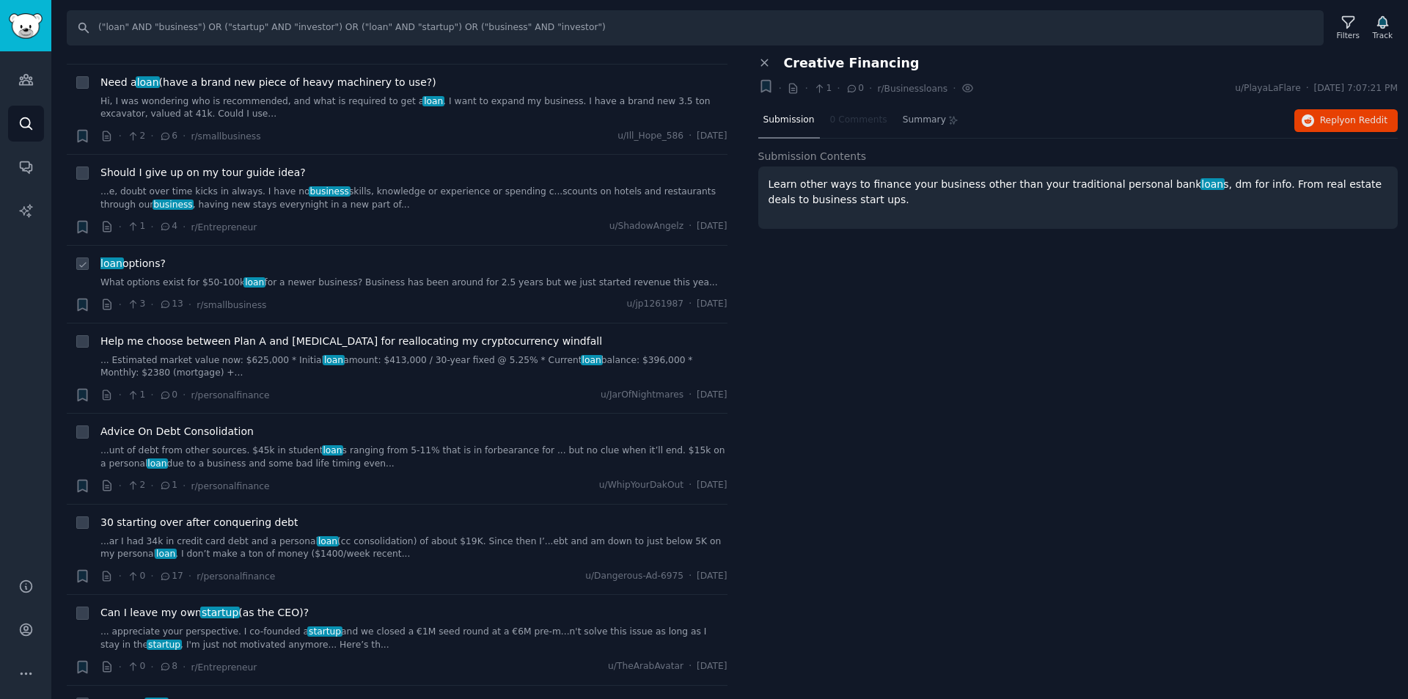
click at [342, 277] on link "What options exist for $50-100k loan for a newer business? Business has been ar…" at bounding box center [413, 283] width 627 height 13
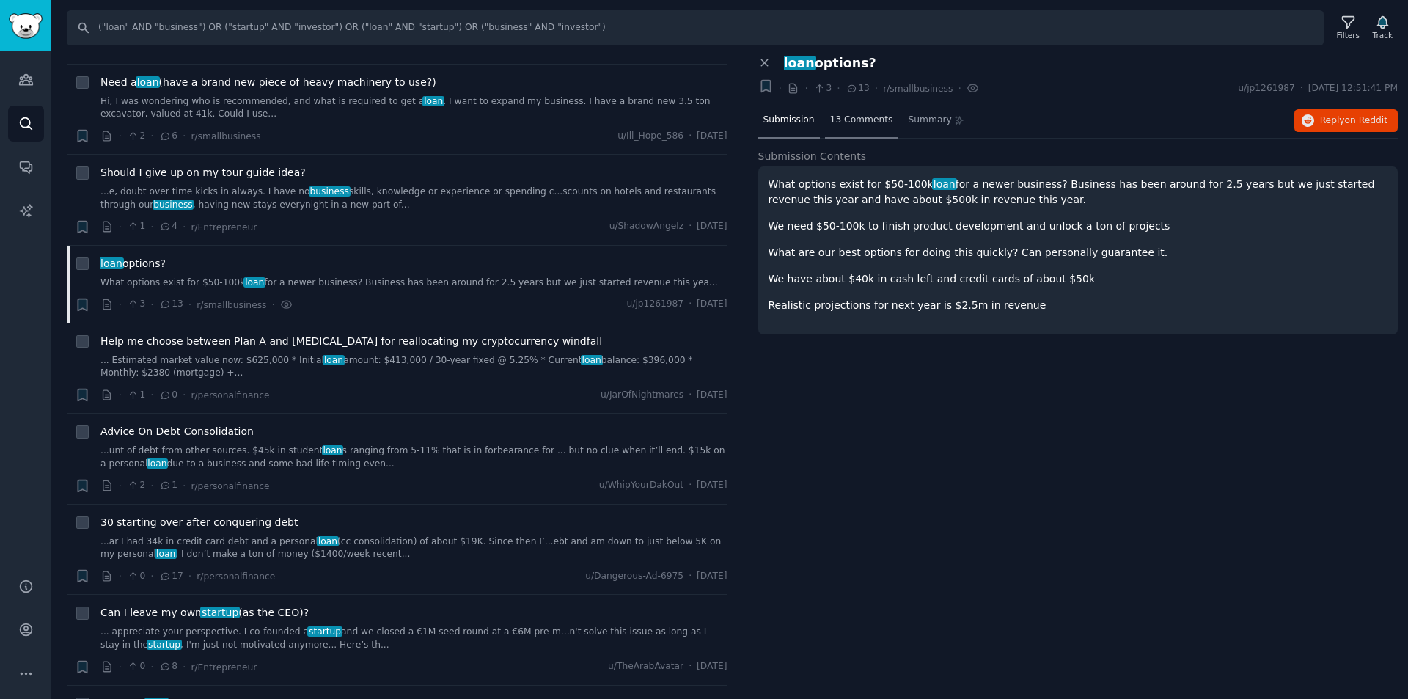
click at [859, 112] on div "13 Comments" at bounding box center [861, 120] width 73 height 35
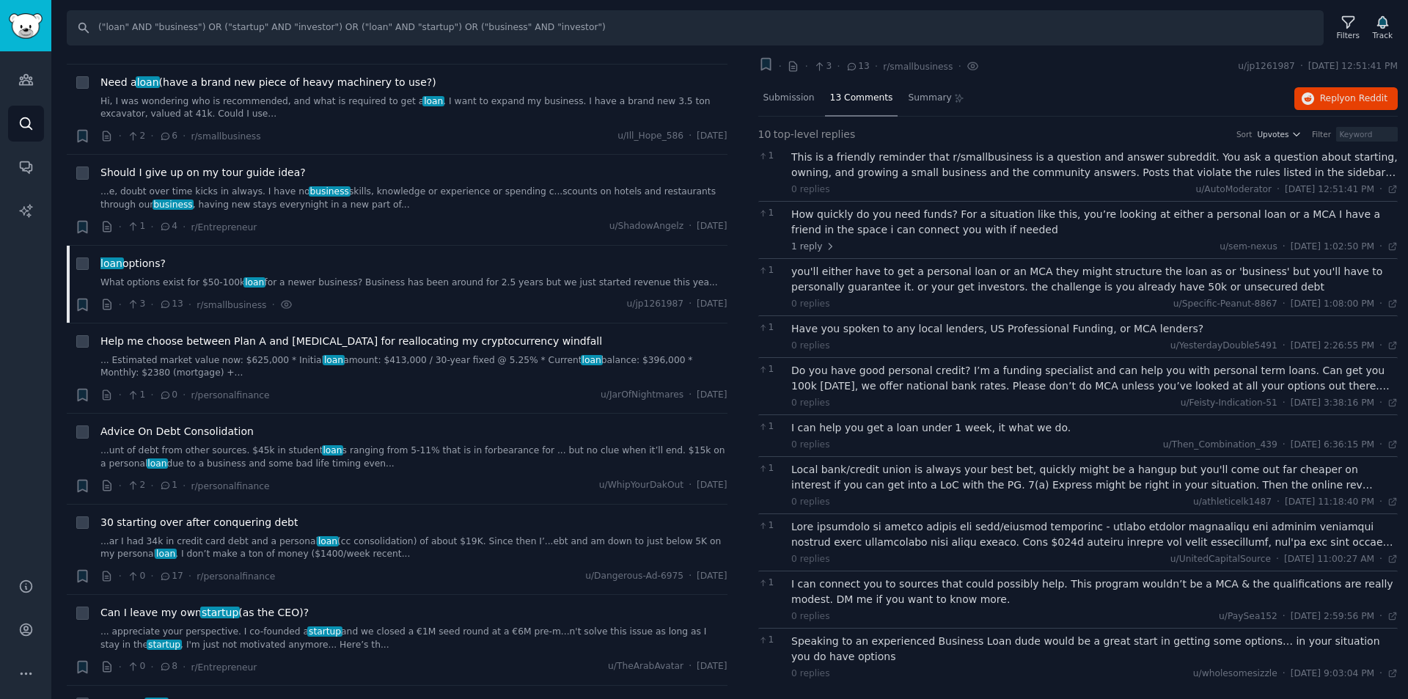
scroll to position [23, 0]
